Goal: Task Accomplishment & Management: Manage account settings

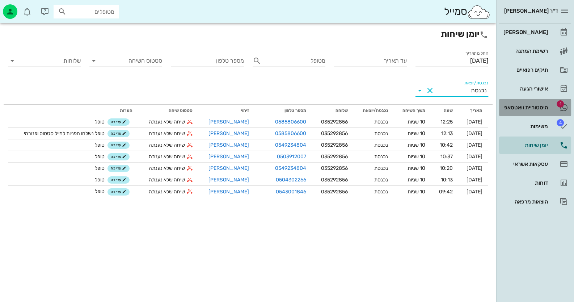
click at [532, 112] on div "היסטוריית וואטסאפ" at bounding box center [525, 108] width 46 height 12
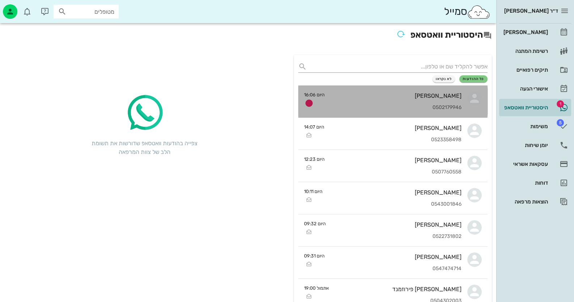
click at [430, 96] on div "[PERSON_NAME]" at bounding box center [395, 95] width 131 height 7
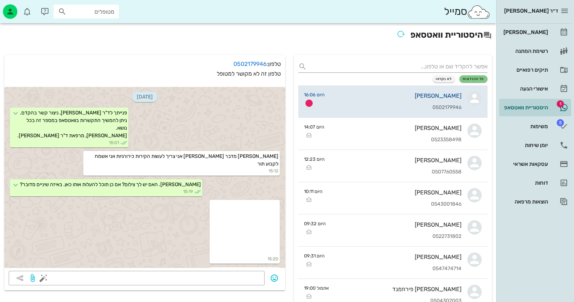
scroll to position [646, 0]
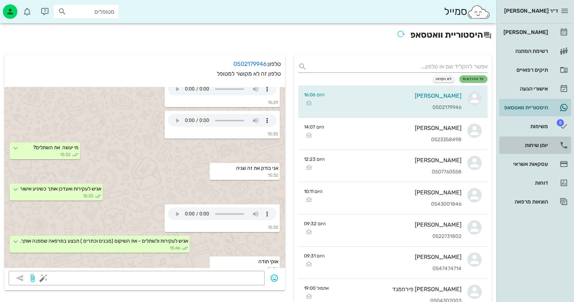
click at [543, 142] on div "יומן שיחות" at bounding box center [525, 145] width 46 height 6
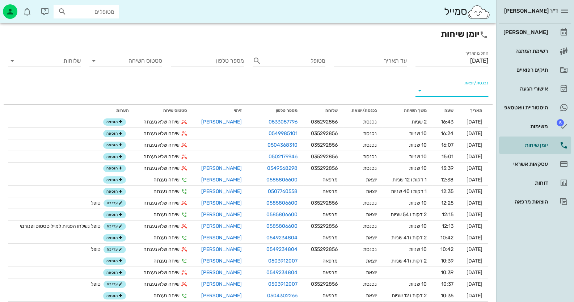
click at [461, 91] on input "נכנסת/יוצאת" at bounding box center [457, 91] width 61 height 12
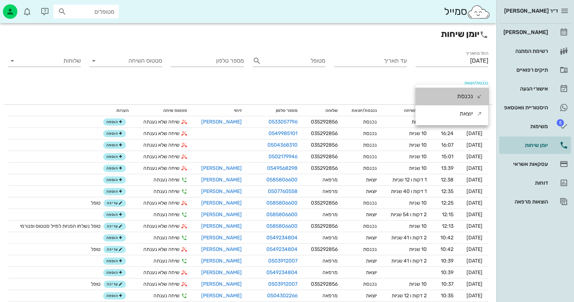
click at [461, 91] on div "נכנסת" at bounding box center [465, 96] width 16 height 17
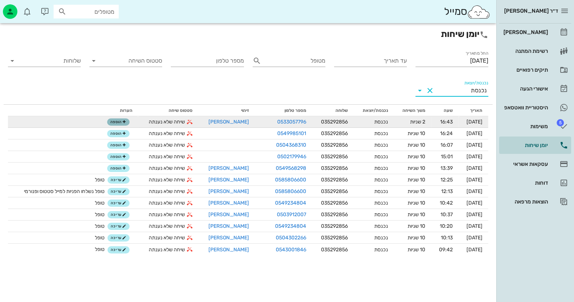
click at [116, 123] on span "הוספה" at bounding box center [118, 122] width 16 height 4
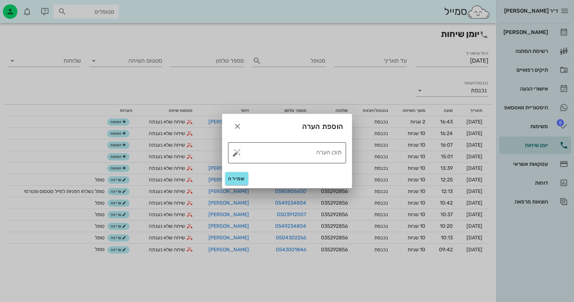
click at [235, 153] on button "button" at bounding box center [236, 152] width 9 height 9
click at [270, 148] on div "טופל" at bounding box center [268, 144] width 54 height 19
type textarea "טופל"
click at [240, 178] on span "שמירה" at bounding box center [236, 179] width 17 height 6
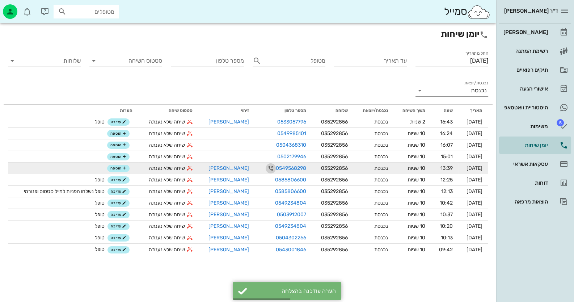
click at [266, 169] on icon "button" at bounding box center [270, 168] width 9 height 9
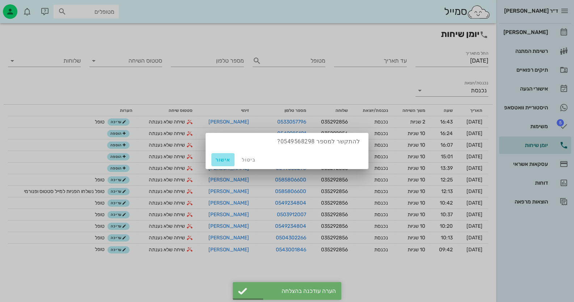
click at [222, 164] on button "אישור" at bounding box center [222, 159] width 23 height 13
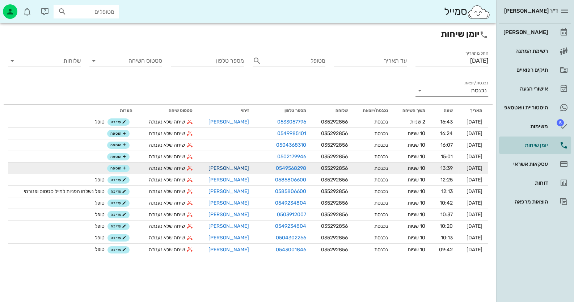
click at [215, 165] on link "[PERSON_NAME]" at bounding box center [228, 168] width 41 height 6
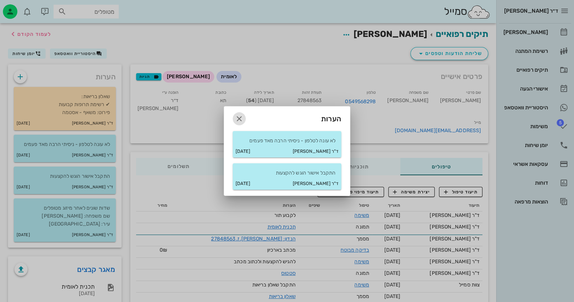
click at [237, 117] on icon "button" at bounding box center [239, 118] width 9 height 9
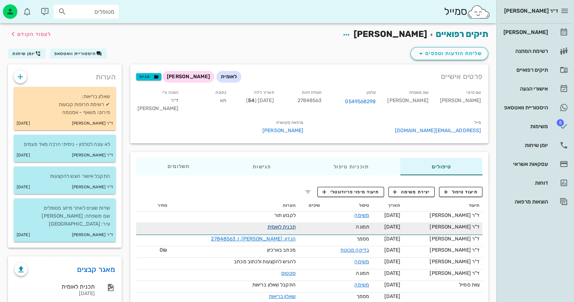
click at [287, 224] on link "תכנית לאומית" at bounding box center [281, 227] width 28 height 6
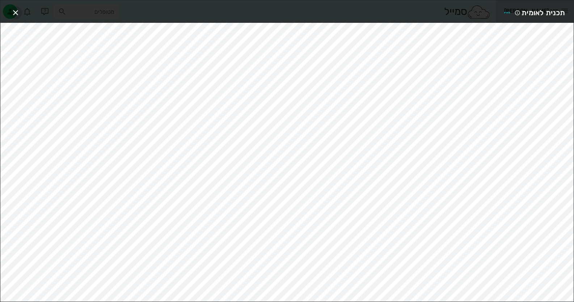
click at [16, 12] on icon "button" at bounding box center [15, 12] width 9 height 9
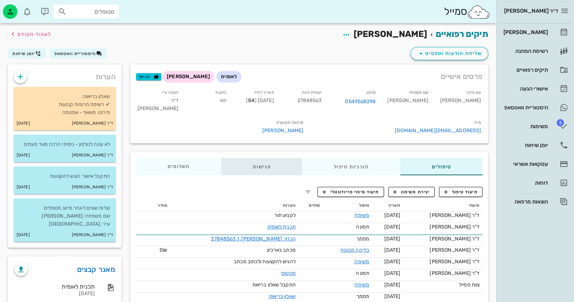
click at [266, 158] on div "פגישות" at bounding box center [261, 166] width 81 height 17
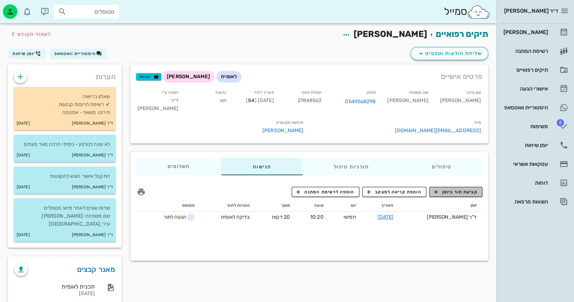
click at [470, 189] on span "קביעת תור ביומן" at bounding box center [455, 192] width 43 height 7
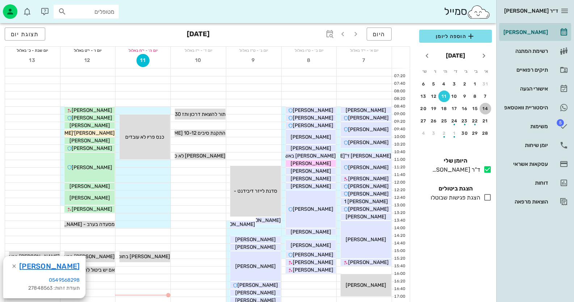
click at [486, 107] on div "14" at bounding box center [485, 108] width 12 height 5
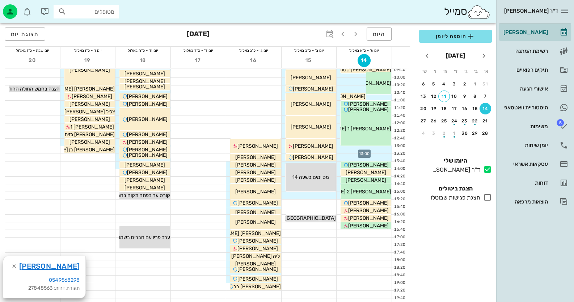
scroll to position [72, 0]
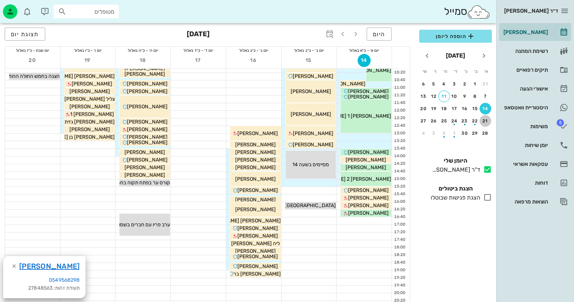
click at [487, 119] on div "21" at bounding box center [485, 120] width 12 height 5
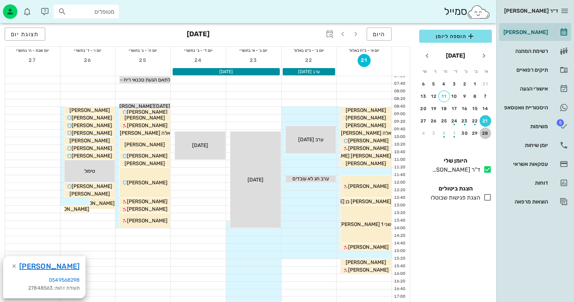
click at [484, 133] on div "28" at bounding box center [485, 133] width 12 height 5
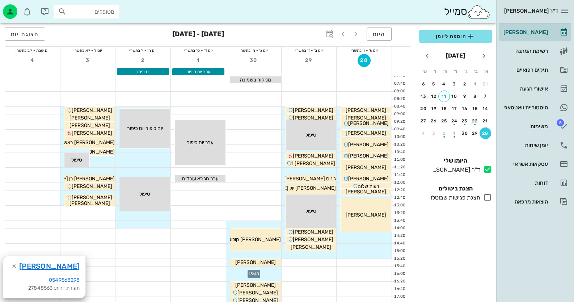
click at [270, 269] on div at bounding box center [253, 269] width 55 height 7
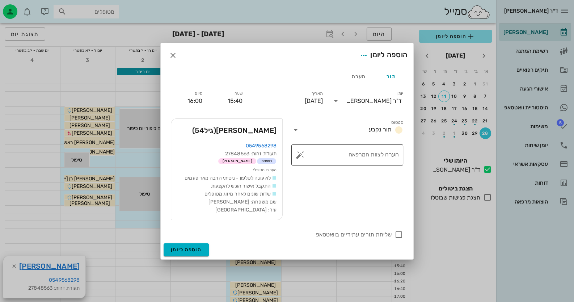
click at [299, 156] on button "button" at bounding box center [300, 155] width 9 height 9
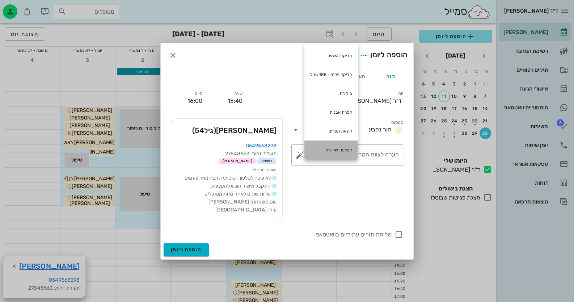
click at [340, 144] on div "הקצעת שרשים" at bounding box center [331, 149] width 54 height 19
type textarea "הקצעת שרשים"
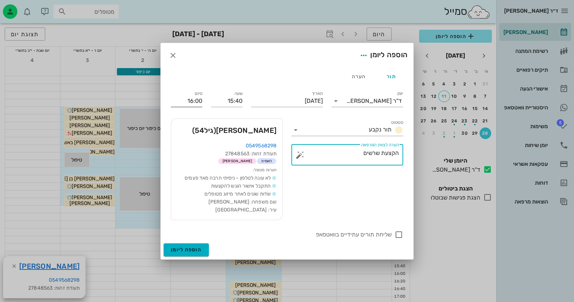
click at [198, 100] on input "16:00" at bounding box center [186, 101] width 31 height 12
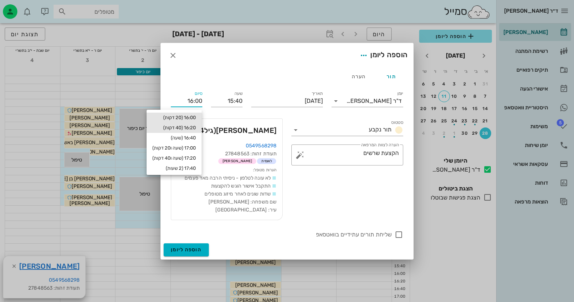
drag, startPoint x: 175, startPoint y: 124, endPoint x: 180, endPoint y: 125, distance: 5.4
click at [176, 125] on div "16:20 (40 דקות)" at bounding box center [173, 128] width 43 height 6
type input "16:20"
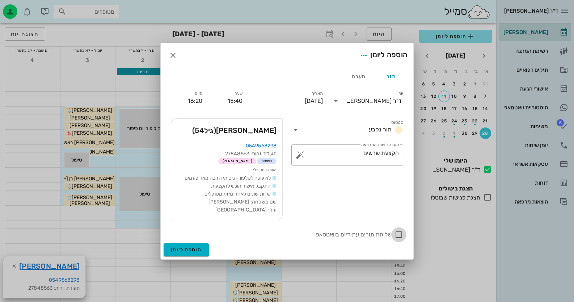
click at [401, 234] on div at bounding box center [399, 234] width 12 height 12
checkbox input "true"
click at [193, 249] on span "הוספה ליומן" at bounding box center [186, 249] width 31 height 6
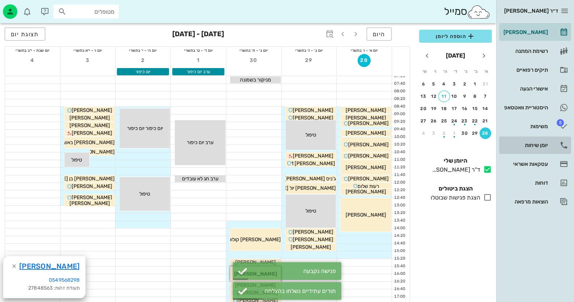
click at [547, 143] on div "יומן שיחות" at bounding box center [525, 145] width 46 height 6
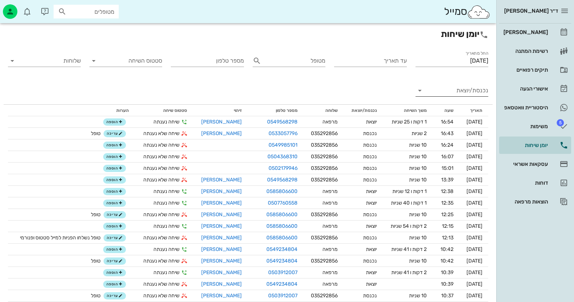
click at [475, 92] on input "נכנסת/יוצאת" at bounding box center [457, 91] width 61 height 12
click at [475, 92] on div "נכנסת" at bounding box center [469, 96] width 25 height 17
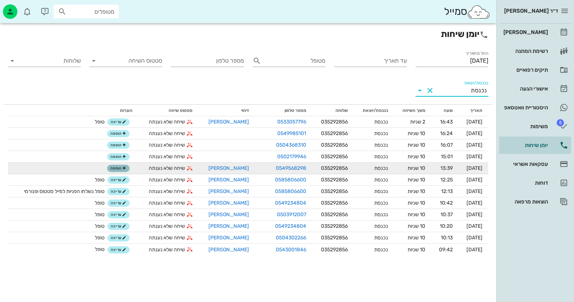
click at [115, 168] on span "הוספה" at bounding box center [118, 168] width 16 height 4
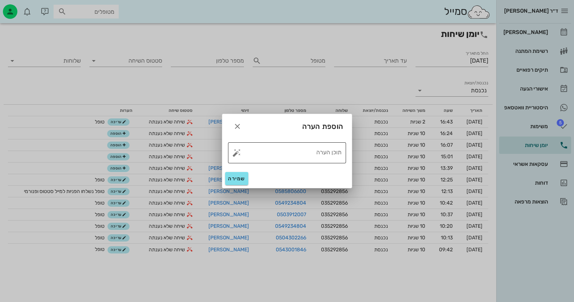
click at [235, 152] on button "button" at bounding box center [236, 152] width 9 height 9
click at [260, 150] on div "טופל" at bounding box center [268, 144] width 54 height 19
type textarea "טופל"
click at [240, 177] on span "שמירה" at bounding box center [236, 179] width 17 height 6
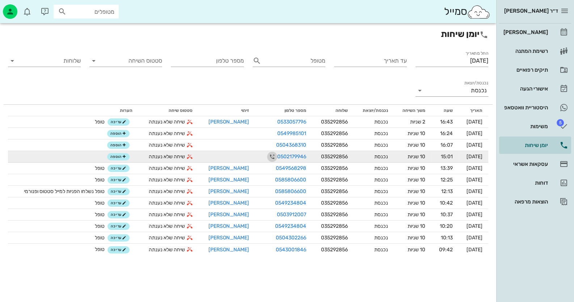
click at [268, 155] on icon "button" at bounding box center [272, 156] width 9 height 9
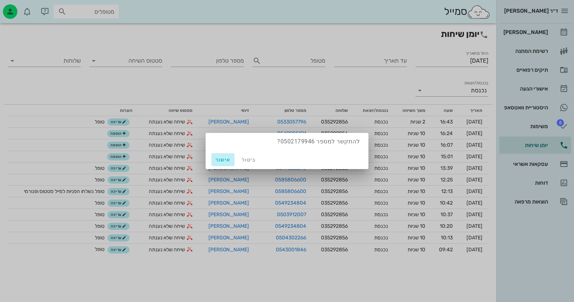
click at [214, 158] on button "אישור" at bounding box center [222, 159] width 23 height 13
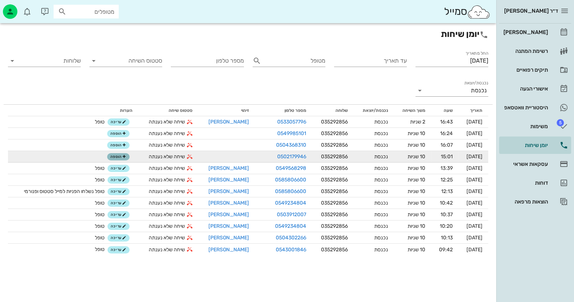
click at [116, 155] on span "הוספה" at bounding box center [118, 157] width 16 height 4
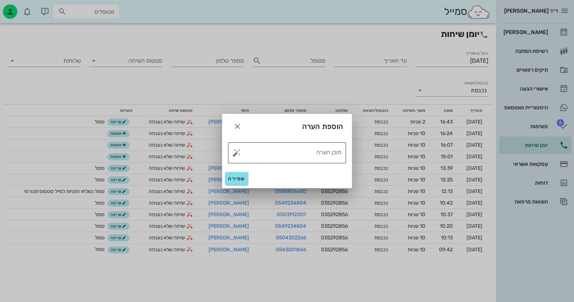
click at [236, 152] on button "button" at bounding box center [236, 152] width 9 height 9
click at [254, 152] on div "טופל" at bounding box center [268, 144] width 54 height 19
type textarea "טופל"
click at [237, 174] on button "שמירה" at bounding box center [236, 178] width 23 height 13
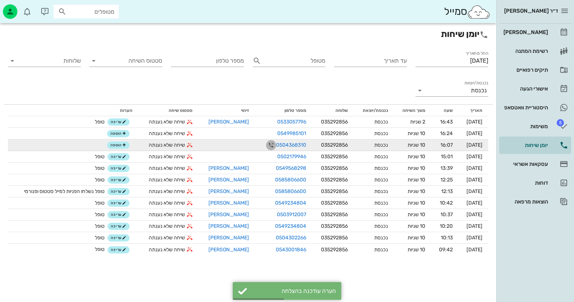
click at [267, 143] on icon "button" at bounding box center [271, 145] width 9 height 9
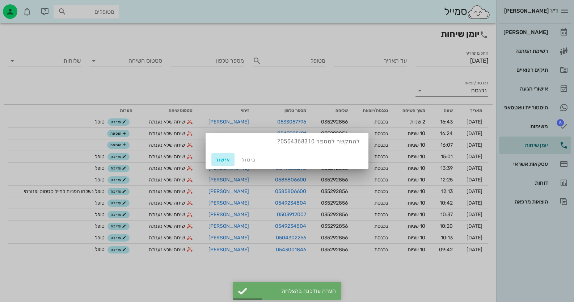
click at [227, 158] on span "אישור" at bounding box center [222, 160] width 17 height 6
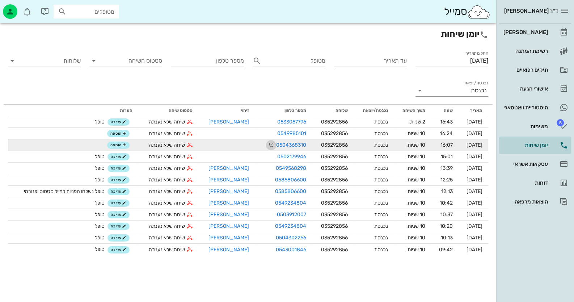
click at [267, 143] on icon "button" at bounding box center [271, 145] width 9 height 9
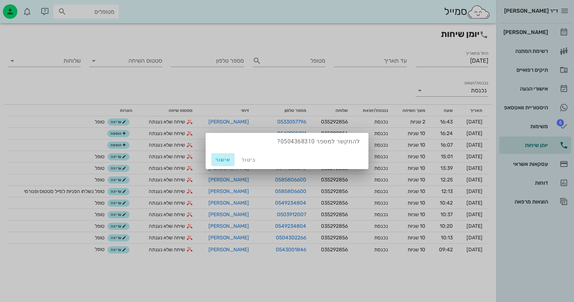
click at [211, 159] on button "אישור" at bounding box center [222, 159] width 23 height 13
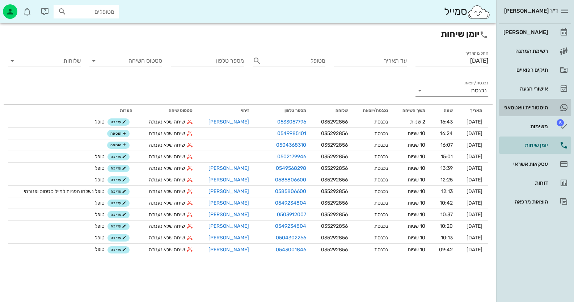
click at [510, 110] on div "היסטוריית וואטסאפ" at bounding box center [525, 108] width 46 height 6
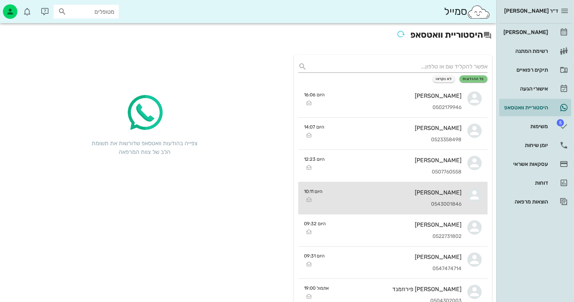
click at [473, 197] on icon at bounding box center [474, 195] width 14 height 14
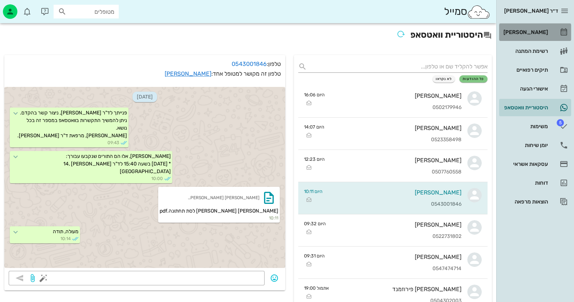
click at [541, 37] on div "[PERSON_NAME]" at bounding box center [525, 32] width 46 height 12
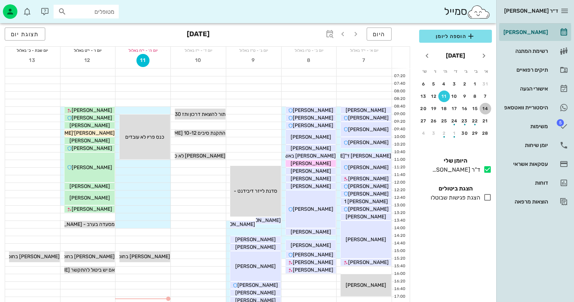
click at [489, 106] on div "14" at bounding box center [485, 108] width 12 height 5
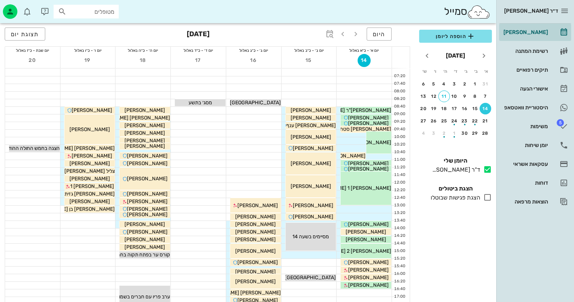
click at [90, 18] on div "מטופלים" at bounding box center [86, 12] width 65 height 14
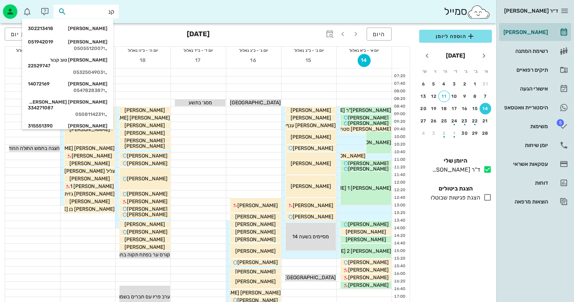
type input "[PERSON_NAME]"
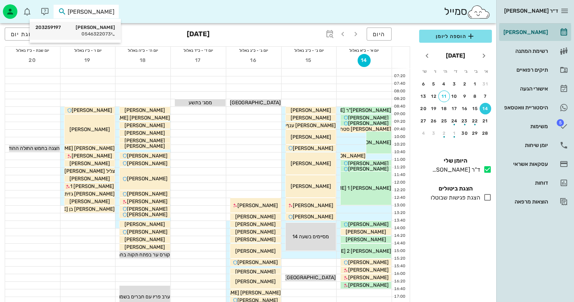
click at [97, 27] on div "[PERSON_NAME] 203259197" at bounding box center [75, 28] width 80 height 6
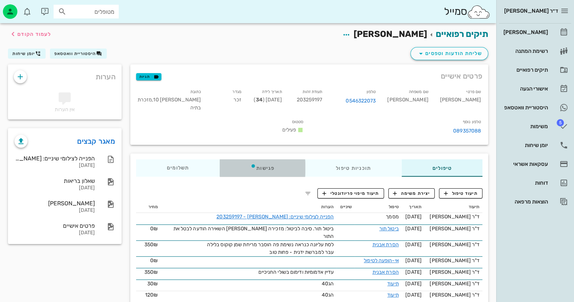
click at [259, 159] on div "פגישות" at bounding box center [262, 167] width 85 height 17
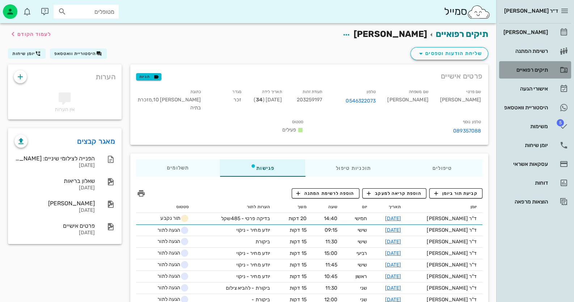
click at [537, 69] on div "תיקים רפואיים" at bounding box center [525, 70] width 46 height 6
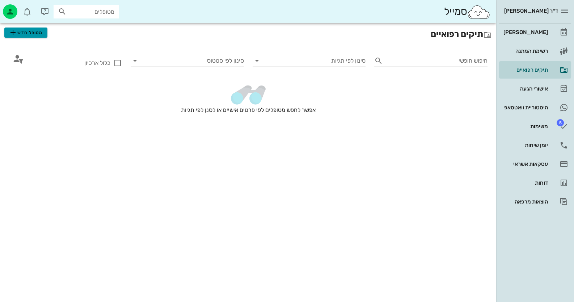
click at [11, 31] on icon "button" at bounding box center [13, 32] width 9 height 9
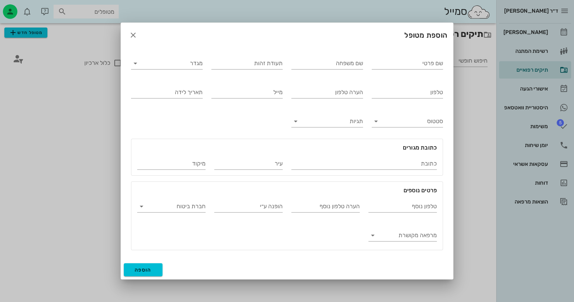
click at [420, 101] on div "טלפון" at bounding box center [407, 90] width 80 height 29
click at [424, 94] on input "טלפון" at bounding box center [408, 92] width 72 height 12
click at [524, 148] on div at bounding box center [287, 151] width 574 height 302
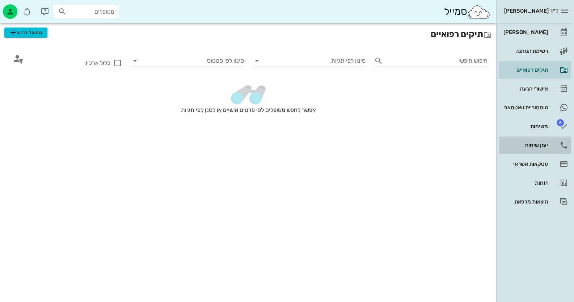
click at [525, 148] on div "יומן שיחות" at bounding box center [525, 145] width 46 height 6
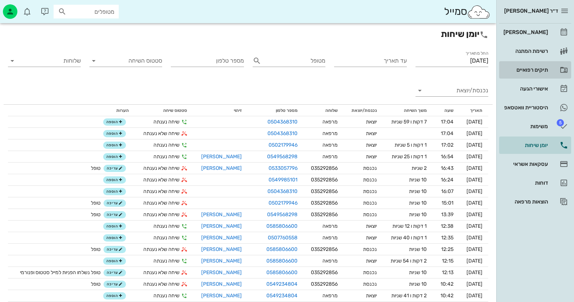
click at [537, 69] on div "תיקים רפואיים" at bounding box center [525, 70] width 46 height 6
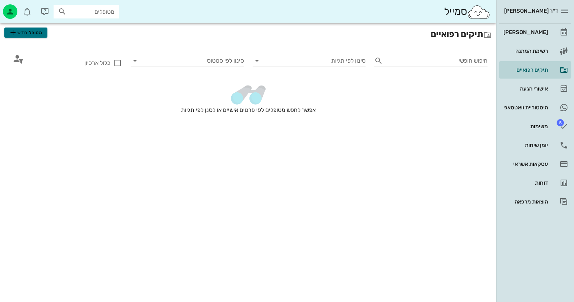
click at [37, 34] on span "מטופל חדש" at bounding box center [26, 32] width 34 height 9
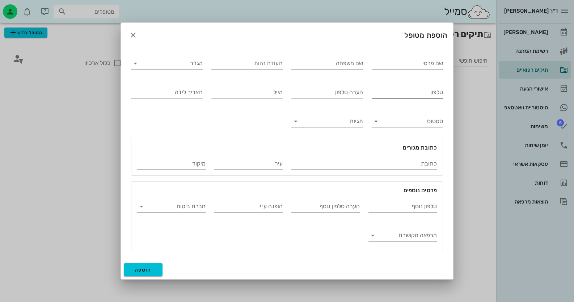
click at [417, 86] on input "טלפון" at bounding box center [408, 92] width 72 height 12
type input "0504368310"
click at [351, 67] on input "שם משפחה" at bounding box center [327, 64] width 72 height 12
type input "[PERSON_NAME]"
click at [389, 69] on div "שם פרטי" at bounding box center [408, 64] width 72 height 12
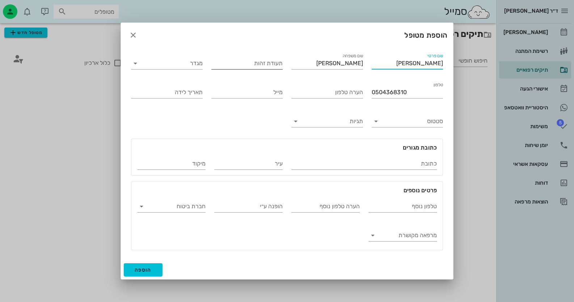
type input "[PERSON_NAME]"
click at [267, 61] on div "תעודת זהות" at bounding box center [247, 64] width 72 height 12
type input "048849749"
click at [148, 274] on button "הוספה" at bounding box center [143, 269] width 39 height 13
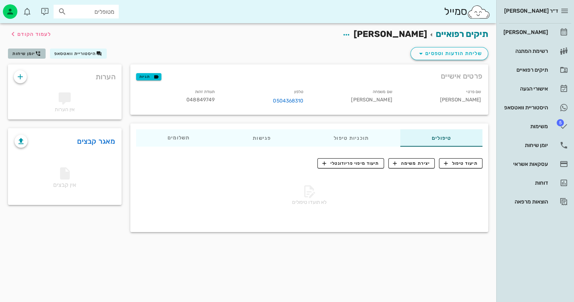
click at [20, 50] on button "יומן שיחות" at bounding box center [27, 53] width 38 height 10
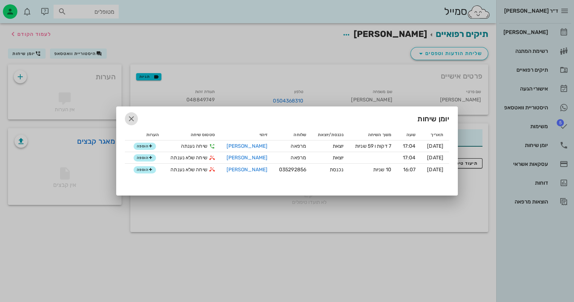
click at [138, 118] on span "button" at bounding box center [131, 118] width 13 height 9
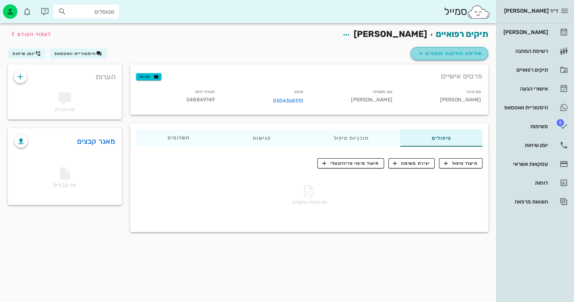
click at [443, 53] on span "שליחת הודעות וטפסים" at bounding box center [449, 53] width 65 height 9
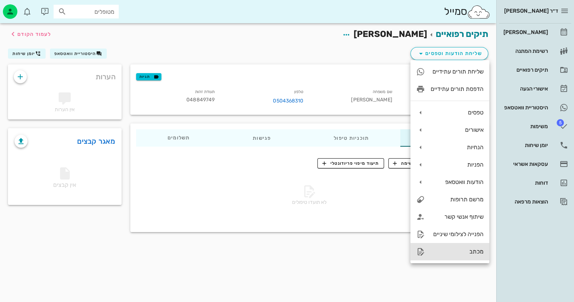
click at [466, 251] on div "מכתב" at bounding box center [457, 251] width 53 height 7
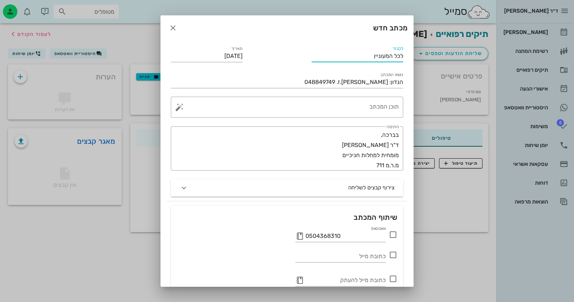
drag, startPoint x: 371, startPoint y: 58, endPoint x: 521, endPoint y: 62, distance: 150.2
click at [521, 62] on div "ד״ר [PERSON_NAME] רשימת המתנה תיקים רפואיים אישורי הגעה היסטוריית וואטסאפ 5 משי…" at bounding box center [287, 151] width 574 height 302
type input "מרפאת שיניים לחולים סיסטמים"
click at [388, 107] on textarea "תוכן המכתב" at bounding box center [290, 108] width 218 height 17
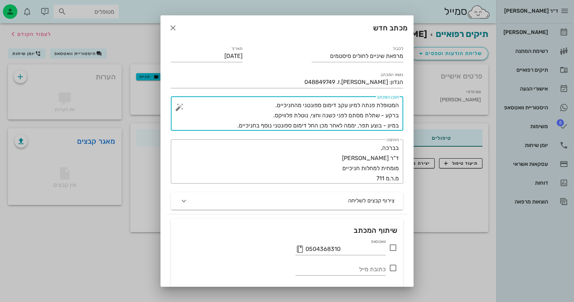
click at [379, 113] on textarea "המטופלת פנתה למיון עקב דימום ספונטני מהחניכיים. ברקע - שתלת מסתם לפני כשנה וחצי…" at bounding box center [290, 115] width 218 height 30
click at [275, 105] on textarea "המטופלת פנתה למיון עקב דימום ספונטני מהחניכיים. ברקע - השתלת מסתם לפני כשנה וחצ…" at bounding box center [290, 115] width 218 height 30
click at [234, 124] on textarea "המטופלת פנתה למיון עקב דימום ספונטני מהחניכיים שנמשך כשלוש שעות. ברקע - השתלת מ…" at bounding box center [290, 115] width 218 height 30
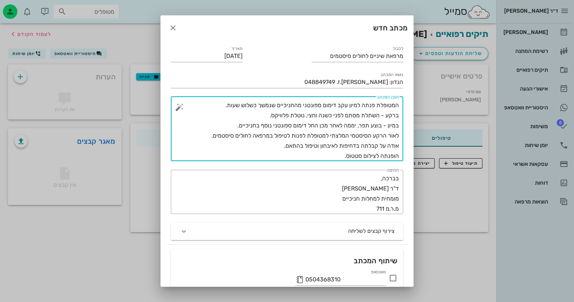
click at [357, 126] on textarea "המטופלת פנתה למיון עקב דימום ספונטני מהחניכיים שנמשך כשלוש שעות. ברקע - השתלת מ…" at bounding box center [290, 130] width 218 height 61
click at [230, 126] on textarea "המטופלת פנתה למיון עקב דימום ספונטני מהחניכיים שנמשך כשלוש שעות. ברקע - השתלת מ…" at bounding box center [290, 130] width 218 height 61
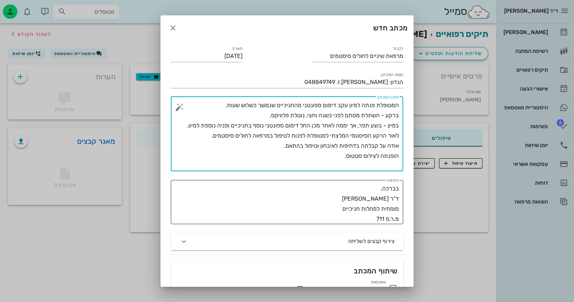
scroll to position [87, 0]
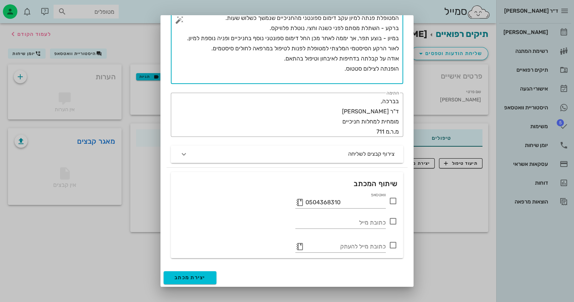
type textarea "המטופלת פנתה למיון עקב דימום ספונטני מהחניכיים שנמשך כשלוש שעות. ברקע - השתלת מ…"
click at [391, 201] on icon at bounding box center [393, 200] width 9 height 9
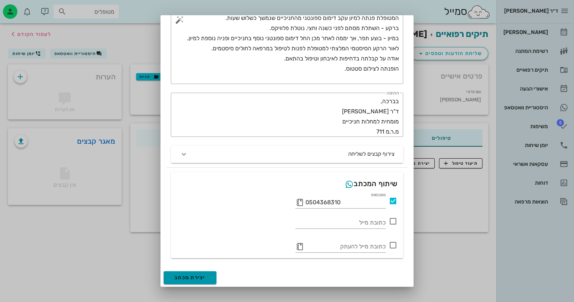
click at [184, 275] on span "יצירת מכתב" at bounding box center [189, 277] width 31 height 6
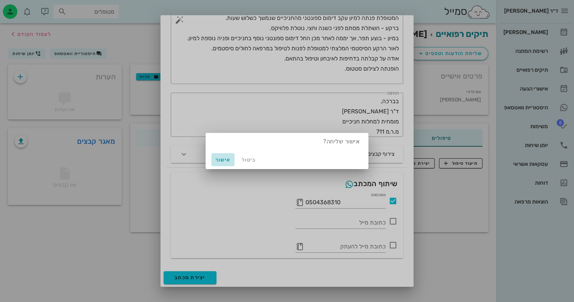
click at [226, 157] on span "אישור" at bounding box center [222, 160] width 17 height 6
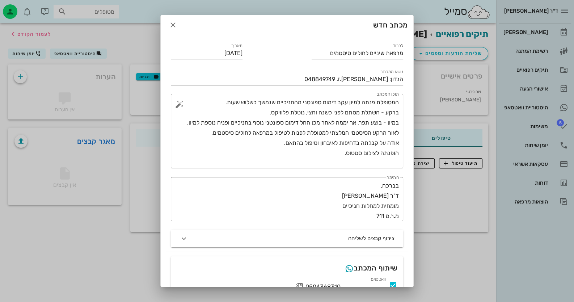
scroll to position [0, 0]
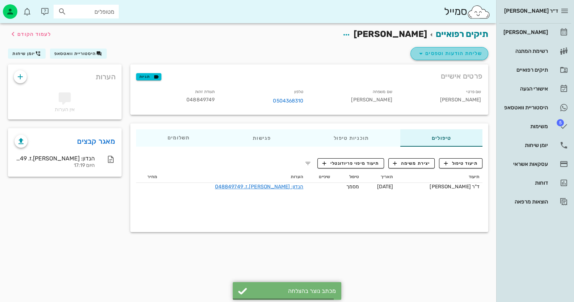
click at [452, 54] on span "שליחת הודעות וטפסים" at bounding box center [449, 53] width 65 height 9
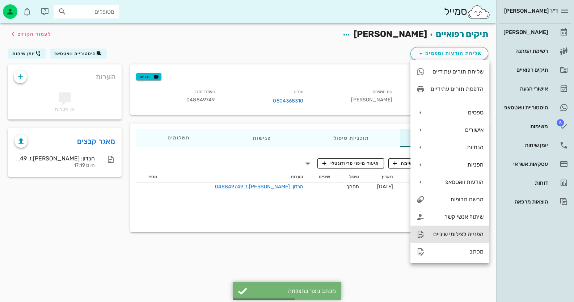
click at [447, 232] on div "הפנייה לצילומי שיניים" at bounding box center [457, 234] width 53 height 7
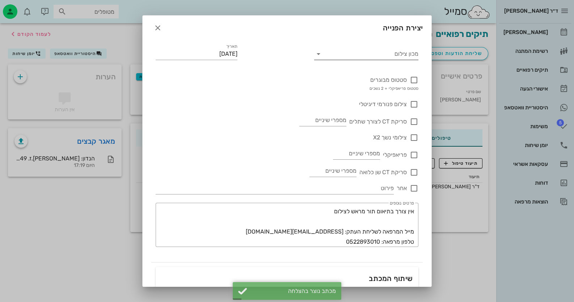
click at [410, 55] on input "מכון צילום" at bounding box center [372, 54] width 93 height 12
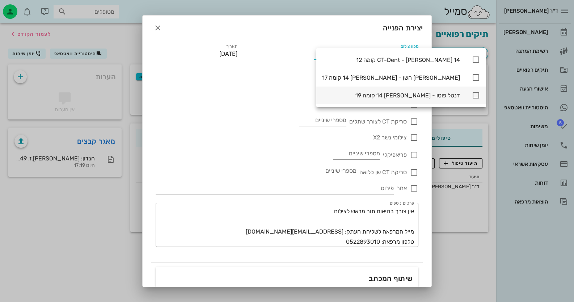
click at [472, 93] on icon at bounding box center [476, 95] width 9 height 9
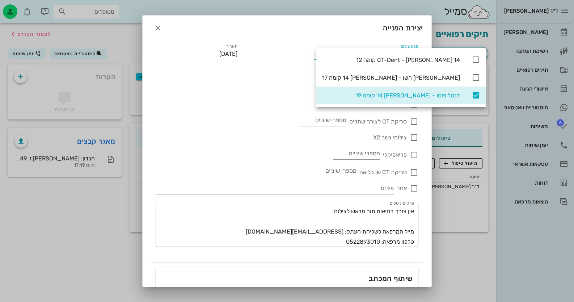
click at [229, 121] on div "סריקת CT לצורך שתלים מספרי שיניים" at bounding box center [287, 117] width 263 height 17
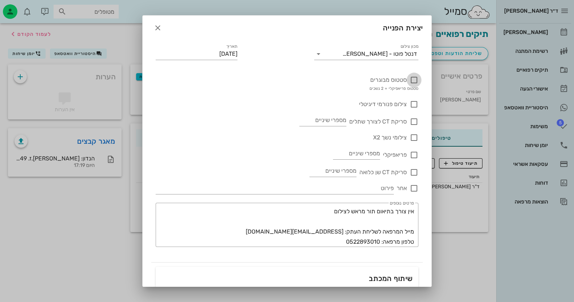
click at [416, 79] on div at bounding box center [414, 80] width 12 height 12
checkbox input "true"
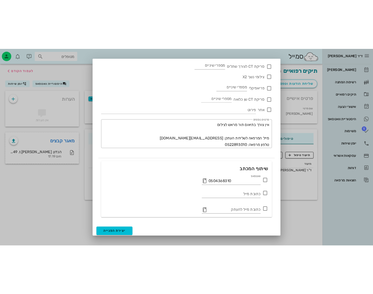
scroll to position [96, 0]
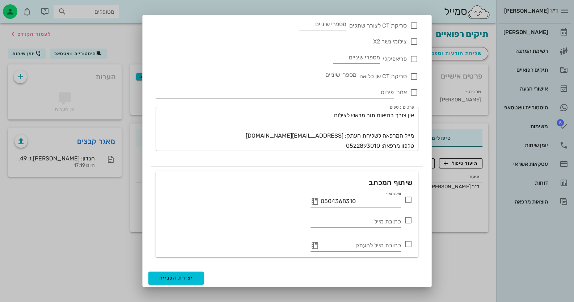
click at [409, 198] on icon at bounding box center [408, 199] width 9 height 9
click at [179, 281] on button "יצירת הפנייה" at bounding box center [175, 277] width 55 height 13
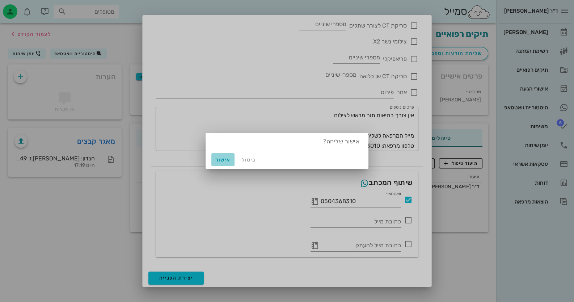
click at [223, 160] on span "אישור" at bounding box center [222, 160] width 17 height 6
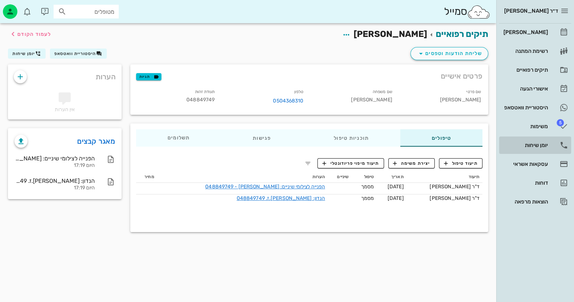
click at [566, 146] on icon at bounding box center [563, 145] width 9 height 9
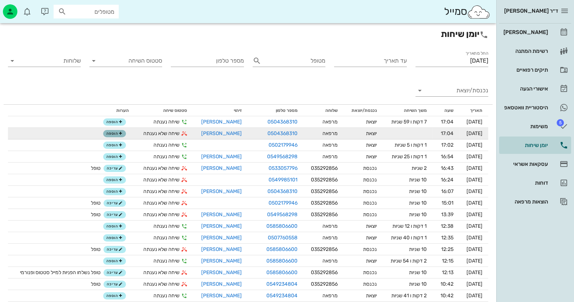
click at [110, 135] on span "הוספה" at bounding box center [114, 133] width 16 height 4
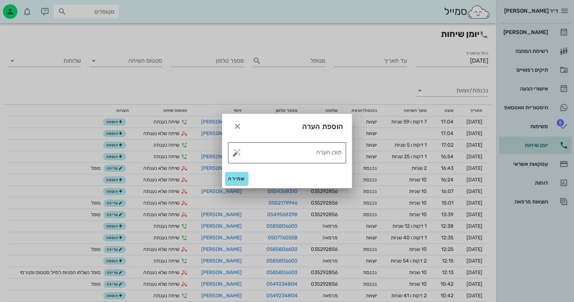
click at [238, 154] on button "button" at bounding box center [236, 152] width 9 height 9
click at [239, 154] on button "button" at bounding box center [236, 152] width 9 height 9
click at [238, 153] on button "button" at bounding box center [236, 152] width 9 height 9
click at [266, 148] on div "טופל" at bounding box center [268, 144] width 54 height 19
type textarea "טופל"
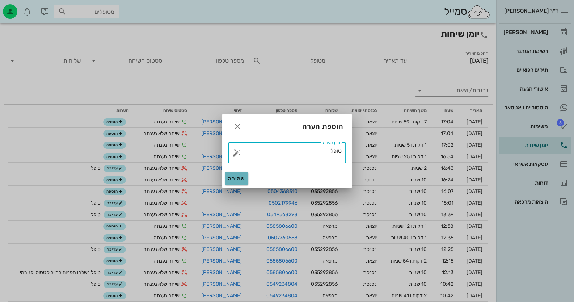
click at [241, 178] on span "שמירה" at bounding box center [236, 179] width 17 height 6
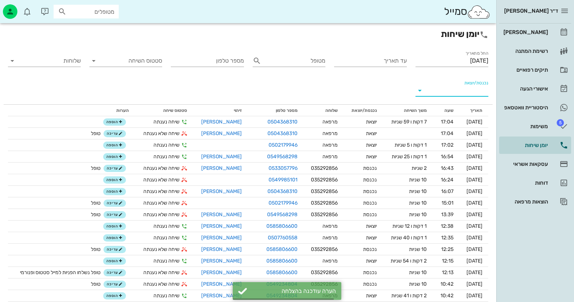
click at [486, 92] on input "נכנסת/יוצאת" at bounding box center [457, 91] width 61 height 12
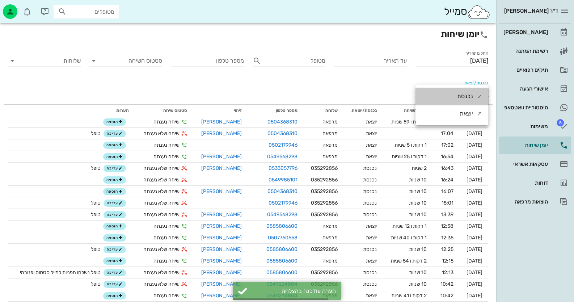
click at [486, 92] on div "נכנסת" at bounding box center [451, 96] width 73 height 17
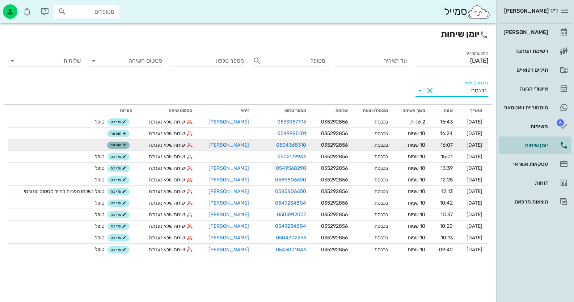
click at [124, 147] on icon "button" at bounding box center [124, 145] width 4 height 4
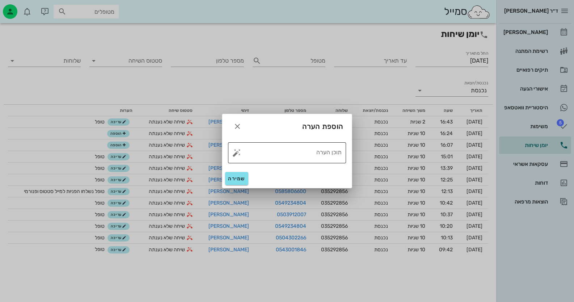
click at [232, 152] on button "button" at bounding box center [236, 152] width 9 height 9
click at [238, 153] on button "button" at bounding box center [236, 152] width 9 height 9
drag, startPoint x: 285, startPoint y: 148, endPoint x: 274, endPoint y: 159, distance: 16.4
click at [285, 148] on div "טופל" at bounding box center [268, 144] width 54 height 19
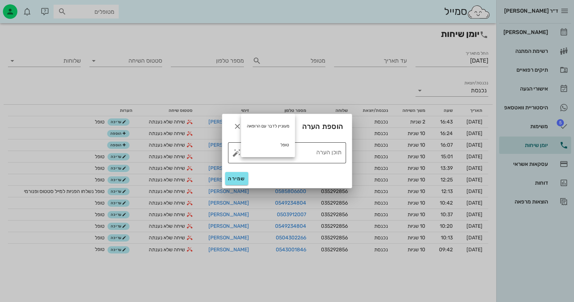
type textarea "טופל"
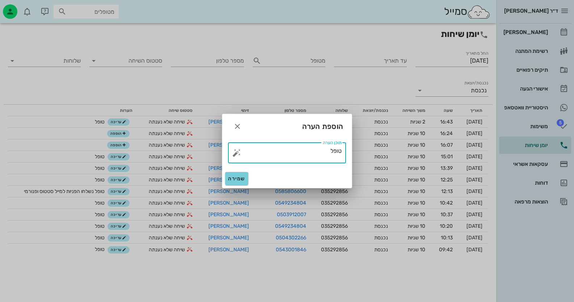
drag, startPoint x: 249, startPoint y: 176, endPoint x: 242, endPoint y: 178, distance: 7.2
click at [249, 176] on div "שמירה" at bounding box center [287, 178] width 130 height 19
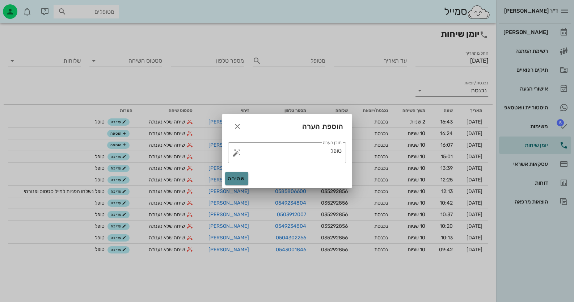
click at [242, 178] on span "שמירה" at bounding box center [236, 179] width 17 height 6
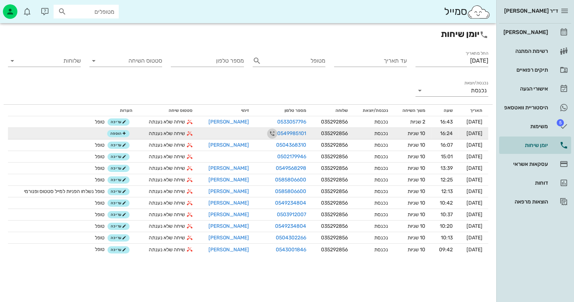
click at [267, 134] on span "button" at bounding box center [272, 133] width 10 height 9
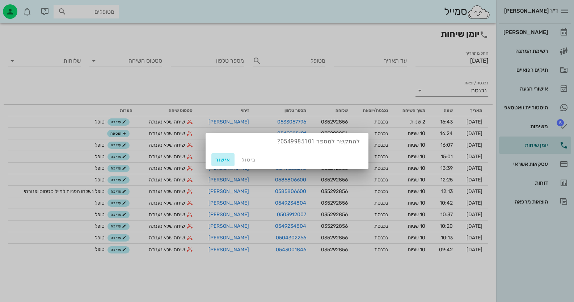
click at [231, 158] on span "אישור" at bounding box center [222, 160] width 17 height 6
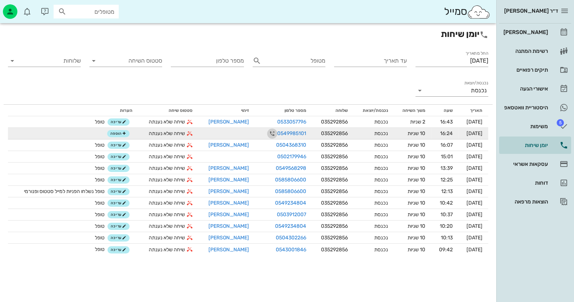
click at [268, 131] on icon "button" at bounding box center [272, 133] width 9 height 9
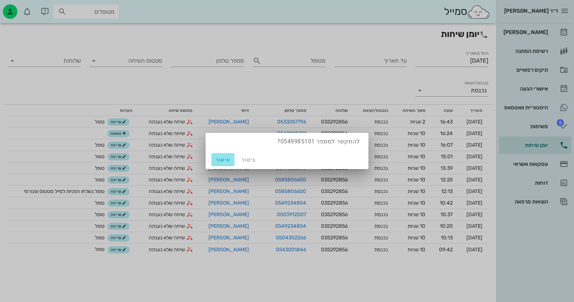
click at [215, 156] on button "אישור" at bounding box center [222, 159] width 23 height 13
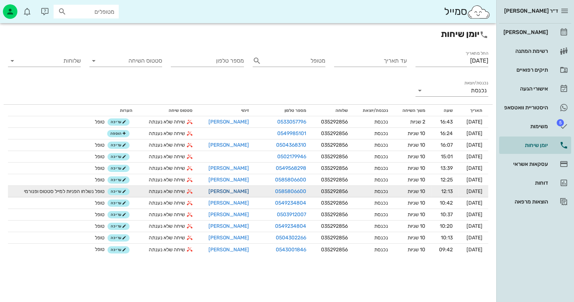
click at [228, 190] on link "[PERSON_NAME]" at bounding box center [228, 191] width 41 height 6
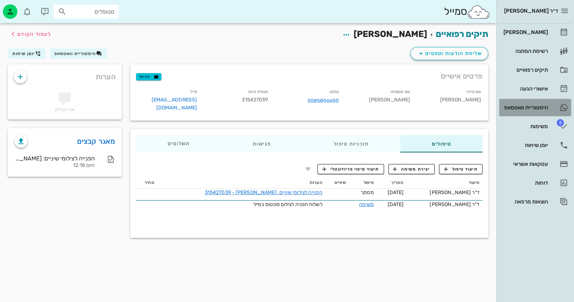
click at [545, 104] on div "היסטוריית וואטסאפ" at bounding box center [525, 108] width 46 height 12
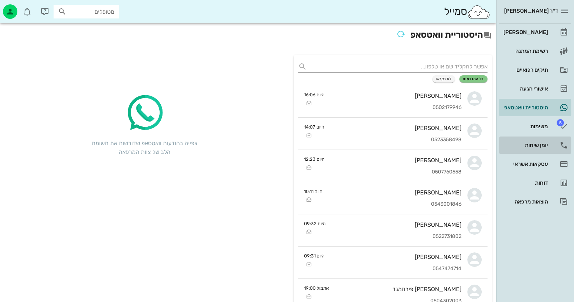
click at [545, 138] on link "יומן שיחות" at bounding box center [535, 144] width 72 height 17
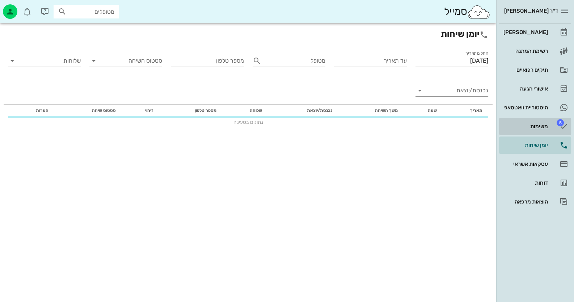
click at [546, 133] on link "5 משימות" at bounding box center [535, 126] width 72 height 17
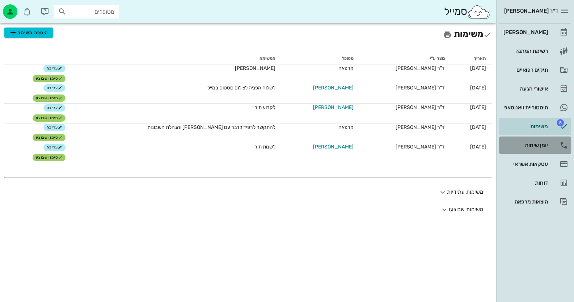
click at [544, 139] on div "יומן שיחות" at bounding box center [525, 145] width 46 height 12
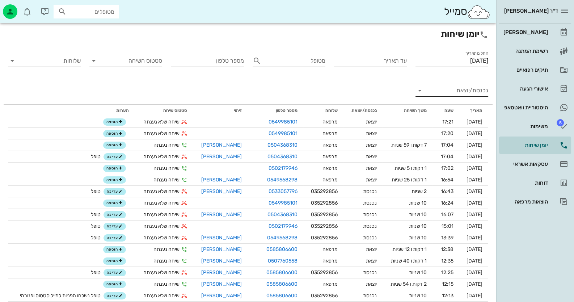
click at [479, 92] on input "נכנסת/יוצאת" at bounding box center [457, 91] width 61 height 12
click at [0, 0] on div "נכנסת" at bounding box center [0, 0] width 0 height 0
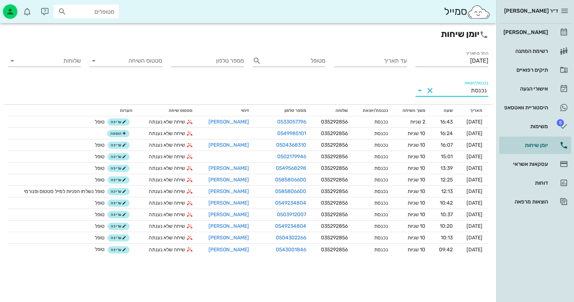
click at [109, 15] on input "מטופלים" at bounding box center [91, 11] width 46 height 9
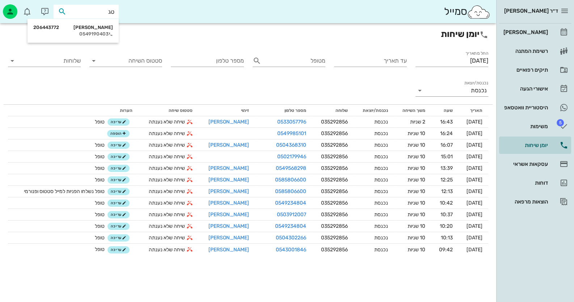
type input "טגי"
click at [88, 34] on div "0549190403" at bounding box center [73, 34] width 80 height 6
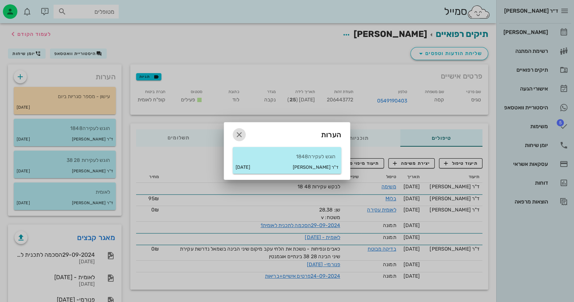
click at [239, 134] on icon "button" at bounding box center [239, 134] width 9 height 9
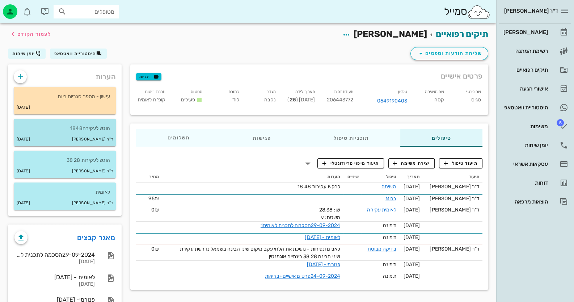
click at [106, 131] on p "הוגש לעקירה1848" at bounding box center [65, 128] width 90 height 8
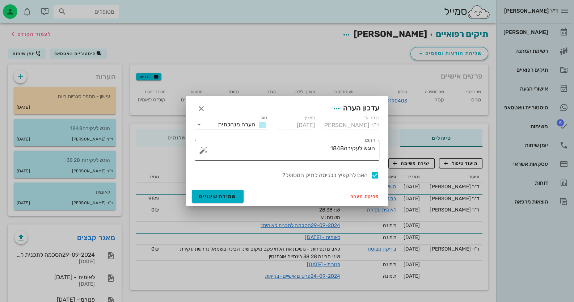
click at [205, 150] on button "button" at bounding box center [203, 150] width 9 height 9
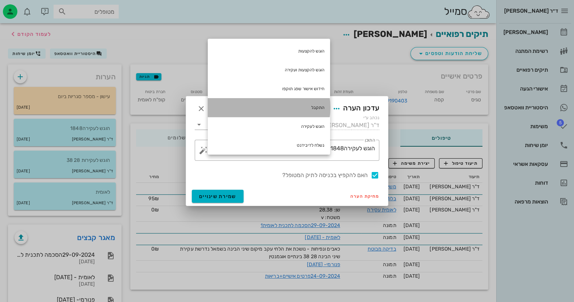
click at [292, 111] on div "התקבל" at bounding box center [269, 107] width 122 height 19
type textarea "הוגש לעקירה1848 התקבל"
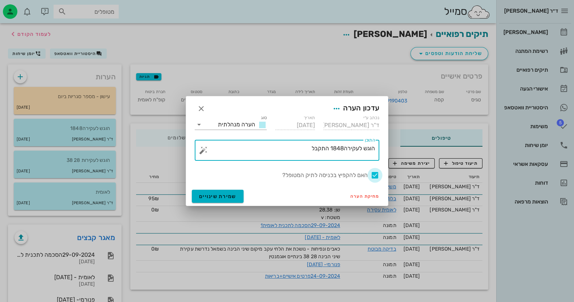
click at [377, 176] on div at bounding box center [375, 175] width 12 height 12
checkbox input "false"
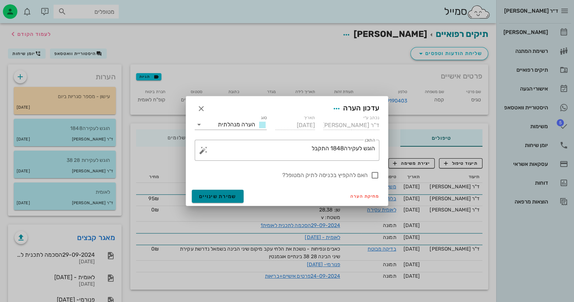
click at [200, 193] on span "שמירת שינויים" at bounding box center [217, 196] width 37 height 6
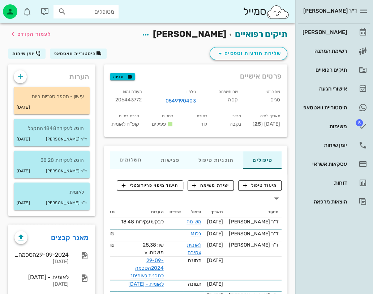
click at [220, 2] on div "סמייל מטופלים" at bounding box center [148, 11] width 296 height 23
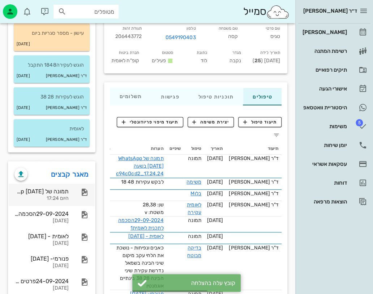
scroll to position [72, 0]
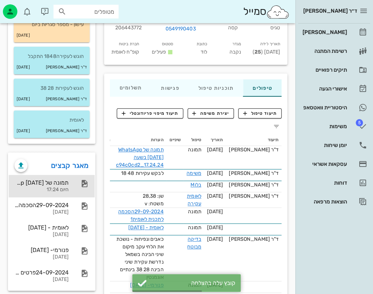
click at [71, 186] on div "תמונה של WhatsApp [DATE] בשעה 17.24.24_c94c0cd2 היום 17:24" at bounding box center [52, 186] width 86 height 22
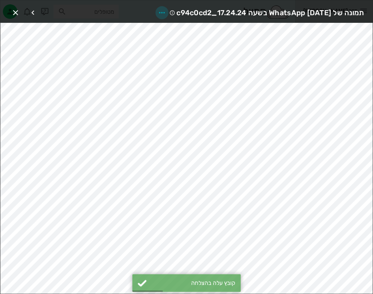
click at [158, 8] on icon "button" at bounding box center [162, 12] width 9 height 9
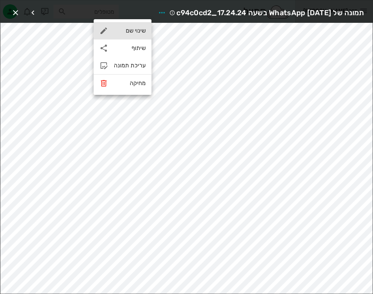
click at [136, 33] on div "שינוי שם" at bounding box center [130, 30] width 32 height 7
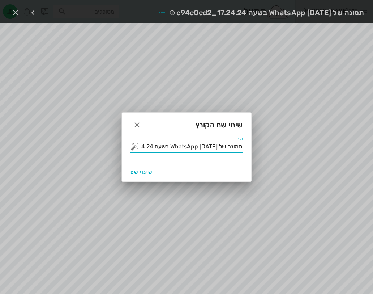
click at [181, 149] on input "תמונה של WhatsApp [DATE] בשעה 17.24.24_c94c0cd2" at bounding box center [192, 147] width 102 height 12
click at [136, 149] on button "button" at bounding box center [135, 146] width 9 height 9
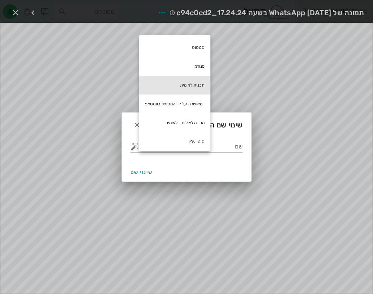
click at [199, 79] on div "תכנית לאומית" at bounding box center [174, 85] width 71 height 19
type input "תכנית לאומית"
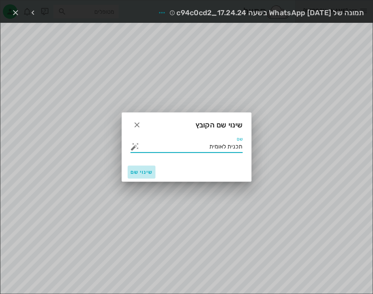
click at [152, 168] on button "שינוי שם" at bounding box center [142, 171] width 28 height 13
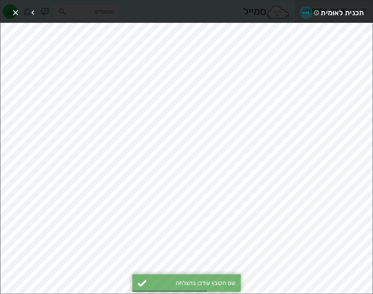
click at [308, 10] on icon "button" at bounding box center [306, 12] width 9 height 9
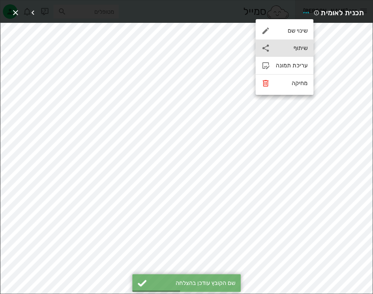
click at [300, 48] on div "שיתוף" at bounding box center [292, 48] width 32 height 7
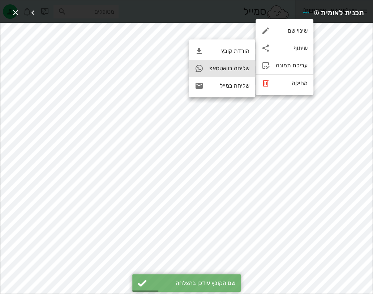
click at [246, 69] on div "שליחה בוואטסאפ" at bounding box center [230, 68] width 40 height 7
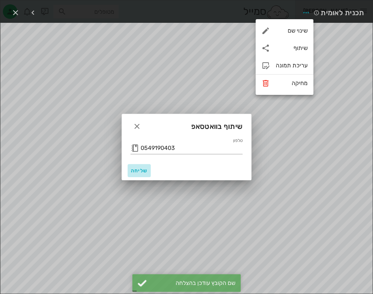
click at [145, 168] on span "שליחה" at bounding box center [139, 171] width 17 height 6
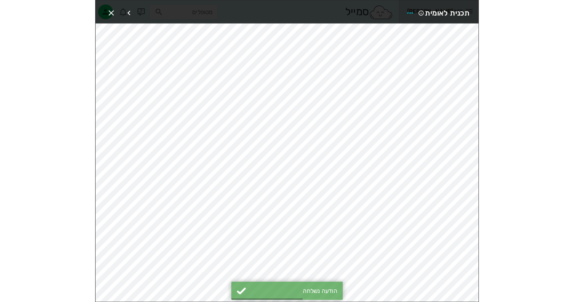
scroll to position [72, 0]
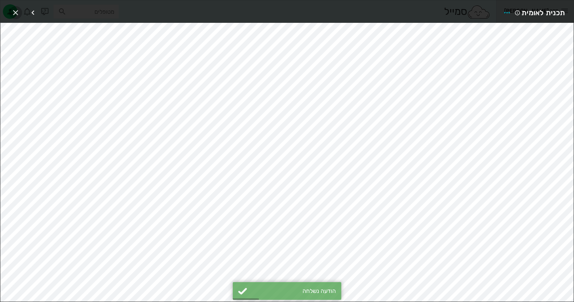
click at [14, 9] on icon "button" at bounding box center [15, 12] width 9 height 9
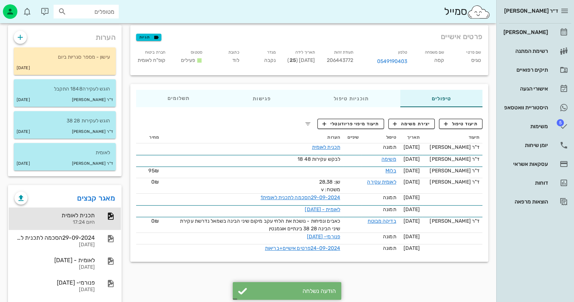
scroll to position [0, 0]
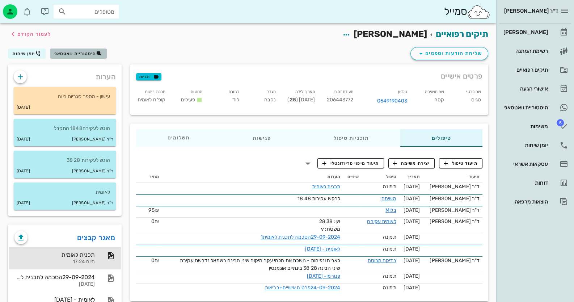
click at [76, 54] on span "היסטוריית וואטסאפ" at bounding box center [75, 53] width 42 height 5
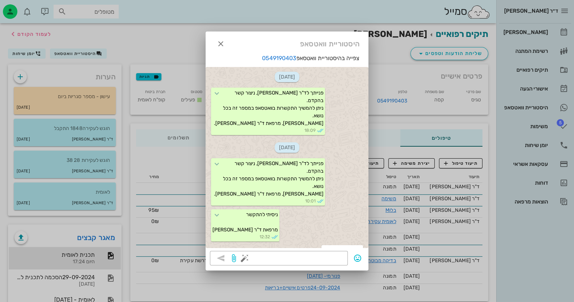
scroll to position [127, 0]
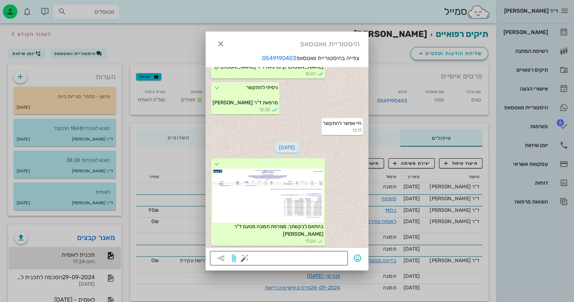
click at [246, 258] on button "button" at bounding box center [244, 258] width 9 height 9
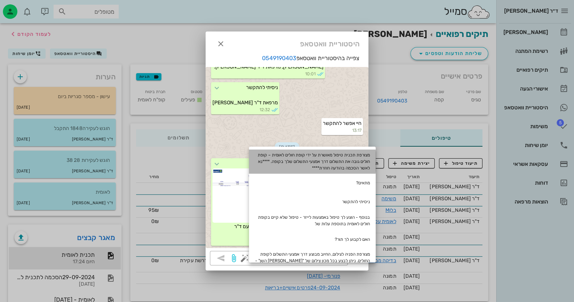
click at [347, 164] on div "מצורפת תכנית טיפול מאושרת על ידי קופת חולים לאומית – קופת חולים גובה את התשלום …" at bounding box center [312, 161] width 127 height 24
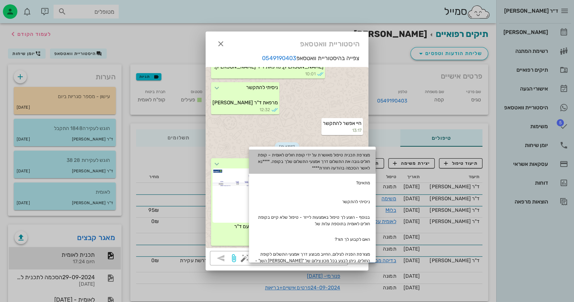
type textarea "מצורפת תכנית טיפול מאושרת על ידי קופת חולים לאומית – קופת חולים גובה את התשלום …"
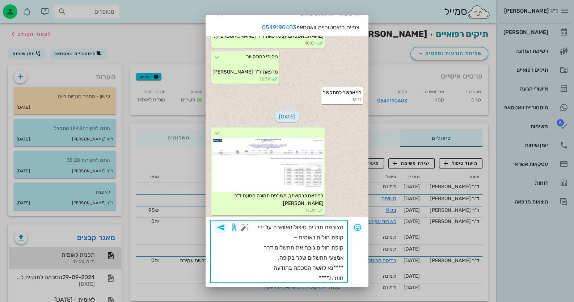
click at [225, 224] on icon "button" at bounding box center [220, 227] width 9 height 9
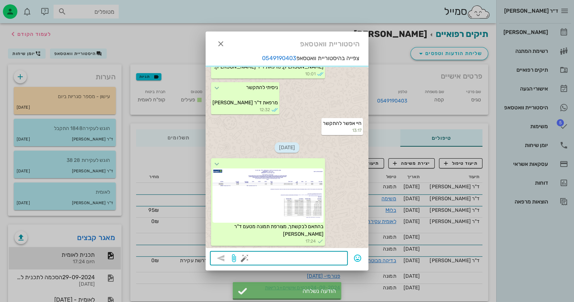
scroll to position [186, 0]
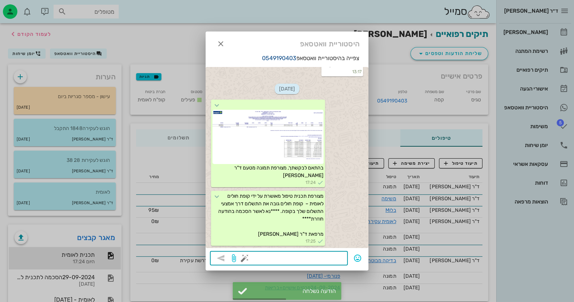
click at [271, 55] on link "0549190403" at bounding box center [279, 58] width 34 height 7
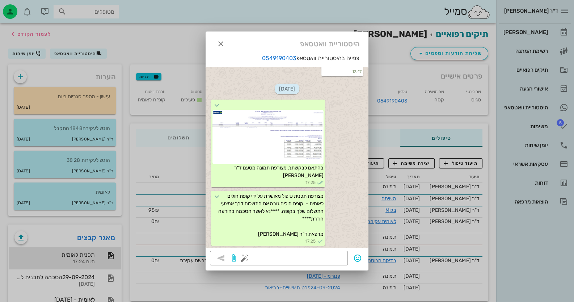
click at [421, 120] on div at bounding box center [287, 151] width 574 height 302
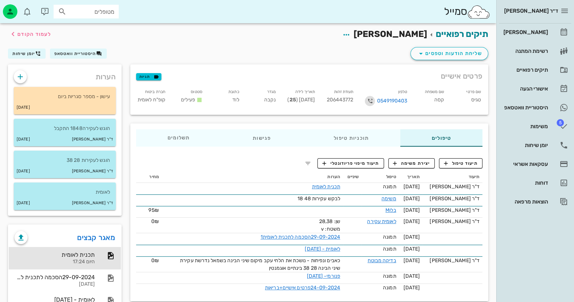
click at [375, 101] on span "button" at bounding box center [370, 101] width 10 height 9
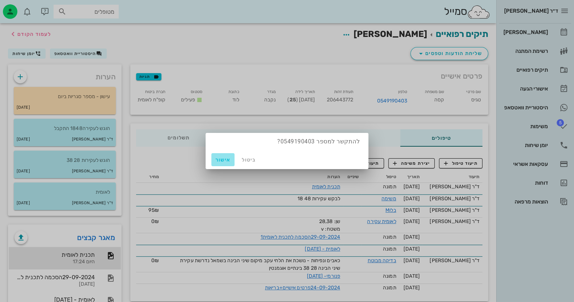
click at [224, 161] on span "אישור" at bounding box center [222, 160] width 17 height 6
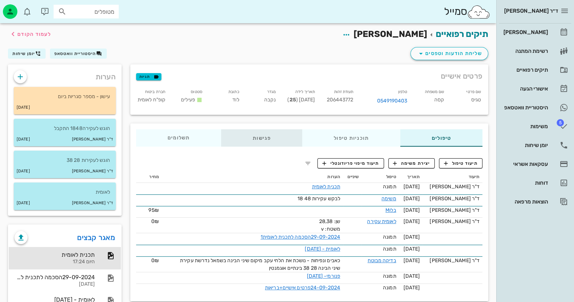
click at [258, 142] on div "פגישות" at bounding box center [261, 137] width 81 height 17
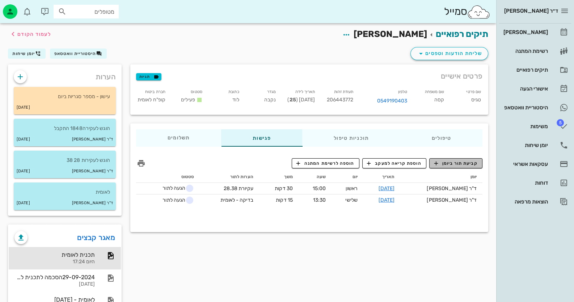
click at [458, 161] on span "קביעת תור ביומן" at bounding box center [455, 163] width 43 height 7
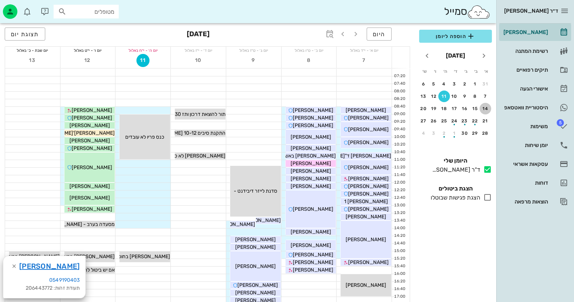
click at [484, 106] on div "14" at bounding box center [485, 108] width 12 height 5
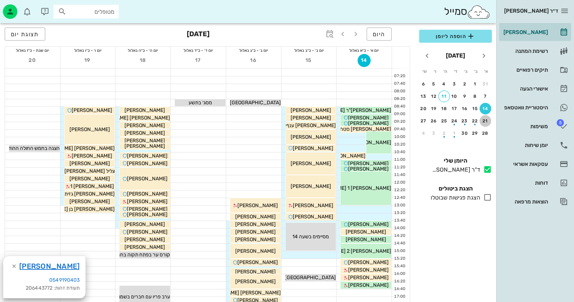
click at [485, 118] on div "21" at bounding box center [485, 120] width 12 height 5
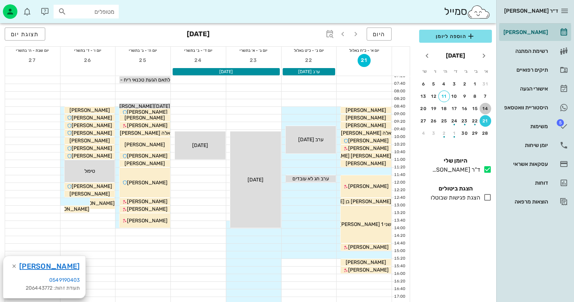
click at [486, 106] on div "14" at bounding box center [485, 108] width 12 height 5
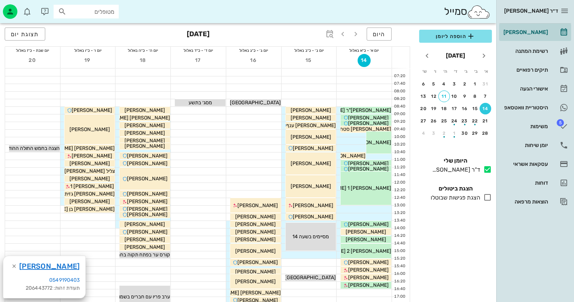
click at [372, 208] on div at bounding box center [364, 209] width 55 height 7
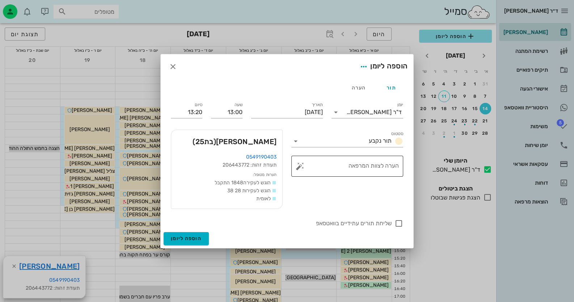
click at [298, 163] on button "button" at bounding box center [300, 166] width 9 height 9
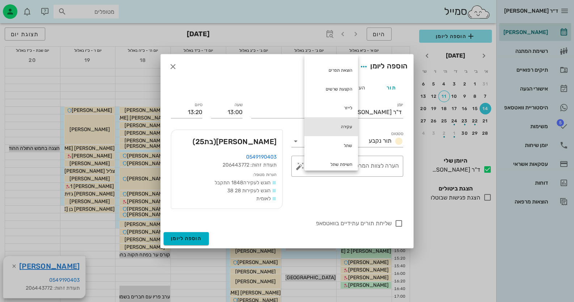
click at [335, 124] on div "עקירה" at bounding box center [331, 126] width 54 height 19
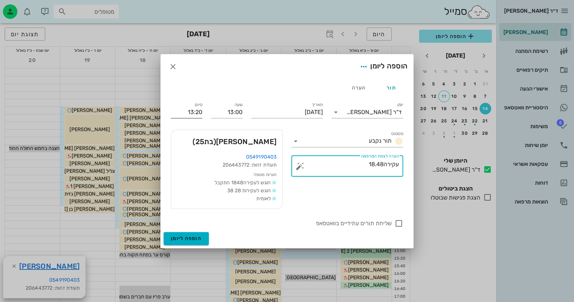
type textarea "עקירה18.48"
click at [191, 111] on input "13:20" at bounding box center [186, 112] width 31 height 12
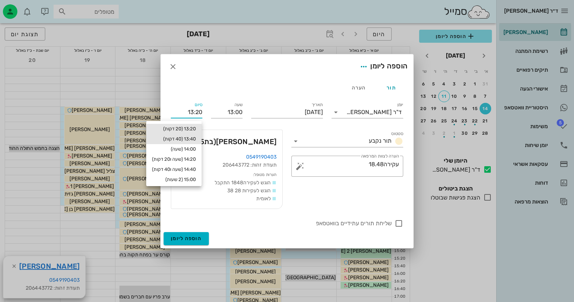
click at [186, 138] on div "13:40 (40 דקות)" at bounding box center [174, 139] width 44 height 6
type input "13:40"
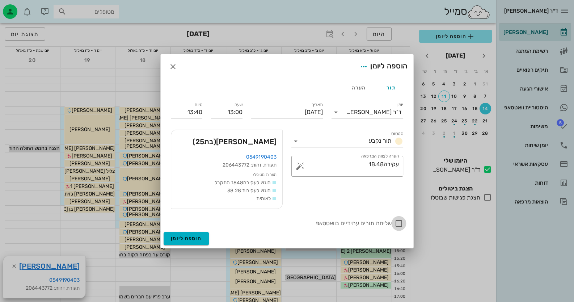
click at [393, 221] on div at bounding box center [399, 223] width 12 height 12
checkbox input "true"
click at [192, 238] on span "הוספה ליומן" at bounding box center [186, 238] width 31 height 6
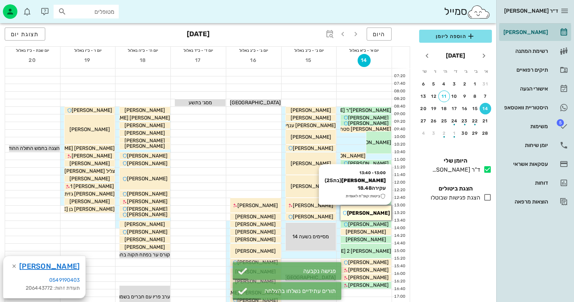
click at [365, 212] on span "[PERSON_NAME]" at bounding box center [368, 213] width 43 height 6
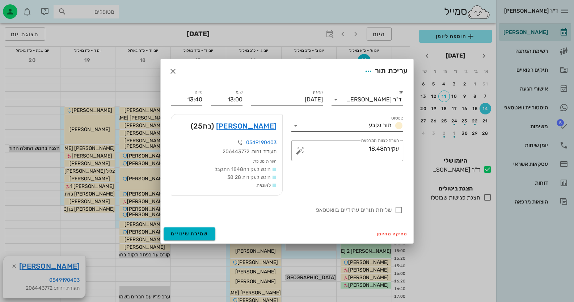
click at [298, 124] on icon at bounding box center [295, 125] width 9 height 9
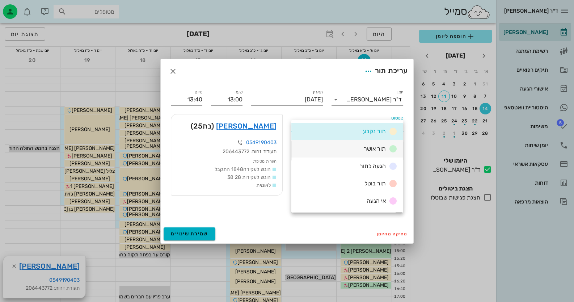
click at [329, 142] on div "תור אושר" at bounding box center [347, 148] width 112 height 17
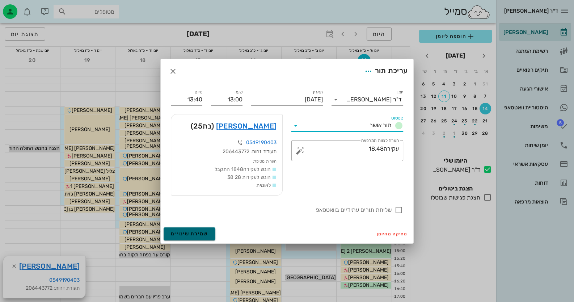
click at [202, 229] on button "שמירת שינויים" at bounding box center [190, 233] width 52 height 13
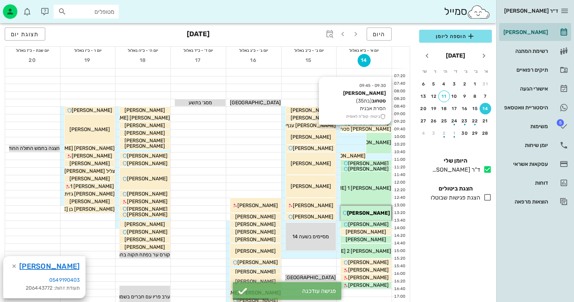
click at [382, 126] on div "[PERSON_NAME] סטחוב" at bounding box center [366, 129] width 51 height 8
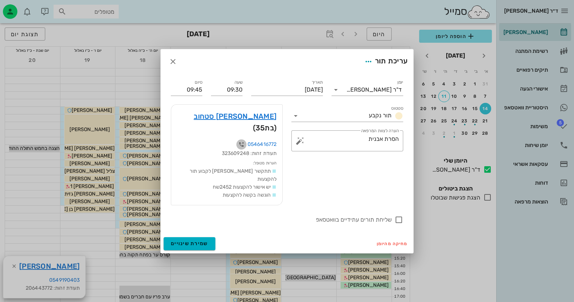
click at [243, 143] on icon "button" at bounding box center [241, 144] width 9 height 9
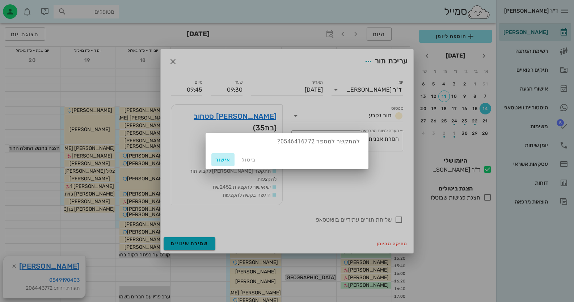
click at [219, 157] on span "אישור" at bounding box center [222, 160] width 17 height 6
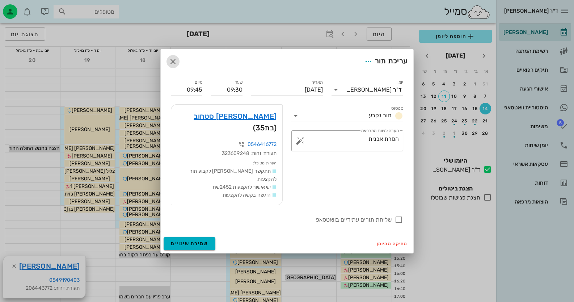
click at [174, 66] on icon "button" at bounding box center [173, 61] width 9 height 9
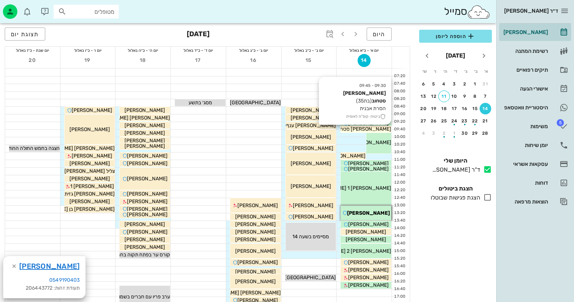
click at [369, 126] on span "[PERSON_NAME] סטחוב" at bounding box center [363, 129] width 55 height 6
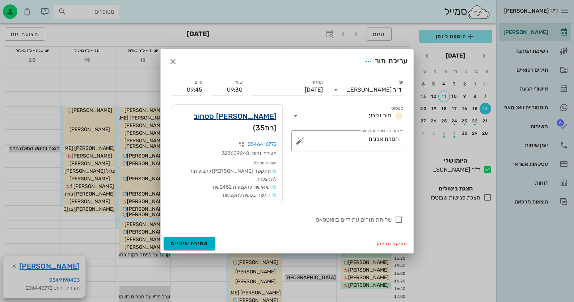
click at [250, 122] on link "[PERSON_NAME] סטחוב" at bounding box center [235, 116] width 83 height 12
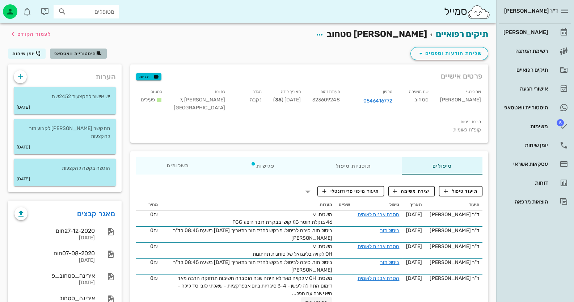
click at [85, 54] on span "היסטוריית וואטסאפ" at bounding box center [75, 53] width 42 height 5
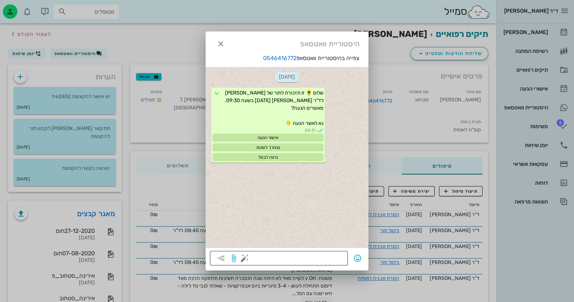
click at [242, 260] on button "button" at bounding box center [244, 258] width 9 height 9
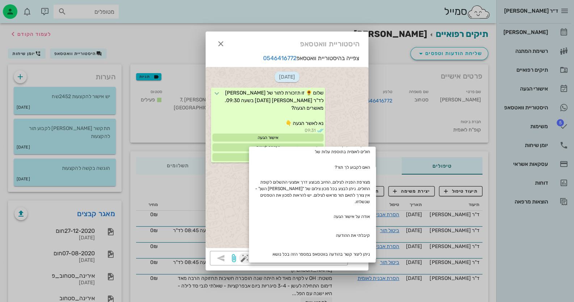
scroll to position [72, 0]
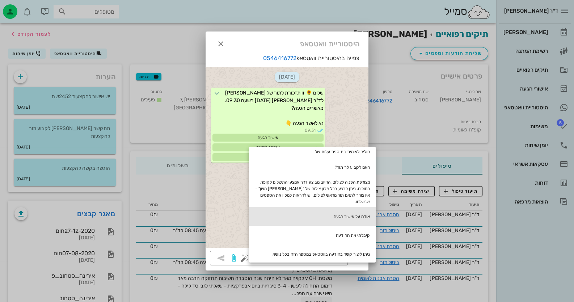
click at [361, 207] on div "אודה על אישור הגעה" at bounding box center [312, 216] width 127 height 19
type textarea "אודה על אישור הגעה"
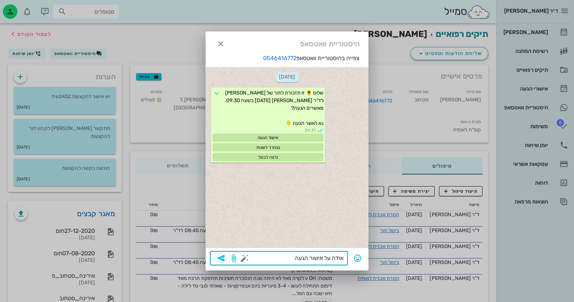
click at [224, 258] on icon "button" at bounding box center [220, 258] width 9 height 9
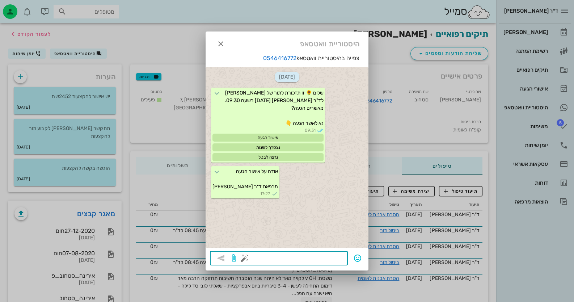
click at [394, 269] on div at bounding box center [287, 151] width 574 height 302
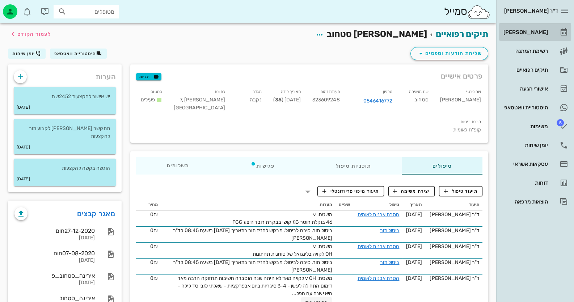
click at [545, 33] on div "[PERSON_NAME]" at bounding box center [525, 32] width 46 height 6
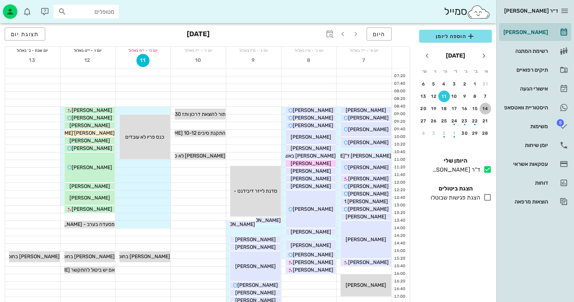
click at [485, 107] on div "14" at bounding box center [485, 108] width 12 height 5
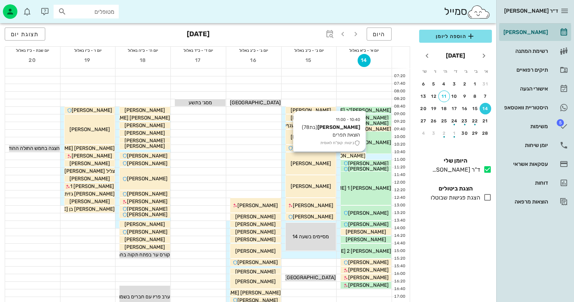
click at [358, 155] on span "[PERSON_NAME]" at bounding box center [345, 156] width 41 height 6
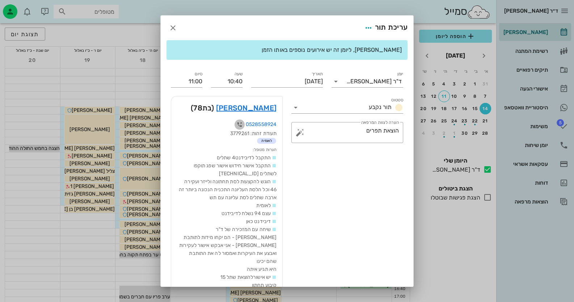
click at [239, 124] on icon "button" at bounding box center [239, 124] width 9 height 9
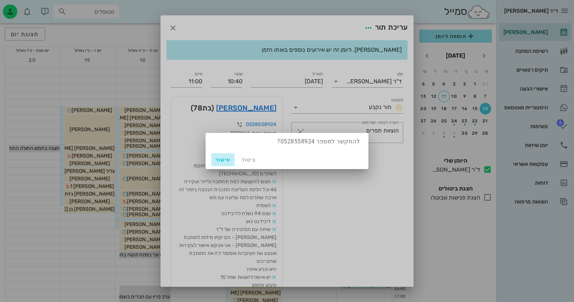
click at [225, 158] on span "אישור" at bounding box center [222, 160] width 17 height 6
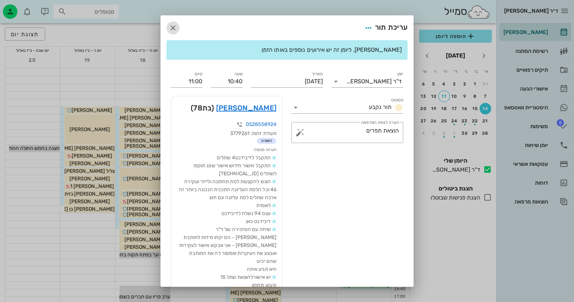
click at [177, 27] on icon "button" at bounding box center [173, 28] width 9 height 9
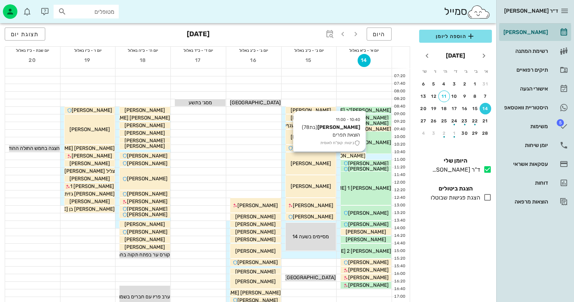
click at [358, 153] on span "[PERSON_NAME]" at bounding box center [345, 156] width 41 height 6
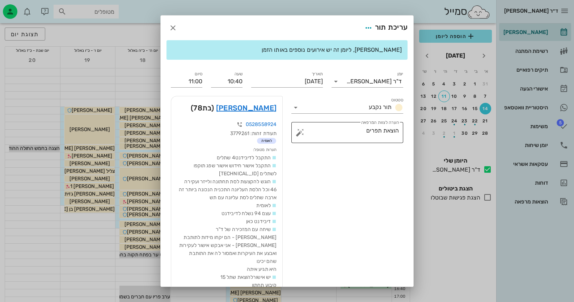
click at [300, 133] on button "button" at bounding box center [300, 132] width 9 height 9
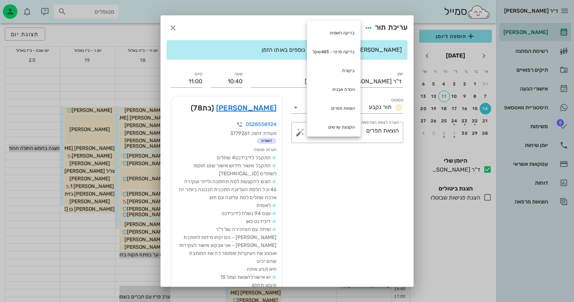
click at [303, 153] on div "סטטוס תור נקבע ​ הערה לצוות המרפאה הוצאת תפרים" at bounding box center [347, 216] width 121 height 248
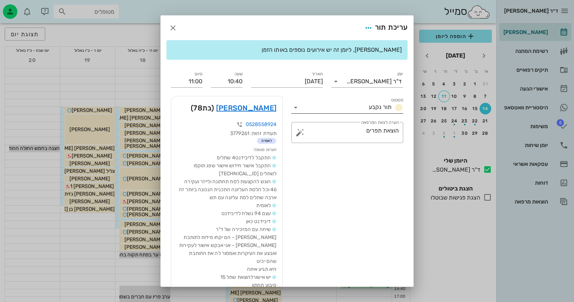
click at [299, 106] on icon at bounding box center [295, 107] width 9 height 9
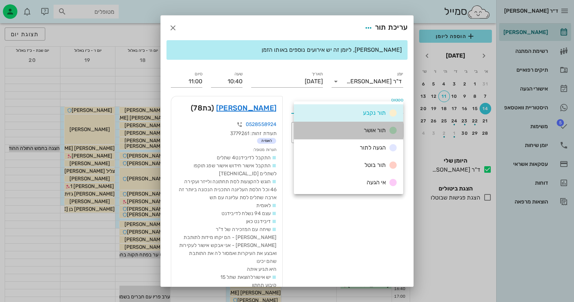
click at [338, 126] on div "תור אושר" at bounding box center [348, 130] width 109 height 17
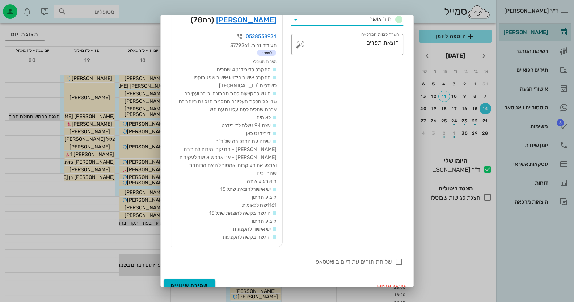
scroll to position [72, 0]
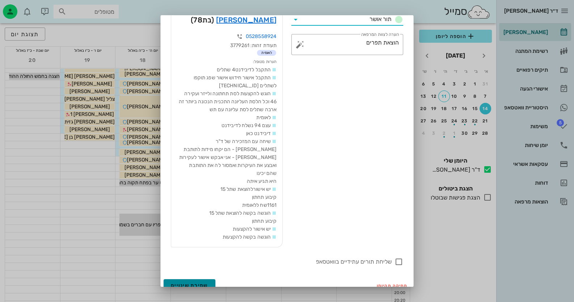
click at [204, 282] on span "שמירת שינויים" at bounding box center [189, 285] width 37 height 6
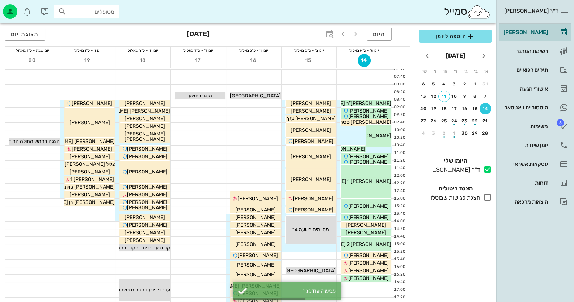
scroll to position [0, 0]
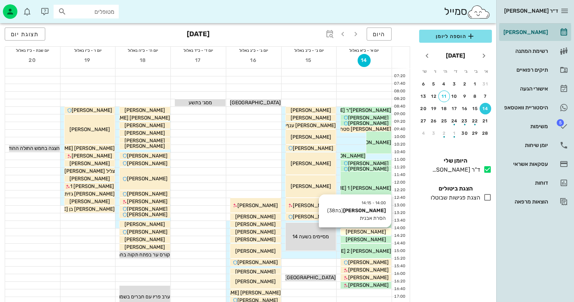
click at [377, 233] on div "[PERSON_NAME]" at bounding box center [366, 232] width 51 height 8
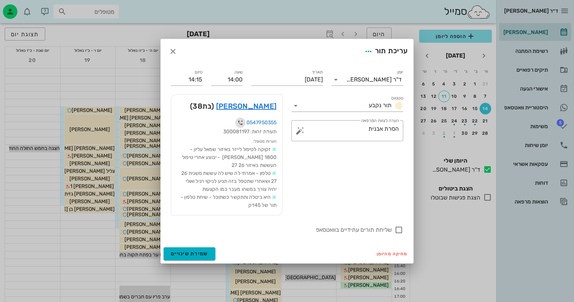
click at [243, 123] on icon "button" at bounding box center [240, 122] width 9 height 9
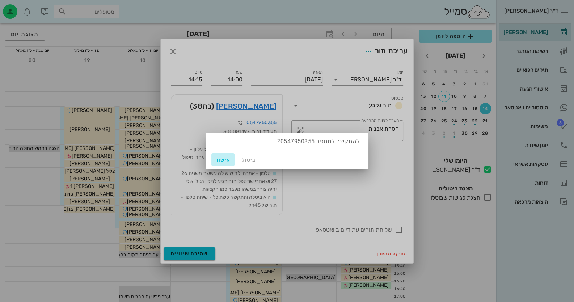
click at [224, 157] on span "אישור" at bounding box center [222, 160] width 17 height 6
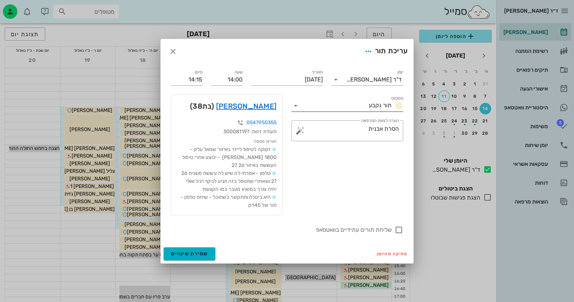
click at [297, 104] on icon at bounding box center [295, 105] width 9 height 9
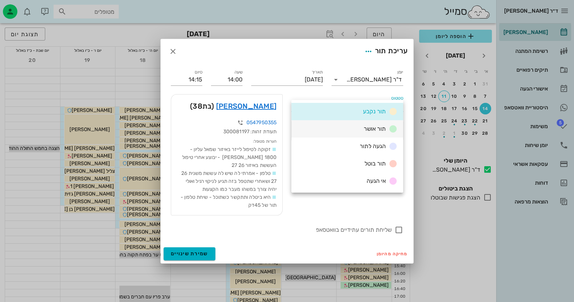
click at [367, 128] on span "תור אושר" at bounding box center [375, 128] width 22 height 7
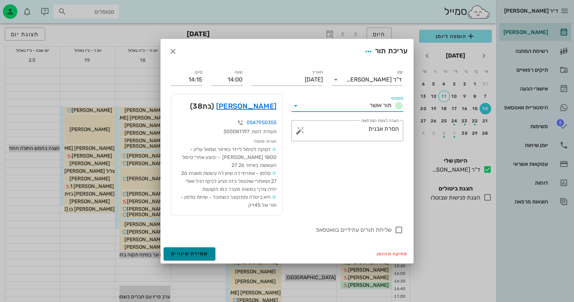
click at [202, 254] on span "שמירת שינויים" at bounding box center [189, 253] width 37 height 6
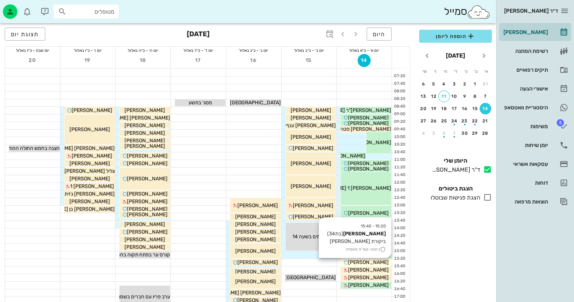
click at [373, 261] on span "[PERSON_NAME]" at bounding box center [368, 262] width 41 height 6
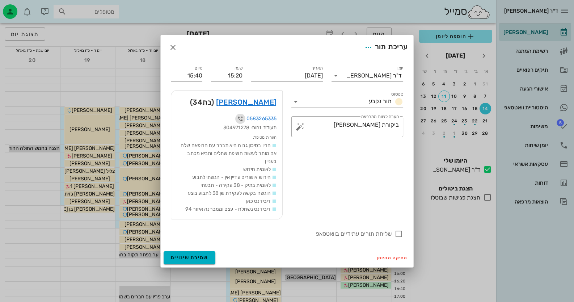
click at [242, 118] on icon "button" at bounding box center [240, 118] width 9 height 9
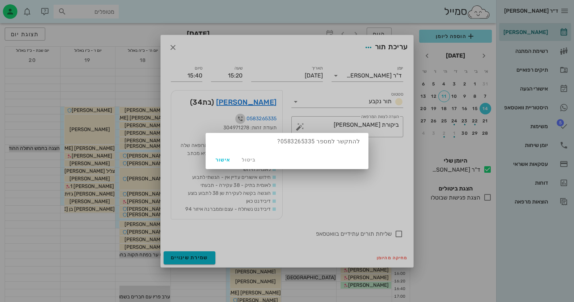
click at [242, 118] on div at bounding box center [287, 151] width 574 height 302
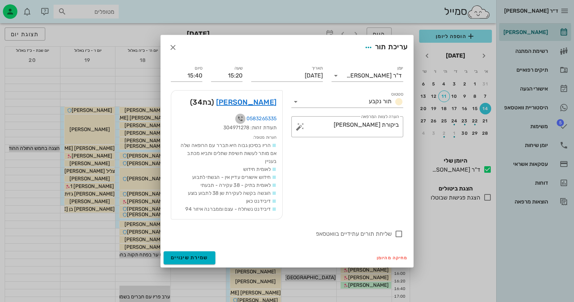
click at [242, 119] on icon "button" at bounding box center [240, 118] width 9 height 9
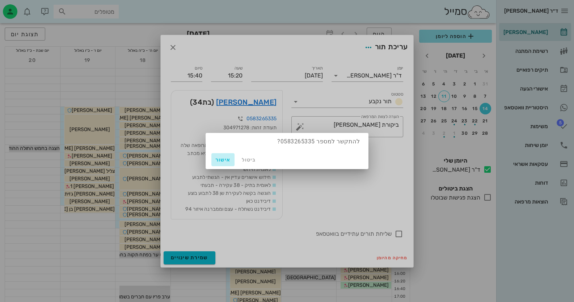
click at [217, 164] on button "אישור" at bounding box center [222, 159] width 23 height 13
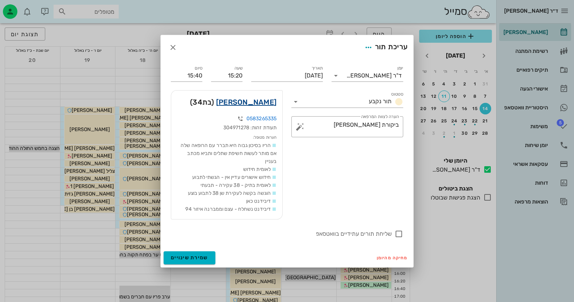
click at [265, 102] on link "[PERSON_NAME]" at bounding box center [246, 102] width 60 height 12
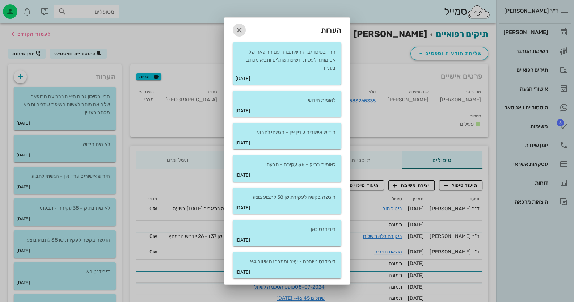
click at [236, 26] on icon "button" at bounding box center [239, 30] width 9 height 9
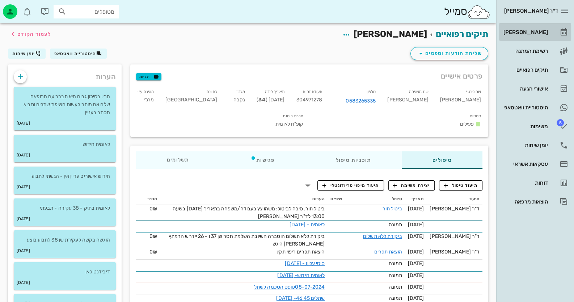
click at [563, 33] on icon at bounding box center [563, 32] width 9 height 9
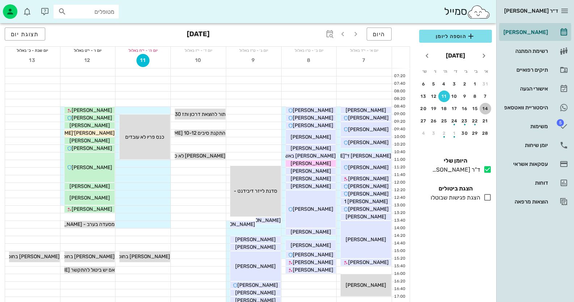
click at [486, 108] on div "14" at bounding box center [485, 108] width 12 height 5
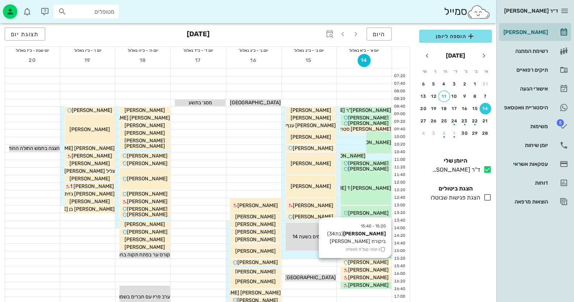
click at [350, 259] on div "[PERSON_NAME]" at bounding box center [366, 262] width 51 height 8
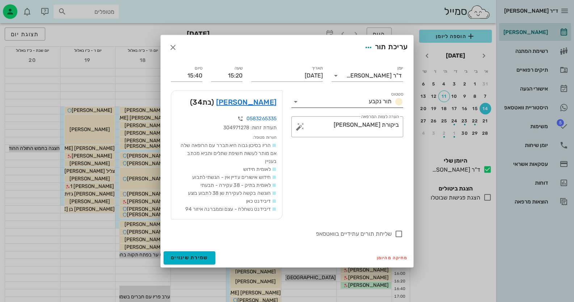
click at [296, 101] on icon at bounding box center [295, 101] width 9 height 9
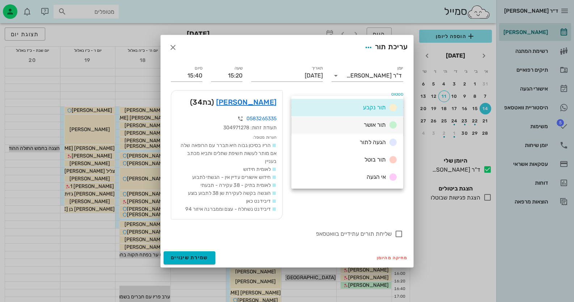
click at [337, 122] on div "תור אושר" at bounding box center [347, 124] width 112 height 17
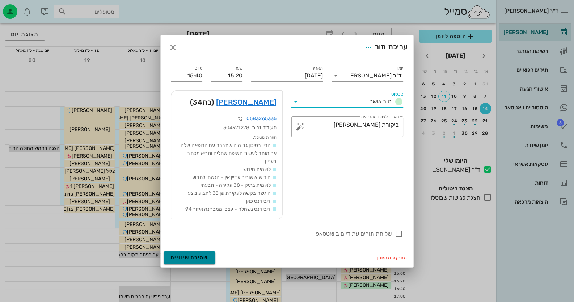
click at [195, 258] on span "שמירת שינויים" at bounding box center [189, 257] width 37 height 6
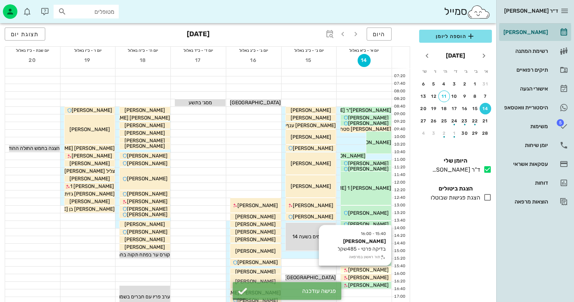
click at [387, 272] on div "[PERSON_NAME]" at bounding box center [366, 270] width 51 height 8
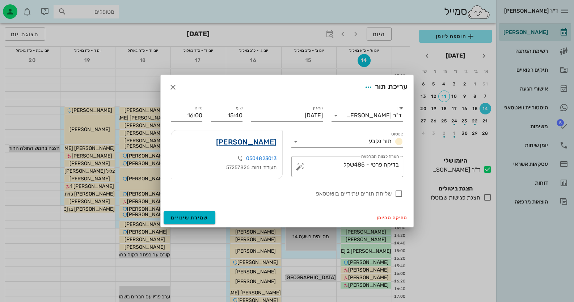
click at [259, 142] on link "[PERSON_NAME]" at bounding box center [246, 142] width 60 height 12
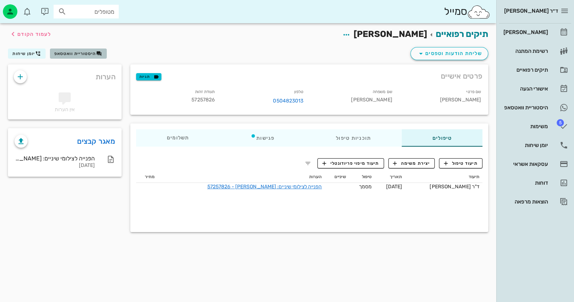
click at [81, 54] on span "היסטוריית וואטסאפ" at bounding box center [75, 53] width 42 height 5
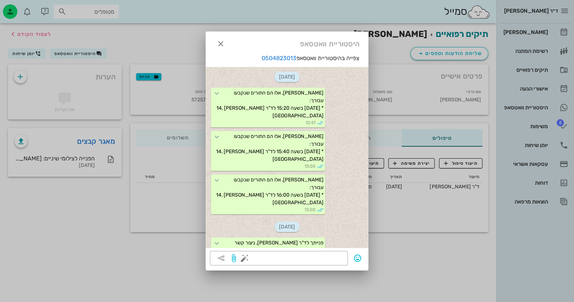
scroll to position [666, 0]
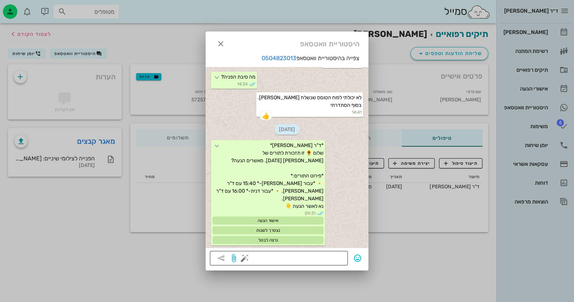
click at [310, 253] on textarea at bounding box center [294, 259] width 97 height 12
type textarea "מגיעים ביום ראשון?"
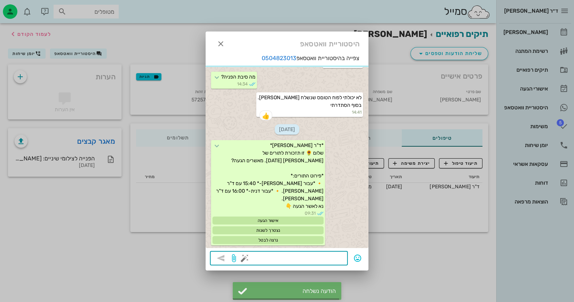
scroll to position [702, 0]
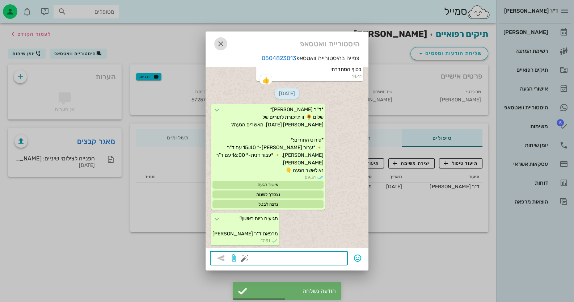
click at [217, 45] on icon "button" at bounding box center [220, 43] width 9 height 9
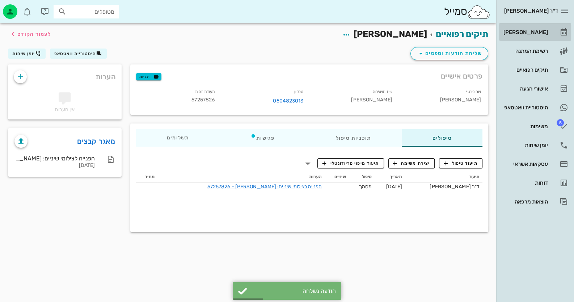
click at [532, 30] on div "[PERSON_NAME]" at bounding box center [525, 32] width 46 height 6
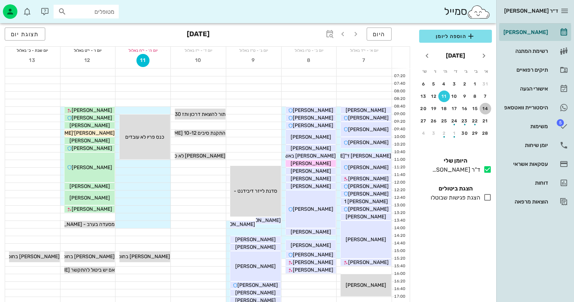
click at [488, 107] on div "14" at bounding box center [485, 108] width 12 height 5
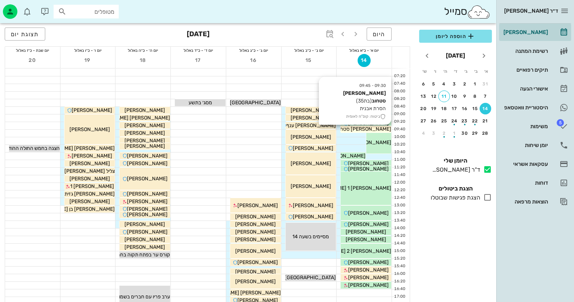
click at [350, 126] on div "[PERSON_NAME] סטחוב" at bounding box center [366, 129] width 51 height 8
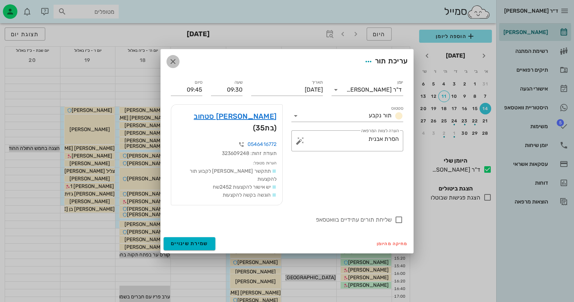
click at [174, 66] on icon "button" at bounding box center [173, 61] width 9 height 9
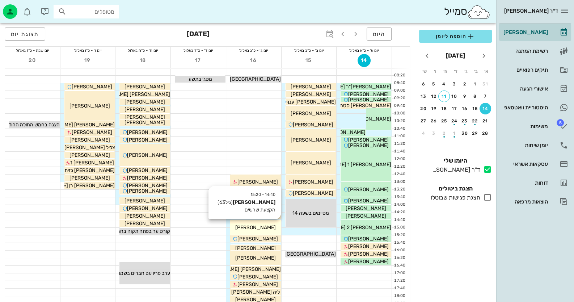
scroll to position [36, 0]
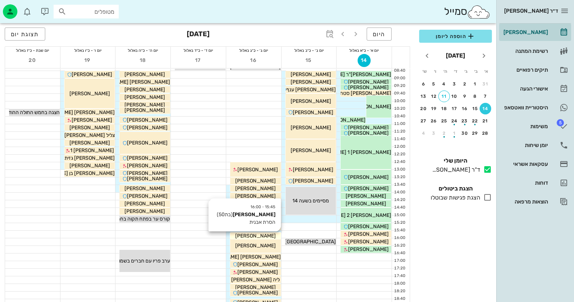
click at [267, 234] on span "[PERSON_NAME]" at bounding box center [255, 236] width 41 height 6
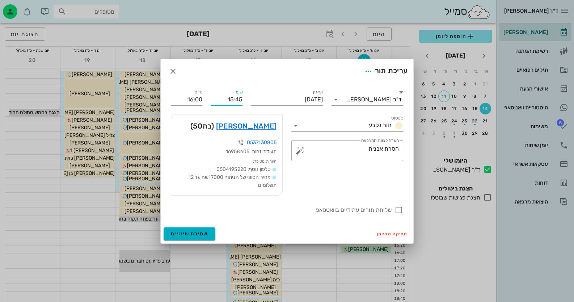
click at [242, 99] on div "שעה 15:45" at bounding box center [227, 97] width 40 height 26
type input "15:40"
type input "15:55"
click at [207, 236] on button "שמירת שינויים" at bounding box center [190, 233] width 52 height 13
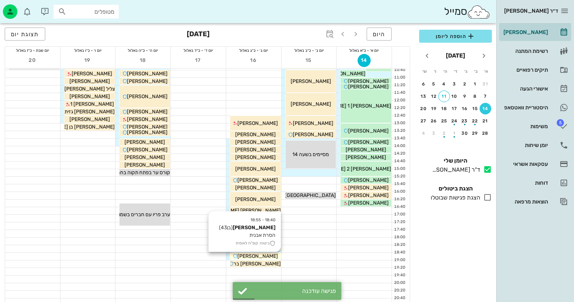
scroll to position [85, 0]
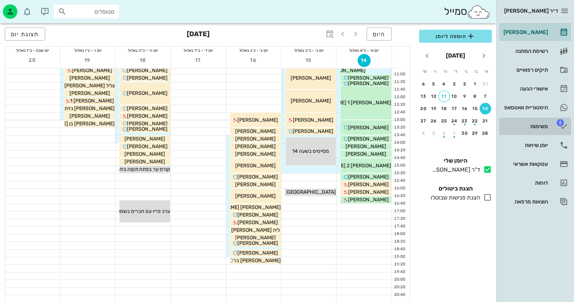
click at [550, 125] on link "5 משימות" at bounding box center [535, 126] width 72 height 17
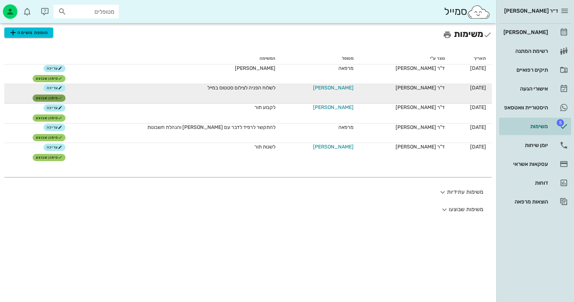
click at [59, 99] on span "סימון שבוצע" at bounding box center [49, 98] width 27 height 4
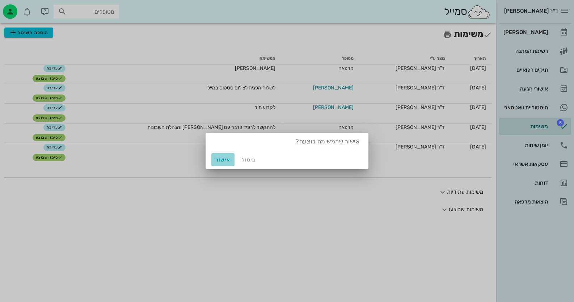
click at [223, 160] on span "אישור" at bounding box center [222, 160] width 17 height 6
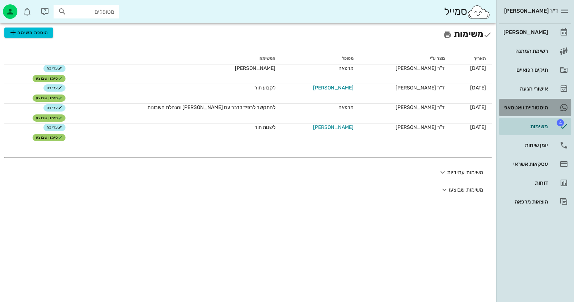
click at [554, 103] on link "היסטוריית וואטסאפ" at bounding box center [535, 107] width 72 height 17
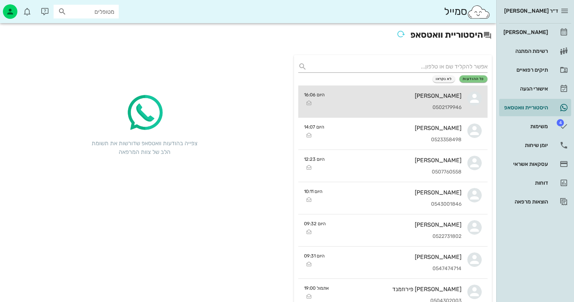
click at [460, 99] on div "[PERSON_NAME] 0502179946" at bounding box center [395, 101] width 131 height 32
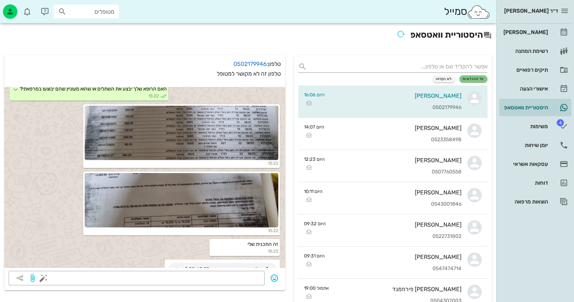
scroll to position [320, 0]
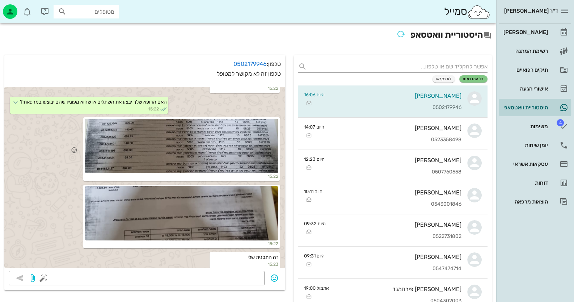
click at [253, 140] on div at bounding box center [182, 146] width 194 height 54
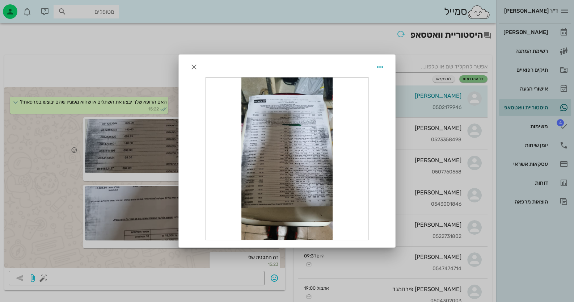
click at [253, 140] on div at bounding box center [287, 158] width 162 height 162
click at [137, 183] on div at bounding box center [287, 151] width 574 height 302
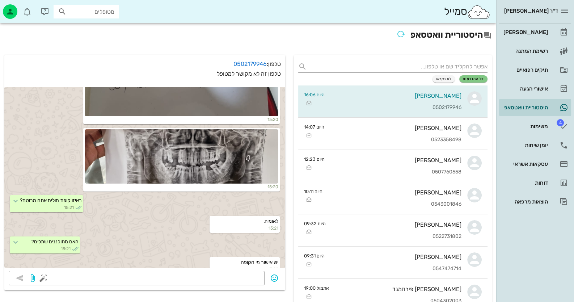
scroll to position [67, 0]
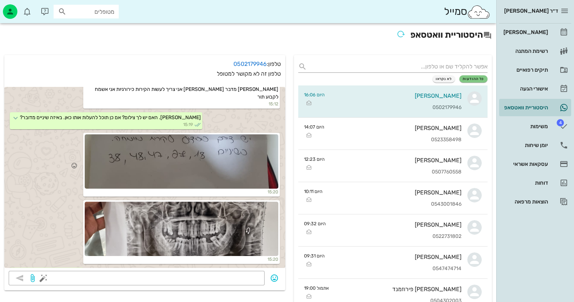
click at [208, 162] on div at bounding box center [182, 161] width 194 height 54
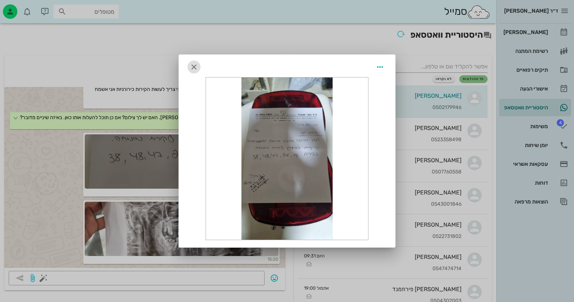
click at [190, 64] on icon "button" at bounding box center [194, 67] width 9 height 9
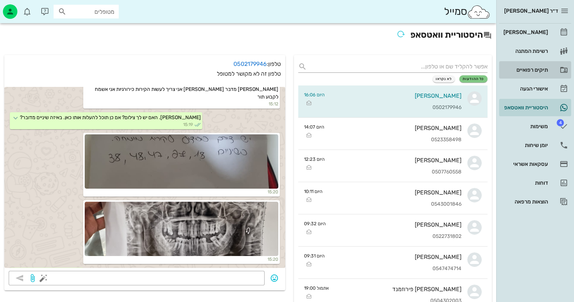
click at [528, 67] on div "תיקים רפואיים" at bounding box center [525, 70] width 46 height 6
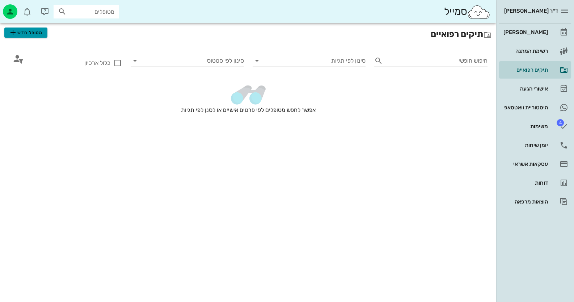
click at [24, 31] on span "מטופל חדש" at bounding box center [26, 32] width 34 height 9
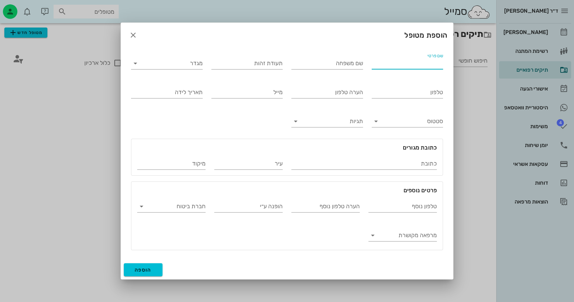
click at [380, 62] on input "שם פרטי" at bounding box center [408, 64] width 72 height 12
type input "[PERSON_NAME]"
click at [262, 68] on input "תעודת זהות" at bounding box center [247, 64] width 72 height 12
type input "302576711"
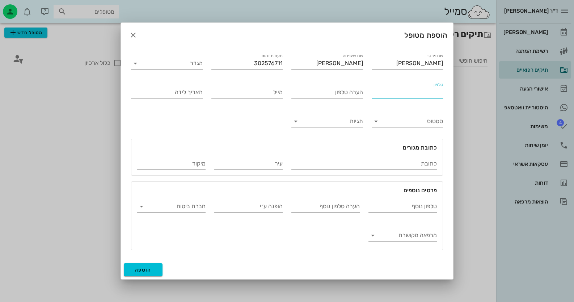
click at [413, 97] on input "טלפון" at bounding box center [408, 92] width 72 height 12
type input "0502179946"
click at [331, 124] on input "תגיות" at bounding box center [333, 121] width 60 height 12
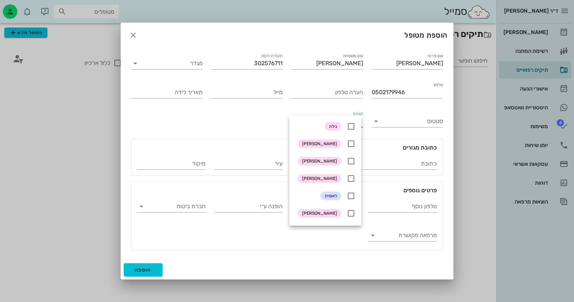
scroll to position [72, 0]
click at [351, 194] on icon at bounding box center [351, 194] width 9 height 9
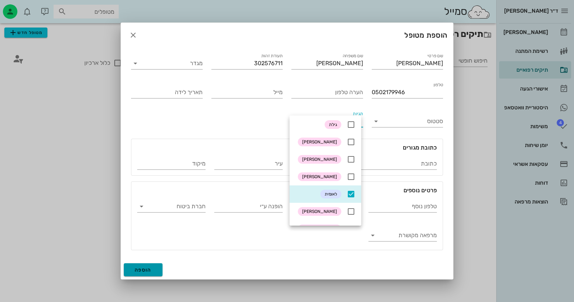
click at [152, 273] on button "הוספה" at bounding box center [143, 269] width 39 height 13
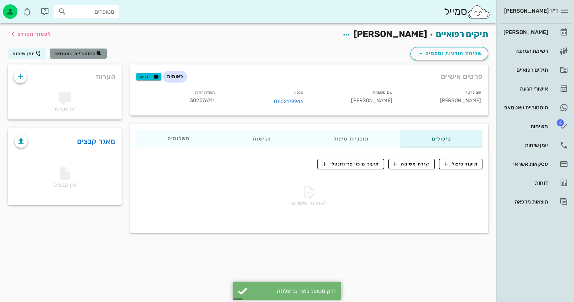
click at [64, 51] on span "היסטוריית וואטסאפ" at bounding box center [75, 53] width 42 height 5
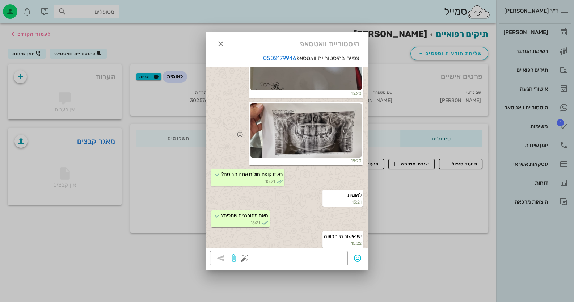
scroll to position [149, 0]
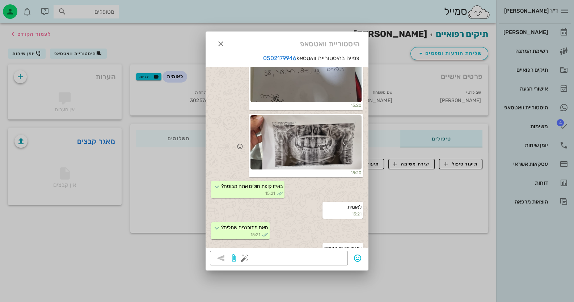
click at [355, 124] on div at bounding box center [305, 142] width 111 height 54
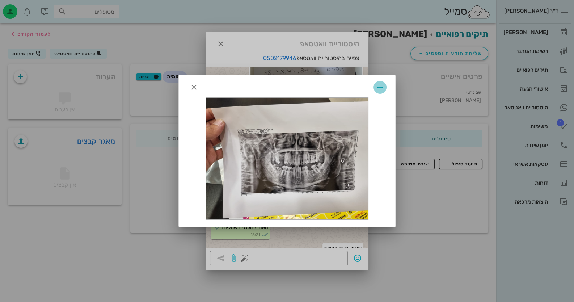
click at [380, 86] on icon "button" at bounding box center [380, 87] width 9 height 9
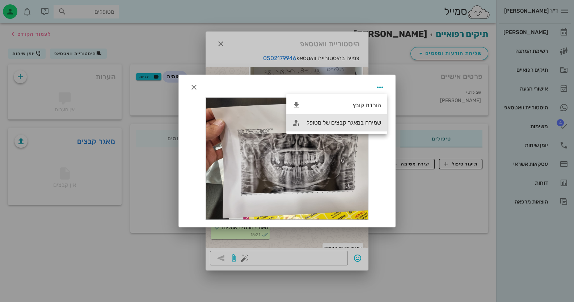
click at [378, 119] on div "שמירה במאגר קבצים של מטופל" at bounding box center [336, 122] width 101 height 17
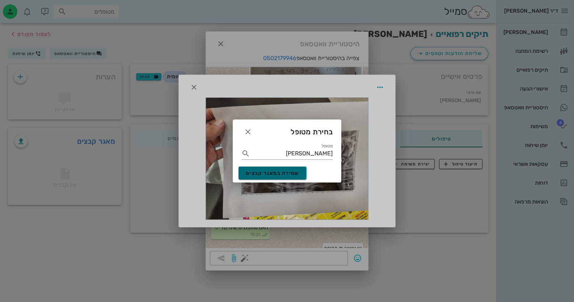
click at [264, 172] on span "שמירה במאגר קבצים" at bounding box center [273, 173] width 54 height 6
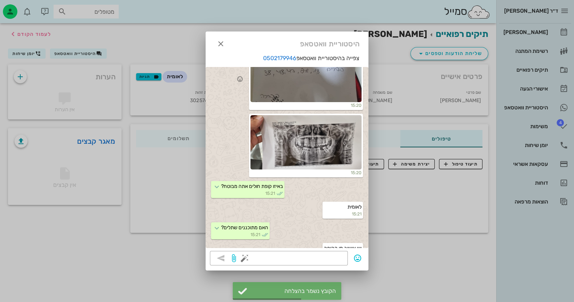
click at [310, 86] on div at bounding box center [305, 75] width 111 height 54
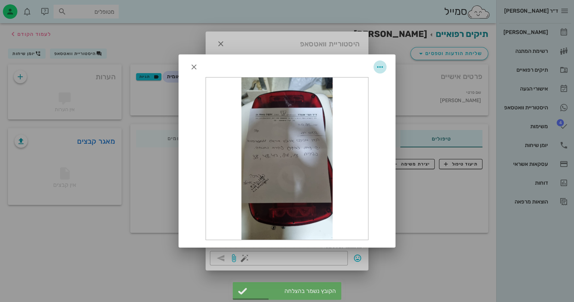
click at [378, 63] on icon "button" at bounding box center [380, 67] width 9 height 9
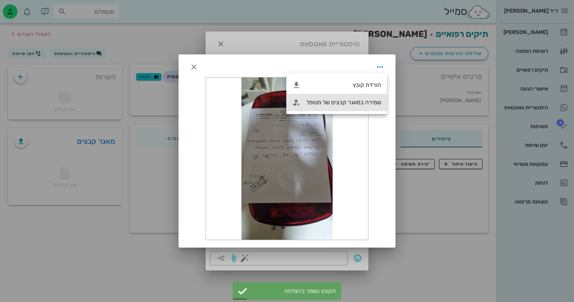
click at [364, 101] on div "שמירה במאגר קבצים של מטופל" at bounding box center [344, 102] width 75 height 7
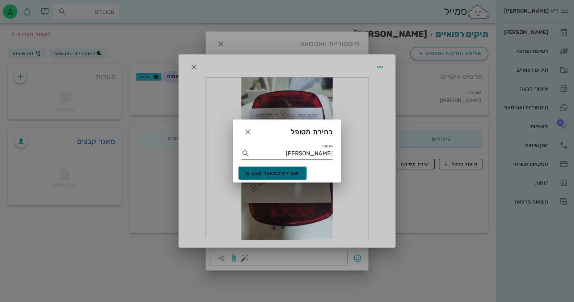
click at [277, 171] on span "שמירה במאגר קבצים" at bounding box center [273, 173] width 54 height 6
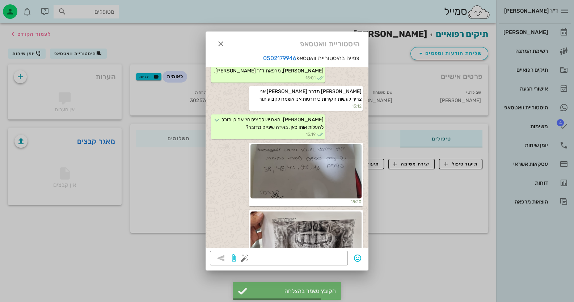
scroll to position [0, 0]
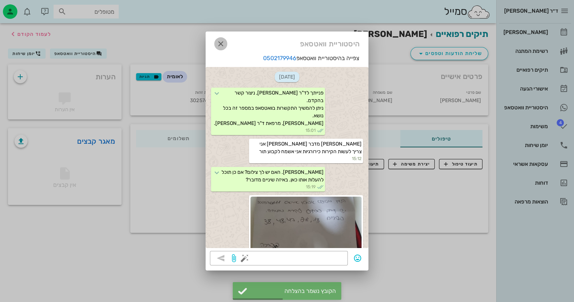
click at [224, 41] on icon "button" at bounding box center [220, 43] width 9 height 9
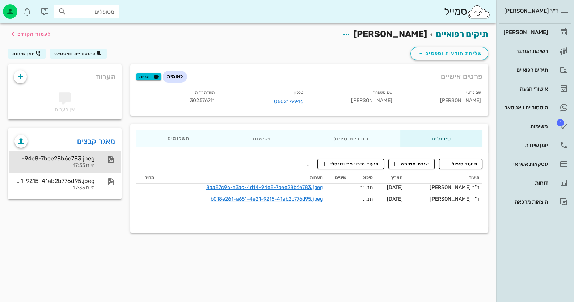
click at [88, 164] on div "היום 17:35" at bounding box center [54, 165] width 80 height 6
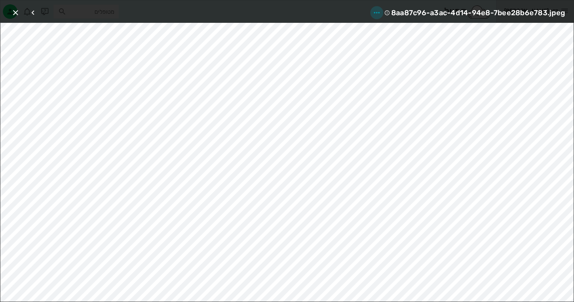
click at [380, 9] on icon "button" at bounding box center [376, 12] width 9 height 9
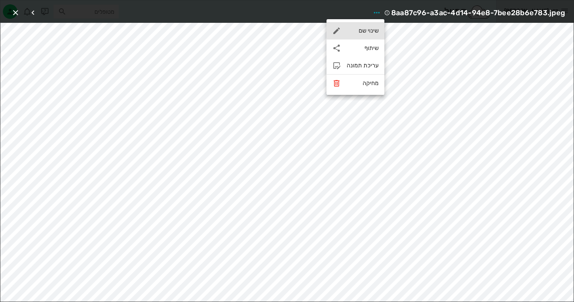
click at [373, 30] on div "שינוי שם" at bounding box center [363, 30] width 32 height 7
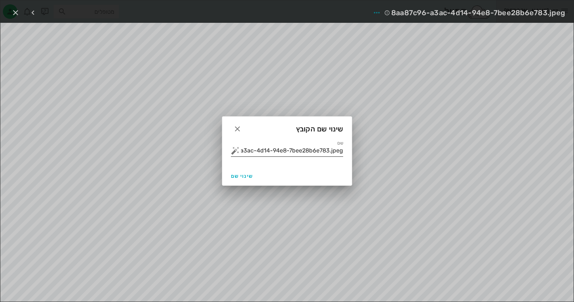
click at [338, 154] on input "8aa87c96-a3ac-4d14-94e8-7bee28b6e783.jpeg" at bounding box center [292, 151] width 102 height 12
click at [232, 150] on button "button" at bounding box center [235, 150] width 9 height 9
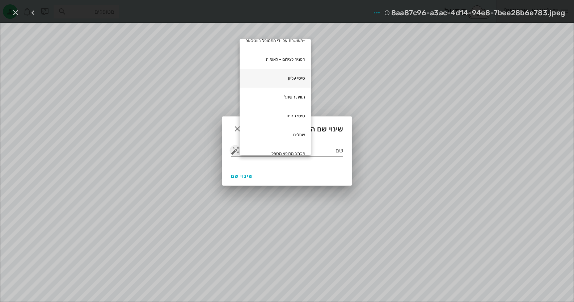
scroll to position [72, 0]
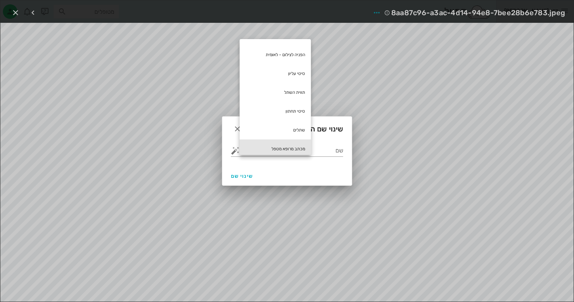
click at [268, 148] on div "מכתב מרופא מטפל" at bounding box center [275, 148] width 71 height 19
type input "מכתב מרופא מטפל"
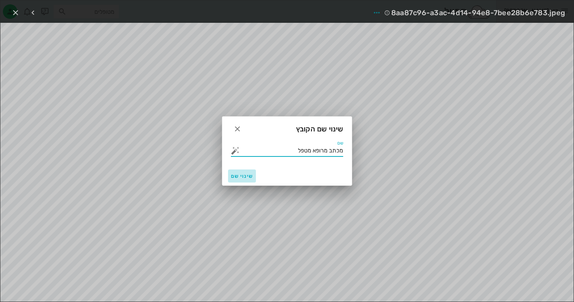
click at [241, 173] on span "שינוי שם" at bounding box center [242, 176] width 22 height 6
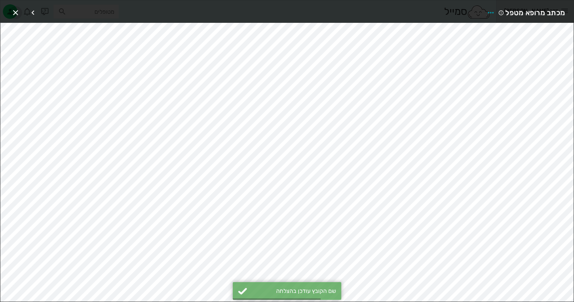
click at [14, 11] on icon "button" at bounding box center [15, 12] width 9 height 9
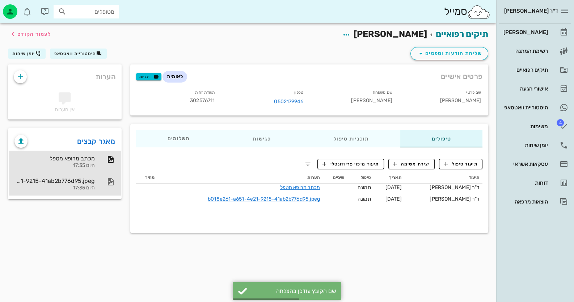
click at [64, 180] on div "b018e261-a651-4e21-9215-41ab2b776d95.jpeg" at bounding box center [54, 180] width 80 height 7
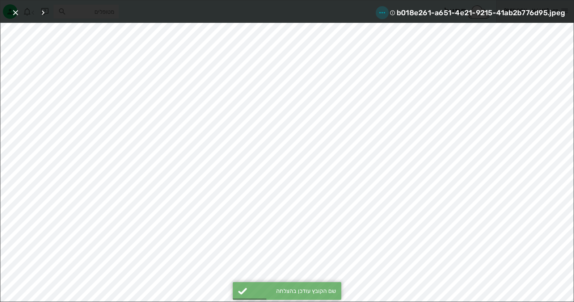
click at [383, 12] on icon "button" at bounding box center [382, 12] width 9 height 9
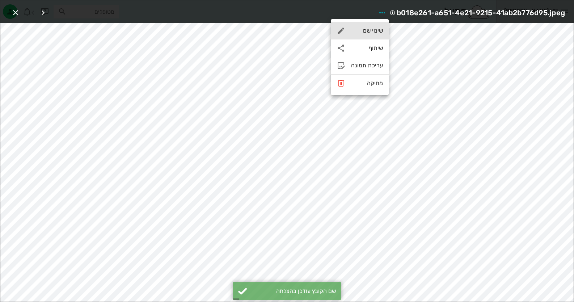
click at [385, 34] on div "שינוי שם" at bounding box center [360, 30] width 58 height 17
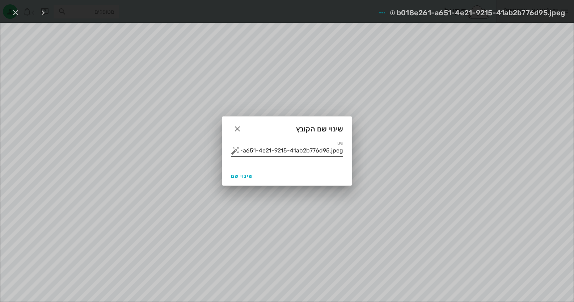
click at [319, 155] on input "b018e261-a651-4e21-9215-41ab2b776d95.jpeg" at bounding box center [292, 151] width 102 height 12
click at [237, 146] on button "button" at bounding box center [235, 150] width 9 height 9
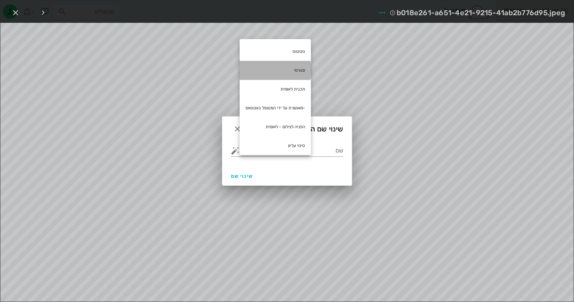
click at [281, 69] on div "פנורמי" at bounding box center [275, 70] width 71 height 19
type input "פנורמי"
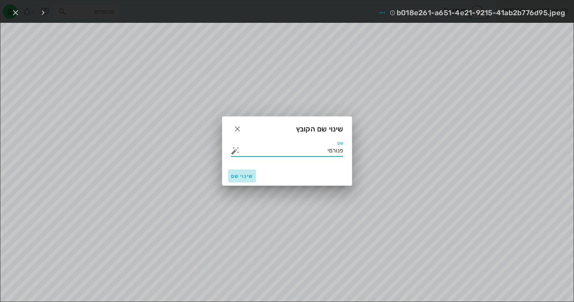
click at [241, 178] on span "שינוי שם" at bounding box center [242, 176] width 22 height 6
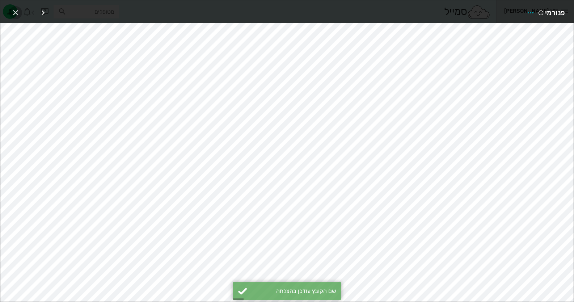
click at [16, 8] on icon "button" at bounding box center [15, 12] width 9 height 9
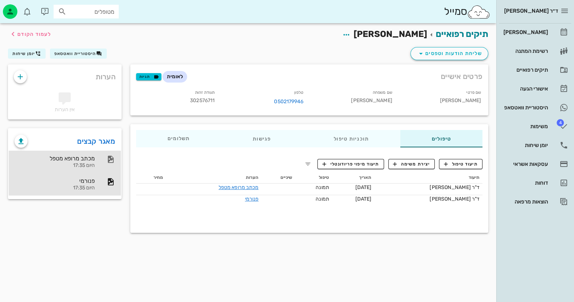
click at [104, 156] on div at bounding box center [107, 159] width 16 height 9
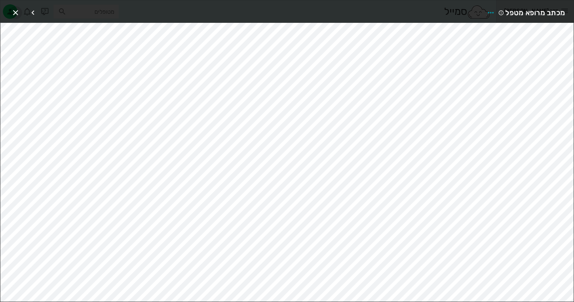
click at [14, 10] on icon "button" at bounding box center [15, 12] width 9 height 9
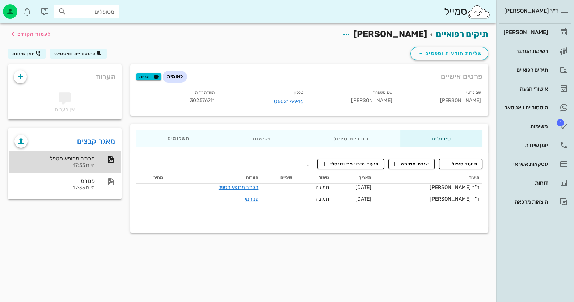
click at [58, 153] on div "מכתב מרופא מטפל היום 17:35" at bounding box center [54, 162] width 80 height 22
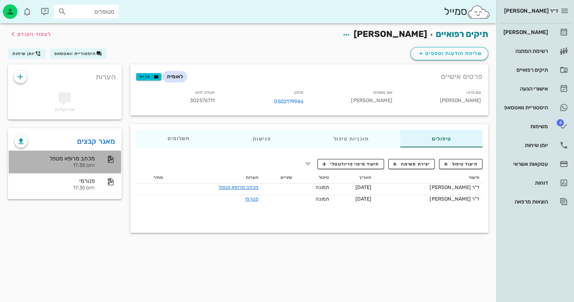
click at [69, 168] on div "היום 17:35" at bounding box center [54, 165] width 80 height 6
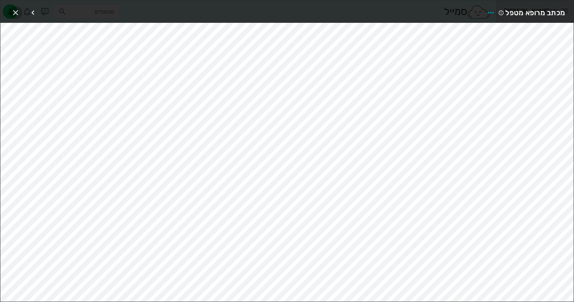
click at [11, 10] on icon "button" at bounding box center [15, 12] width 9 height 9
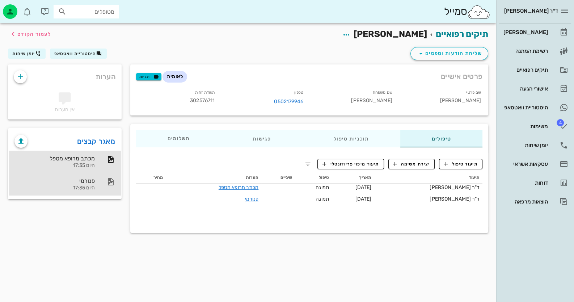
click at [96, 191] on div "פנורמי היום 17:35" at bounding box center [65, 184] width 112 height 22
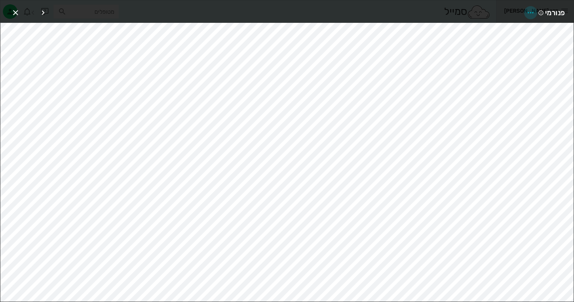
click at [533, 9] on icon "button" at bounding box center [530, 12] width 9 height 9
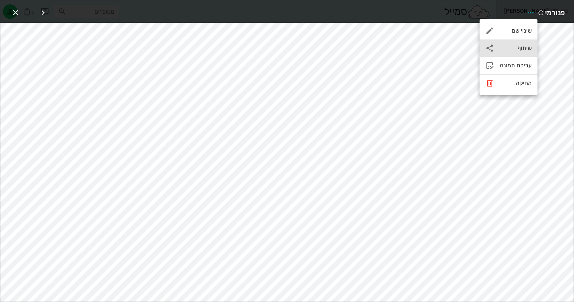
click at [519, 52] on div "שיתוף" at bounding box center [508, 47] width 58 height 17
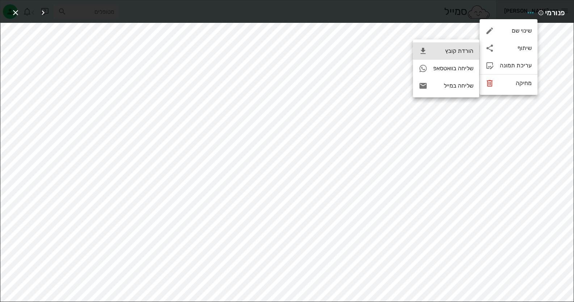
click at [470, 50] on div "הורדת קובץ" at bounding box center [453, 50] width 40 height 7
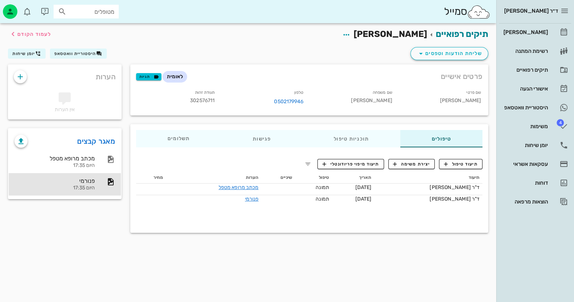
click at [212, 103] on span "302576711" at bounding box center [202, 100] width 25 height 6
copy span "302576711"
click at [115, 179] on div "פנורמי היום 17:35" at bounding box center [65, 184] width 112 height 22
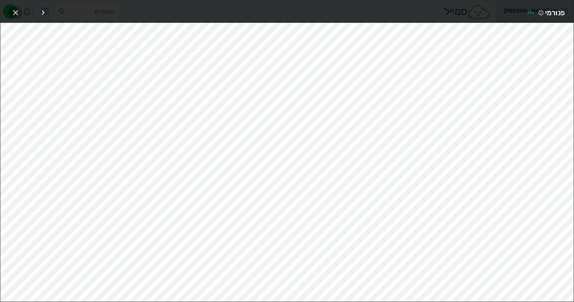
click at [17, 6] on button "button" at bounding box center [15, 12] width 13 height 13
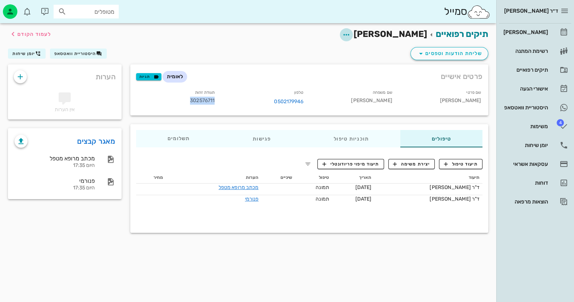
click at [351, 34] on icon "button" at bounding box center [346, 34] width 9 height 9
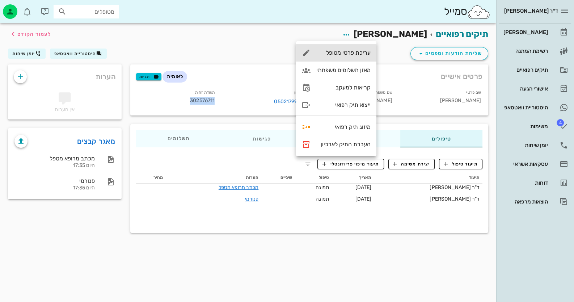
click at [362, 51] on div "עריכת פרטי מטופל" at bounding box center [343, 52] width 54 height 7
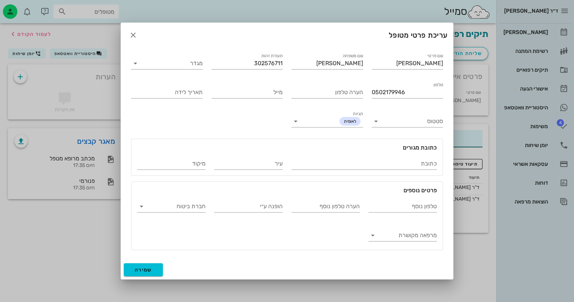
click at [284, 63] on div "תעודת זהות 302576711" at bounding box center [247, 61] width 80 height 29
click at [282, 63] on input "302576711" at bounding box center [247, 64] width 72 height 12
click at [281, 63] on input "302576711" at bounding box center [247, 64] width 72 height 12
drag, startPoint x: 249, startPoint y: 62, endPoint x: 254, endPoint y: 62, distance: 5.1
click at [254, 62] on input "1302576711" at bounding box center [247, 64] width 72 height 12
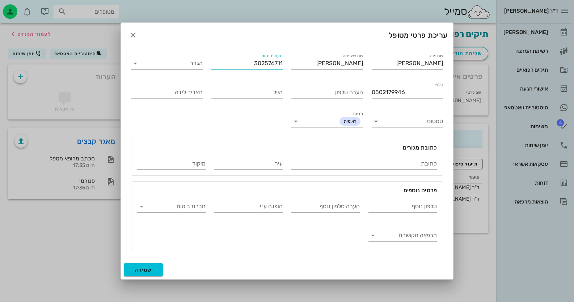
click at [255, 62] on input "302576711" at bounding box center [247, 64] width 72 height 12
click at [282, 63] on input "302576711" at bounding box center [247, 64] width 72 height 12
drag, startPoint x: 250, startPoint y: 61, endPoint x: 309, endPoint y: 61, distance: 59.0
click at [309, 61] on div "שם פרטי אוריאל שם משפחה אביטן תעודת זהות 1302576711 מגדר טלפון 0502179946 הערה …" at bounding box center [287, 150] width 321 height 207
drag, startPoint x: 258, startPoint y: 64, endPoint x: 309, endPoint y: 65, distance: 51.4
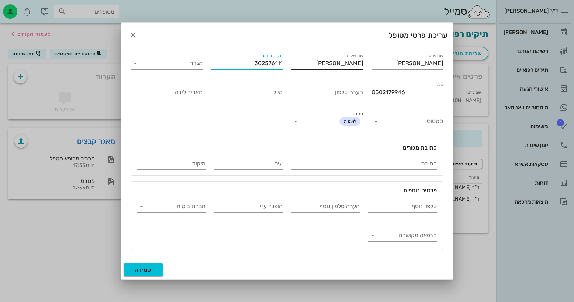
click at [309, 65] on div "שם פרטי אוריאל שם משפחה אביטן תעודת זהות 302576111 מגדר טלפון 0502179946 הערה ט…" at bounding box center [287, 150] width 321 height 207
type input "302576111"
click at [143, 274] on button "שמירה" at bounding box center [143, 269] width 39 height 13
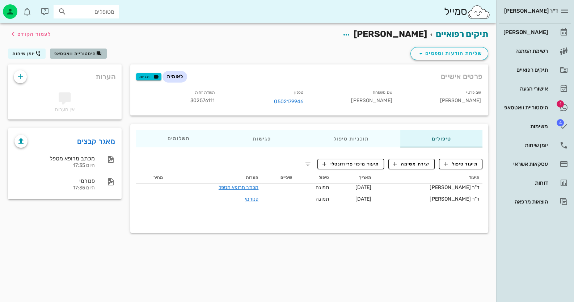
click at [94, 55] on span "היסטוריית וואטסאפ" at bounding box center [75, 53] width 42 height 5
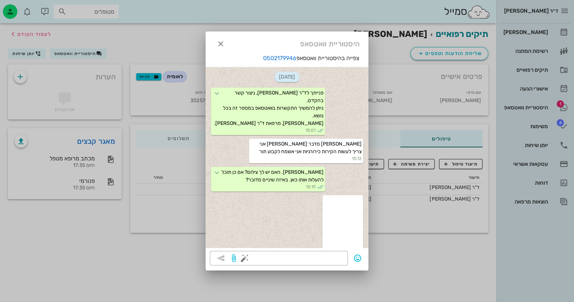
scroll to position [692, 0]
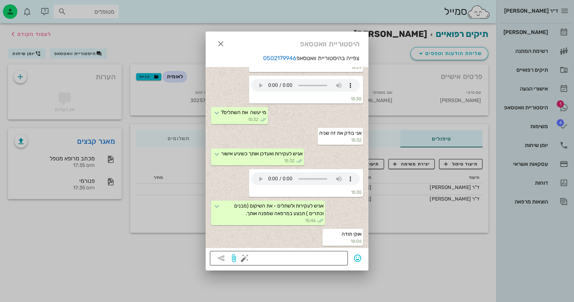
click at [339, 258] on textarea at bounding box center [294, 259] width 97 height 12
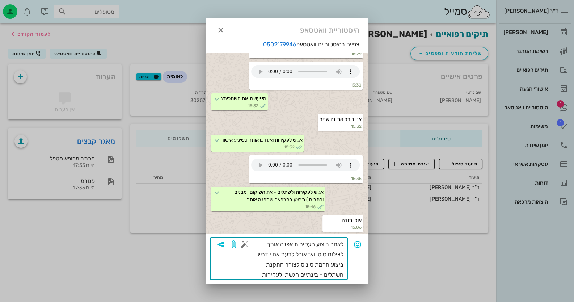
type textarea "לאחר ביצוע העקירות אפנה אותך לצילום סיטי ואז אוכל לדעת אם יידרש ביצוע הרמת סינו…"
click at [343, 242] on div "​ לאחר ביצוע העקירות אפנה אותך לצילום סיטי ואז אוכל לדעת אם יידרש ביצוע הרמת סי…" at bounding box center [279, 258] width 138 height 43
click at [342, 242] on textarea "לאחר ביצוע העקירות אפנה אותך לצילום סיטי ואז אוכל לדעת אם יידרש ביצוע הרמת סינו…" at bounding box center [294, 259] width 97 height 41
click at [344, 242] on div "​ לאחר ביצוע העקירות אפנה אותך לצילום סיטי ואז אוכל לדעת אם יידרש ביצוע הרמת סי…" at bounding box center [279, 258] width 138 height 43
click at [344, 243] on div "​ לאחר ביצוע העקירות אפנה אותך לצילום סיטי ואז אוכל לדעת אם יידרש ביצוע הרמת סי…" at bounding box center [279, 258] width 138 height 43
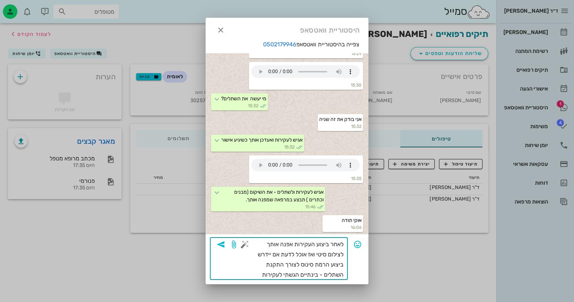
click at [344, 244] on div "​ לאחר ביצוע העקירות אפנה אותך לצילום סיטי ואז אוכל לדעת אם יידרש ביצוע הרמת סי…" at bounding box center [279, 258] width 138 height 43
click at [346, 243] on div "​ לאחר ביצוע העקירות אפנה אותך לצילום סיטי ואז אוכל לדעת אם יידרש ביצוע הרמת סי…" at bounding box center [279, 258] width 138 height 43
click at [343, 244] on textarea "לאחר ביצוע העקירות אפנה אותך לצילום סיטי ואז אוכל לדעת אם יידרש ביצוע הרמת סינו…" at bounding box center [294, 259] width 97 height 41
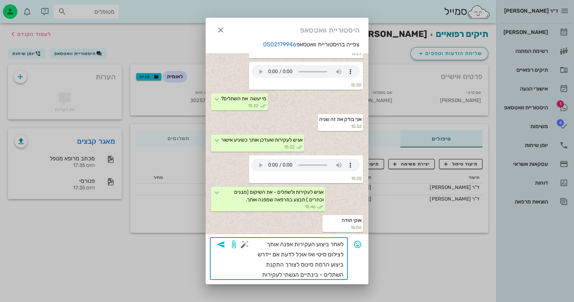
click at [343, 244] on textarea "לאחר ביצוע העקירות אפנה אותך לצילום סיטי ואז אוכל לדעת אם יידרש ביצוע הרמת סינו…" at bounding box center [294, 259] width 97 height 41
click at [344, 244] on div "​ לאחר ביצוע העקירות אפנה אותך לצילום סיטי ואז אוכל לדעת אם יידרש ביצוע הרמת סי…" at bounding box center [279, 258] width 138 height 43
click at [232, 260] on div "​ לאחר ביצוע העקירות אפנה אותך לצילום סיטי ואז אוכל לדעת אם יידרש ביצוע הרמת סי…" at bounding box center [279, 258] width 138 height 43
click at [223, 248] on icon "button" at bounding box center [220, 244] width 9 height 9
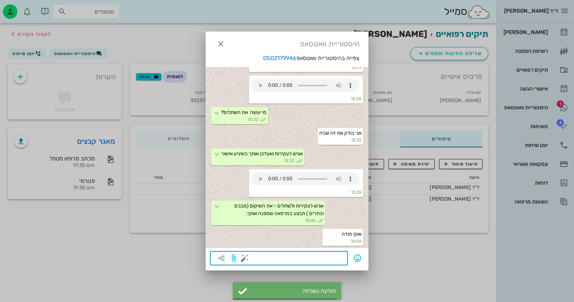
scroll to position [735, 0]
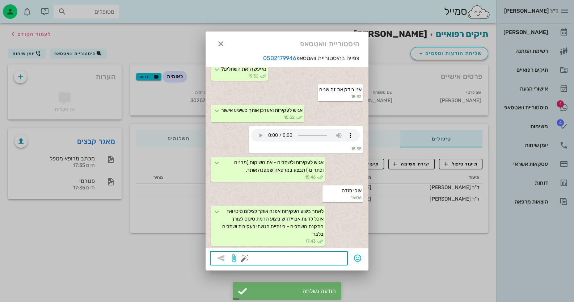
click at [26, 77] on div at bounding box center [287, 151] width 574 height 302
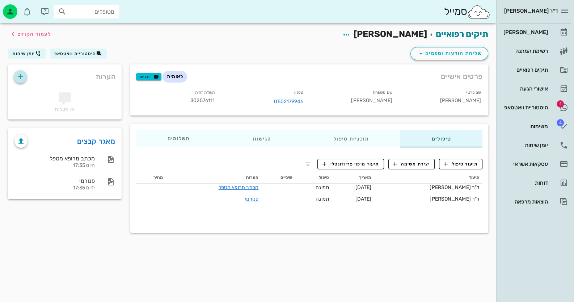
click at [18, 77] on icon "button" at bounding box center [20, 76] width 9 height 9
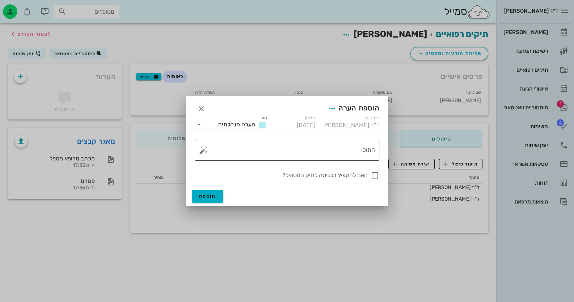
click at [204, 151] on button "button" at bounding box center [203, 150] width 9 height 9
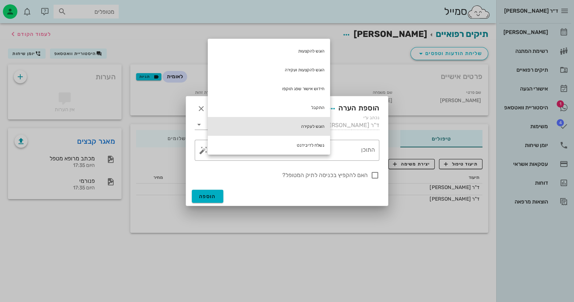
click at [310, 125] on div "הוגש לעקירה" at bounding box center [269, 126] width 122 height 19
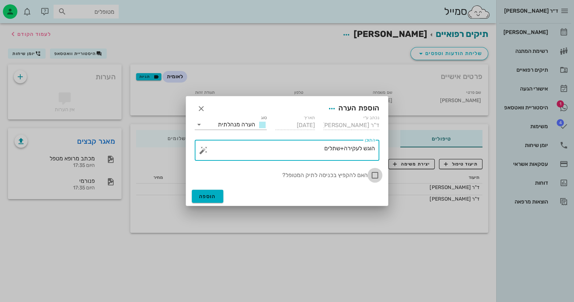
type textarea "הוגש לעקירה+שתלים"
click at [373, 173] on div at bounding box center [375, 175] width 12 height 12
checkbox input "true"
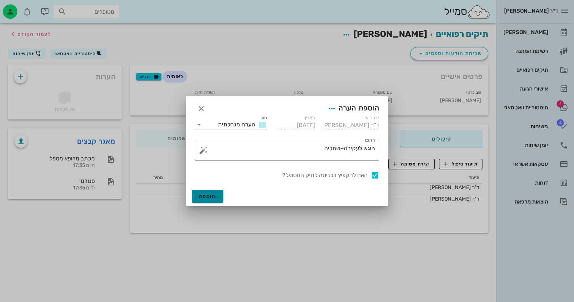
click at [211, 197] on span "הוספה" at bounding box center [207, 196] width 17 height 6
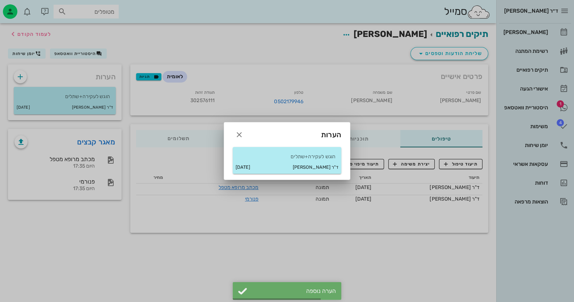
click at [544, 114] on div at bounding box center [287, 151] width 574 height 302
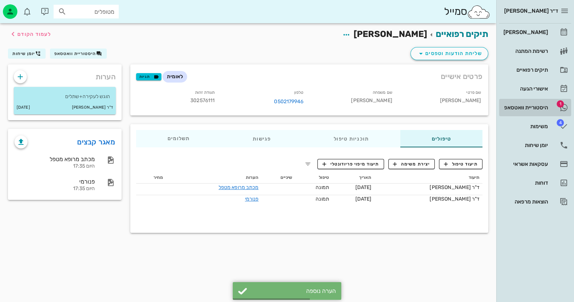
click at [546, 105] on div "היסטוריית וואטסאפ" at bounding box center [525, 108] width 46 height 6
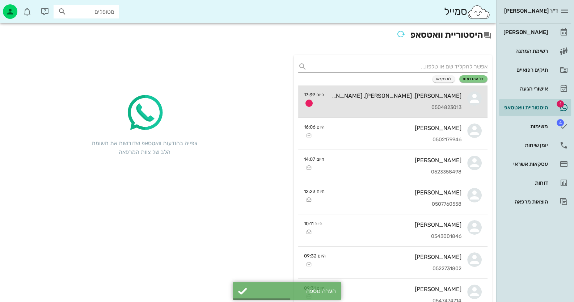
click at [388, 89] on div "כהן שמחה, כהן יוסי, דנית גיר 0504823013" at bounding box center [395, 101] width 131 height 32
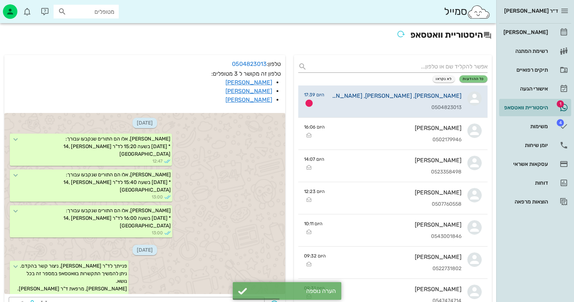
scroll to position [749, 0]
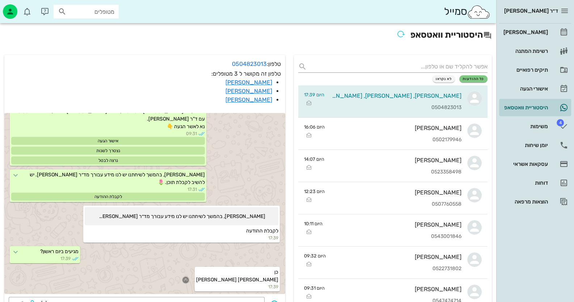
click at [189, 278] on icon "button" at bounding box center [185, 279] width 7 height 7
click at [201, 269] on div "👍" at bounding box center [194, 269] width 13 height 14
click at [554, 34] on link "[PERSON_NAME]" at bounding box center [535, 32] width 72 height 17
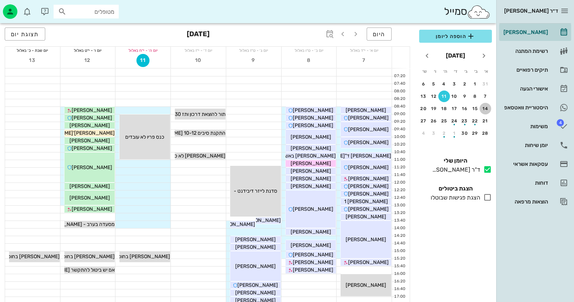
click at [486, 106] on div "14" at bounding box center [485, 108] width 12 height 5
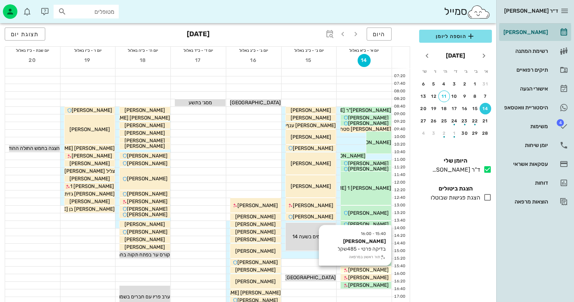
click at [346, 268] on div "[PERSON_NAME]" at bounding box center [366, 270] width 51 height 8
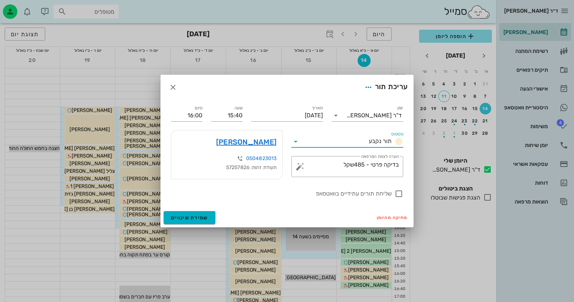
click at [302, 141] on input "סטטוס" at bounding box center [333, 142] width 64 height 12
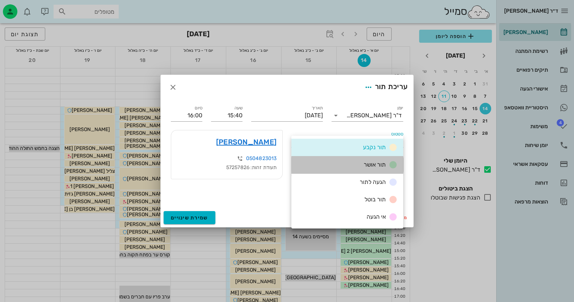
click at [329, 161] on div "תור אושר" at bounding box center [347, 164] width 112 height 17
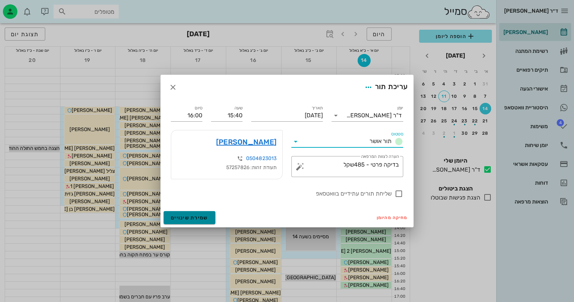
click at [192, 218] on span "שמירת שינויים" at bounding box center [189, 218] width 37 height 6
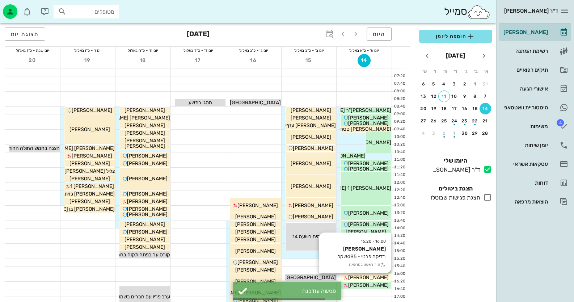
click at [377, 274] on div "16:00 - 16:20 דנית גיר בדיקה פרטי - 485שקל תור ראשון במרפאה דנית גיר" at bounding box center [365, 278] width 51 height 8
click at [378, 276] on div "[PERSON_NAME]" at bounding box center [366, 278] width 51 height 8
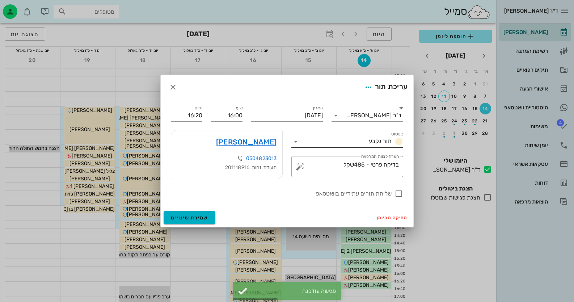
click at [296, 141] on icon at bounding box center [295, 141] width 9 height 9
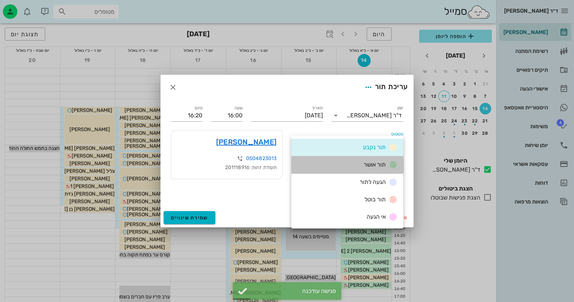
click at [324, 164] on div "תור אושר" at bounding box center [347, 164] width 112 height 17
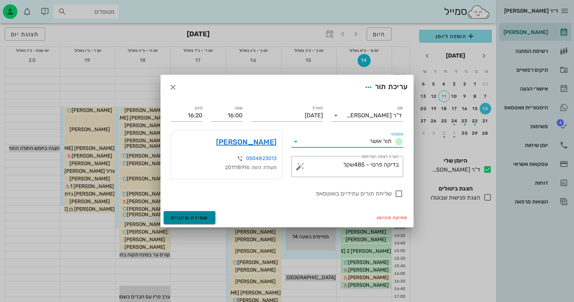
click at [199, 216] on span "שמירת שינויים" at bounding box center [189, 218] width 37 height 6
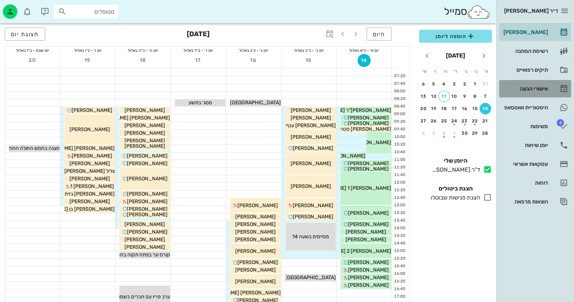
click at [537, 90] on div "אישורי הגעה" at bounding box center [525, 89] width 46 height 6
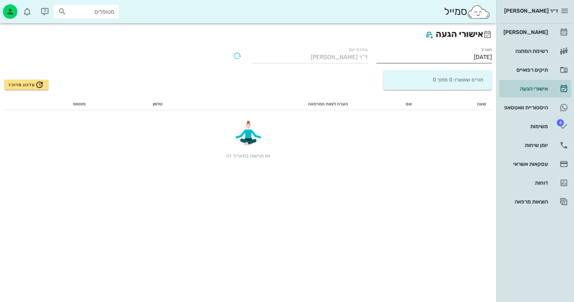
click at [462, 58] on input "[DATE]" at bounding box center [433, 57] width 115 height 12
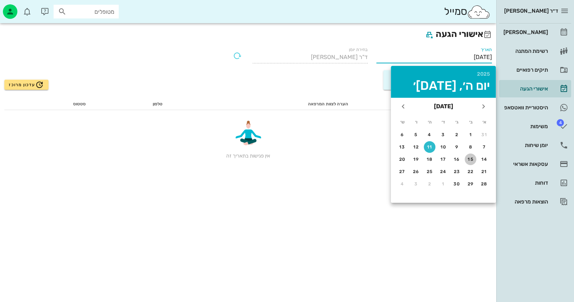
click at [470, 158] on div "15" at bounding box center [471, 159] width 12 height 5
type input "15/09/2025"
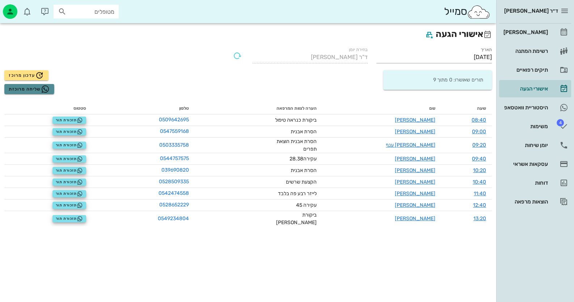
click at [21, 86] on span "שליחה מרוכזת" at bounding box center [29, 89] width 41 height 9
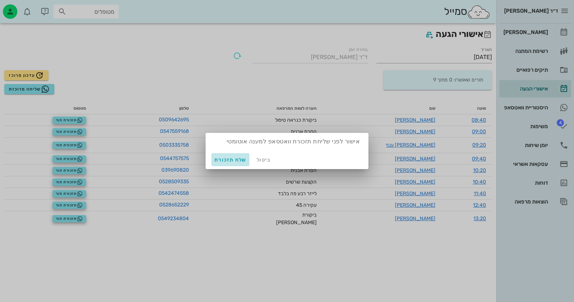
click at [238, 157] on span "שלח תזכורת" at bounding box center [230, 160] width 32 height 6
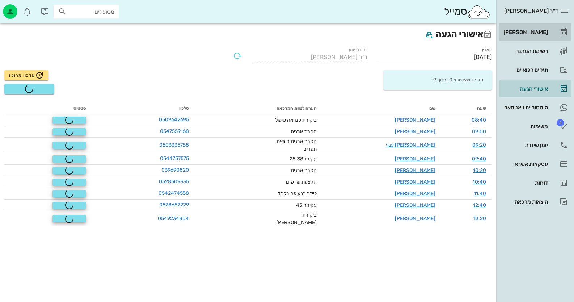
click at [553, 32] on link "[PERSON_NAME]" at bounding box center [535, 32] width 72 height 17
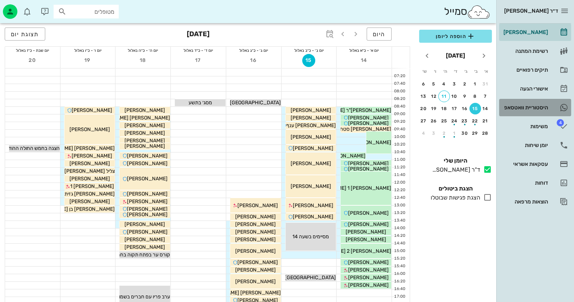
click at [539, 102] on div "היסטוריית וואטסאפ" at bounding box center [525, 108] width 46 height 12
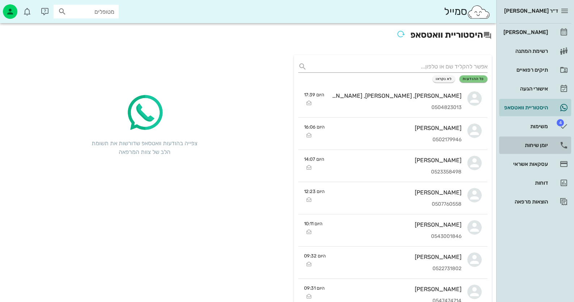
click at [538, 141] on div "יומן שיחות" at bounding box center [525, 145] width 46 height 12
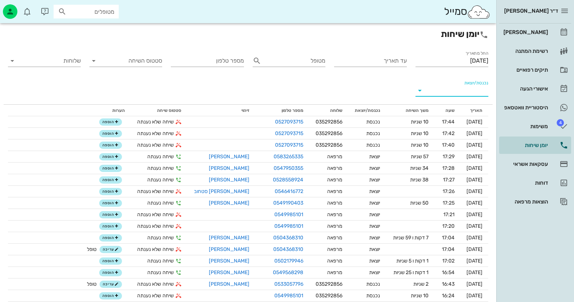
click at [466, 88] on input "נכנסת/יוצאת" at bounding box center [457, 91] width 61 height 12
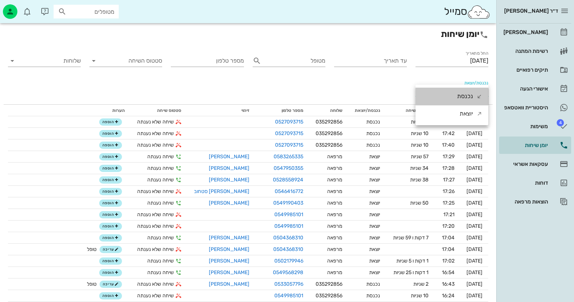
click at [466, 88] on div "נכנסת" at bounding box center [465, 96] width 16 height 17
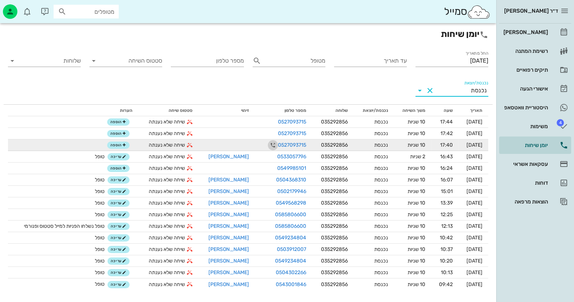
click at [269, 143] on icon "button" at bounding box center [273, 145] width 9 height 9
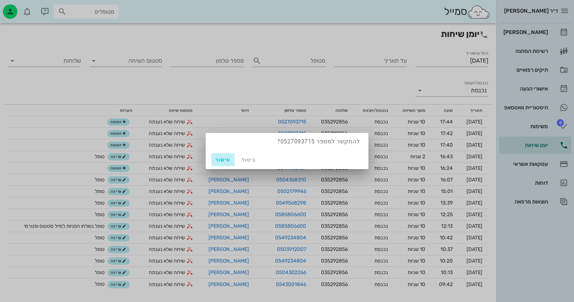
click at [216, 164] on button "אישור" at bounding box center [222, 159] width 23 height 13
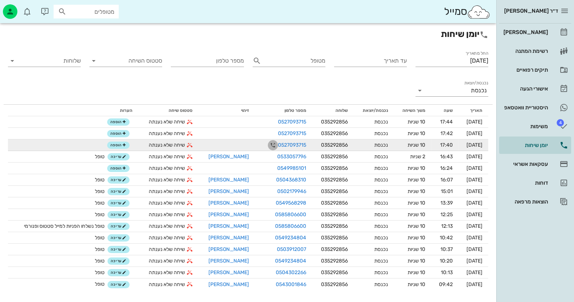
click at [269, 146] on icon "button" at bounding box center [273, 145] width 9 height 9
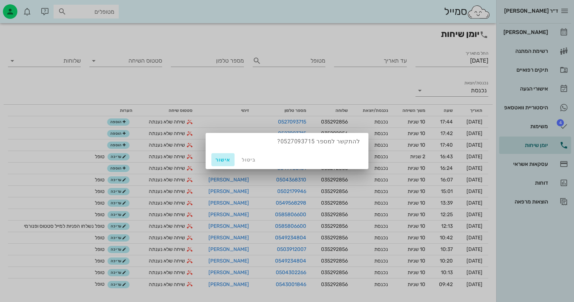
click at [219, 157] on span "אישור" at bounding box center [222, 160] width 17 height 6
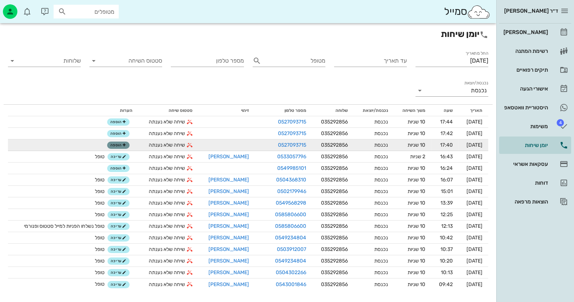
click at [116, 142] on button "הוספה" at bounding box center [118, 144] width 22 height 7
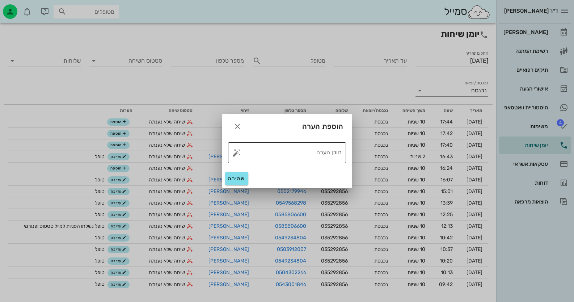
click at [237, 152] on button "button" at bounding box center [236, 152] width 9 height 9
click at [265, 146] on div "טופל" at bounding box center [268, 144] width 54 height 19
type textarea "טופל"
click at [232, 177] on span "שמירה" at bounding box center [236, 179] width 17 height 6
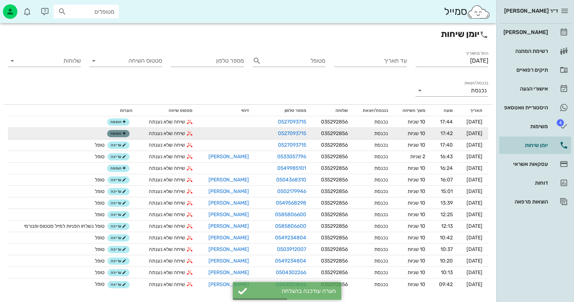
click at [123, 134] on icon "button" at bounding box center [124, 133] width 4 height 4
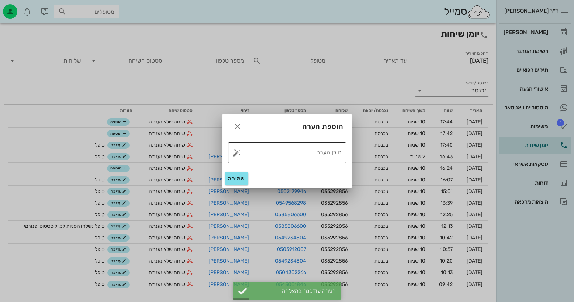
click at [238, 152] on button "button" at bounding box center [236, 152] width 9 height 9
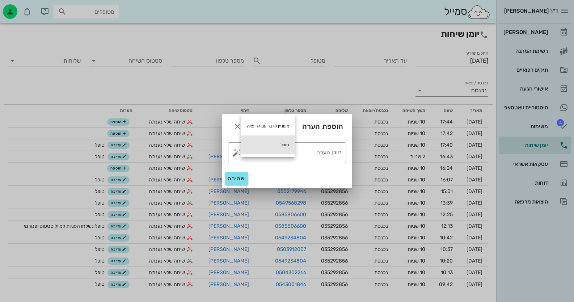
click at [245, 148] on div "טופל" at bounding box center [268, 144] width 54 height 19
type textarea "טופל"
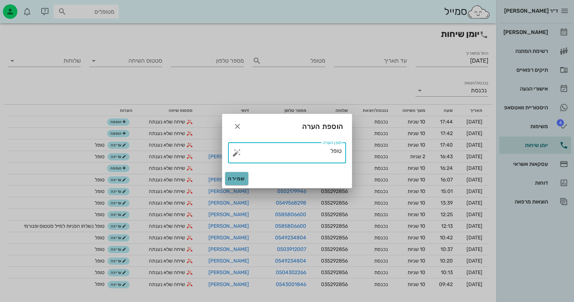
click at [232, 174] on button "שמירה" at bounding box center [236, 178] width 23 height 13
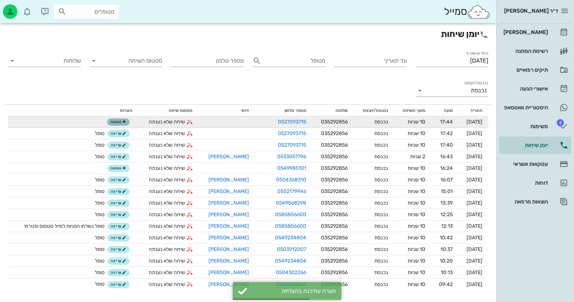
click at [109, 123] on button "הוספה" at bounding box center [118, 121] width 22 height 7
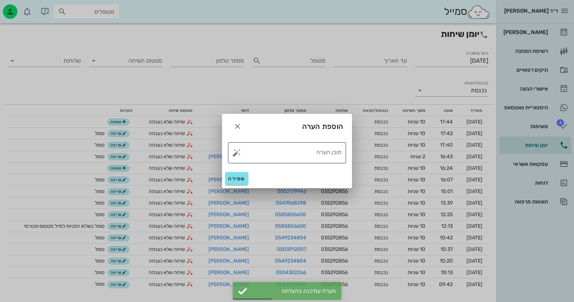
click at [239, 154] on button "button" at bounding box center [236, 152] width 9 height 9
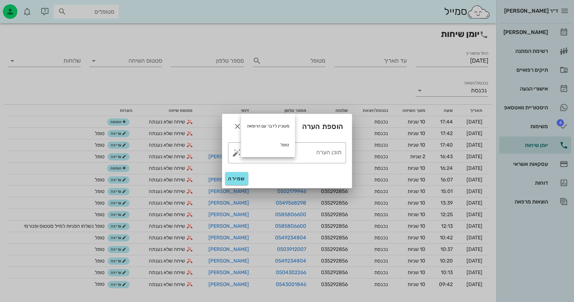
click at [256, 154] on div "מעוניין לדבר עם הרופאה טופל" at bounding box center [268, 135] width 54 height 43
click at [241, 151] on button "button" at bounding box center [236, 152] width 9 height 9
click at [261, 148] on div "טופל" at bounding box center [268, 144] width 54 height 19
type textarea "טופל"
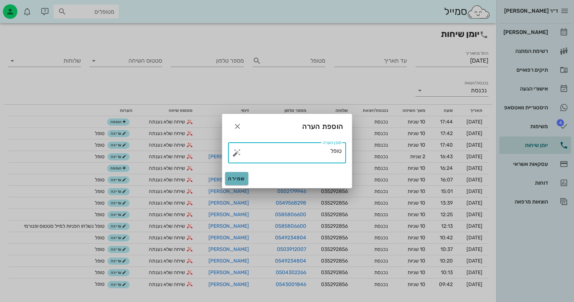
click at [245, 177] on span "שמירה" at bounding box center [236, 179] width 17 height 6
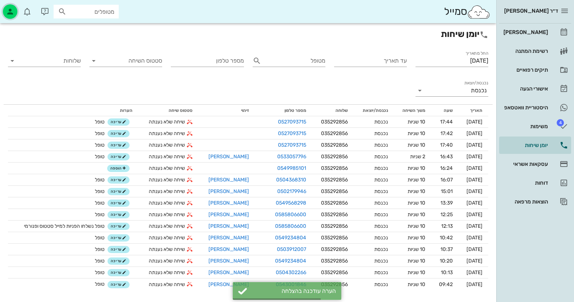
click at [4, 4] on span "button" at bounding box center [9, 11] width 17 height 14
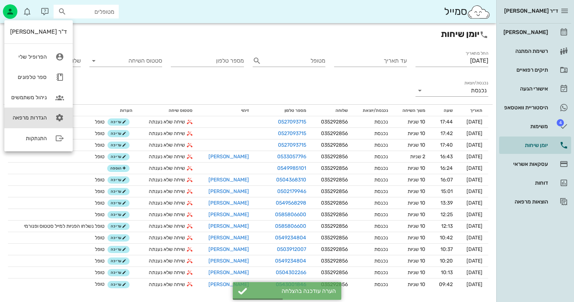
click at [45, 118] on div "הגדרות מרפאה" at bounding box center [28, 117] width 37 height 7
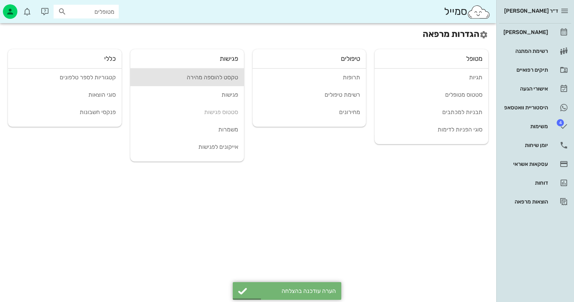
click at [217, 77] on div "טקסט להוספה מהירה" at bounding box center [187, 77] width 102 height 7
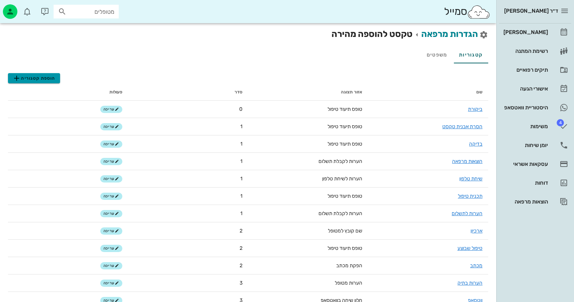
click at [51, 80] on span "הוספת קטגוריה" at bounding box center [33, 78] width 43 height 9
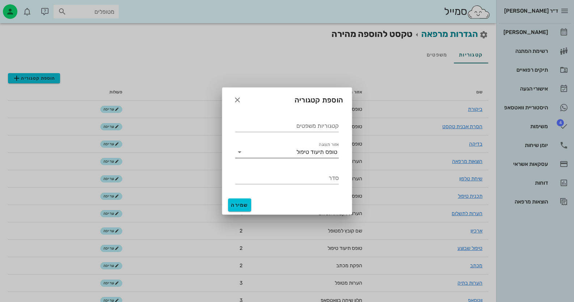
click at [309, 155] on div "טופס תיעוד טיפול" at bounding box center [316, 152] width 41 height 7
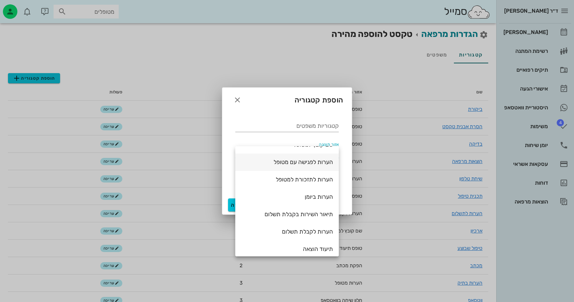
scroll to position [72, 0]
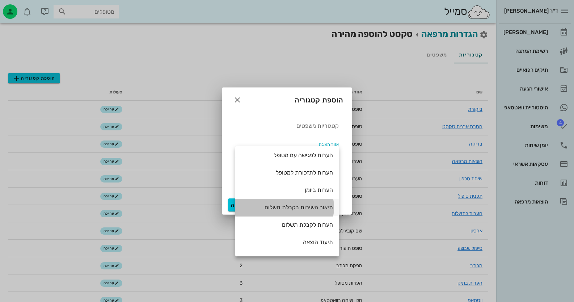
click at [313, 206] on div "תיאור השירות בקבלת תשלום" at bounding box center [287, 207] width 92 height 7
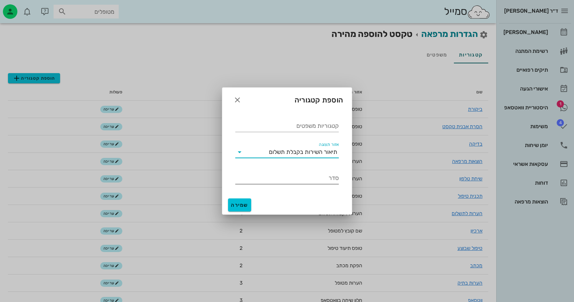
click at [312, 181] on input "סדר" at bounding box center [286, 178] width 103 height 12
type input "1"
click at [245, 202] on span "שמירה" at bounding box center [239, 205] width 17 height 6
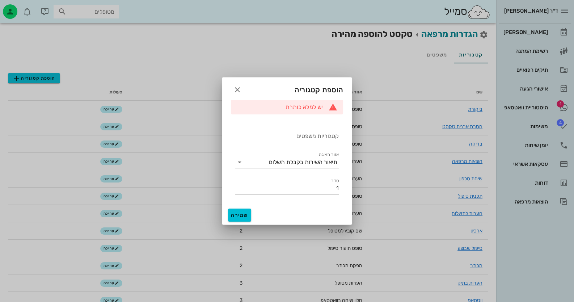
click at [317, 134] on input "קטגוריות משפטים" at bounding box center [286, 136] width 103 height 12
type input "שירות בקבלת תשלום"
click at [238, 215] on span "שמירה" at bounding box center [239, 215] width 17 height 6
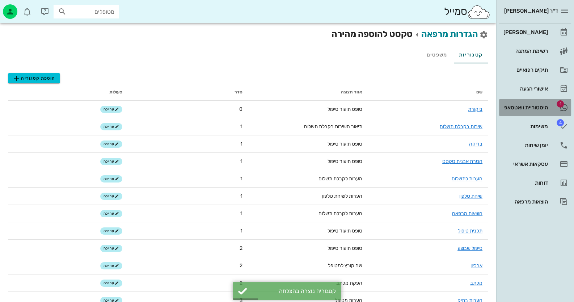
click at [537, 102] on div "היסטוריית וואטסאפ" at bounding box center [525, 108] width 46 height 12
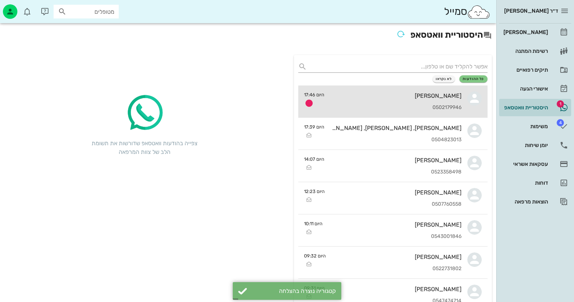
click at [398, 101] on div "אוריאל אביטן 0502179946" at bounding box center [395, 101] width 131 height 32
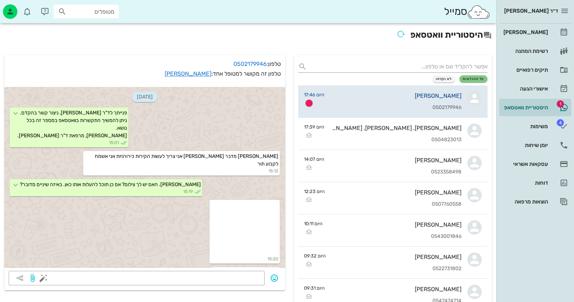
scroll to position [694, 0]
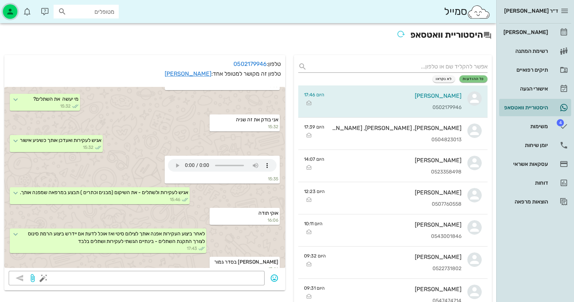
click at [10, 12] on icon "button" at bounding box center [10, 11] width 9 height 9
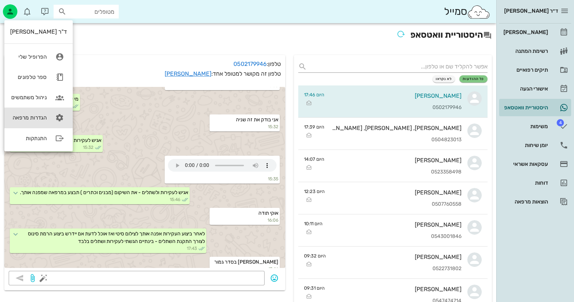
click at [43, 119] on div "הגדרות מרפאה" at bounding box center [28, 117] width 37 height 7
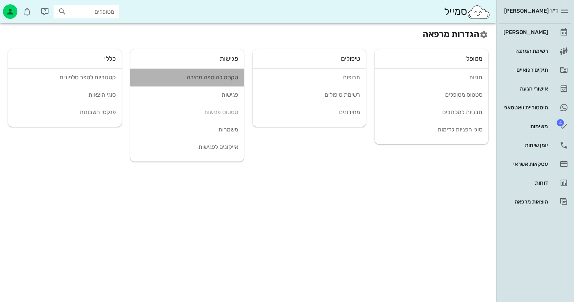
click at [226, 76] on div "טקסט להוספה מהירה" at bounding box center [187, 77] width 102 height 7
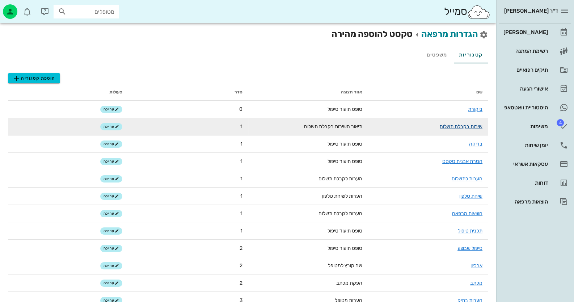
click at [476, 126] on link "שירות בקבלת תשלום" at bounding box center [461, 126] width 43 height 6
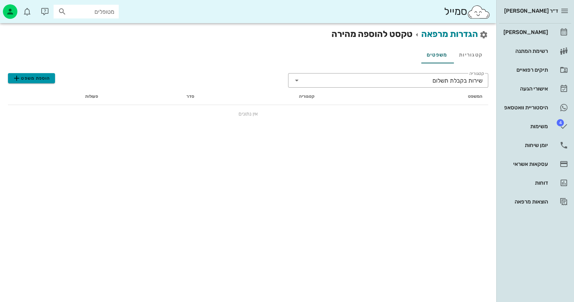
click at [39, 74] on span "הוספת משפט" at bounding box center [31, 78] width 38 height 9
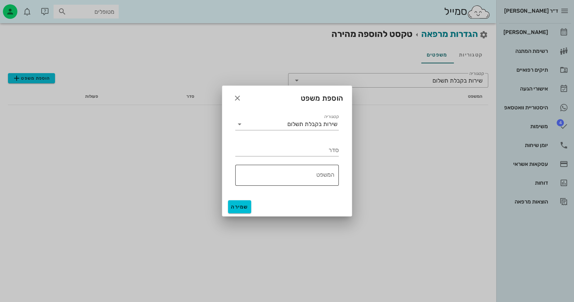
click at [305, 172] on textarea "המשפט" at bounding box center [284, 176] width 99 height 17
type textarea "הקצעת שרשים פריו"
click at [245, 204] on span "שמירה" at bounding box center [239, 207] width 17 height 6
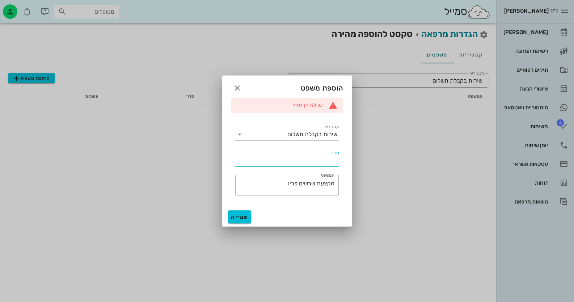
click at [332, 162] on input "סדר" at bounding box center [286, 161] width 103 height 12
type input "1"
click at [235, 218] on span "שמירה" at bounding box center [239, 217] width 17 height 6
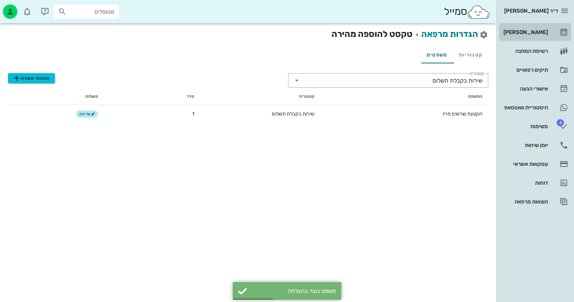
click at [537, 36] on div "[PERSON_NAME]" at bounding box center [525, 32] width 46 height 12
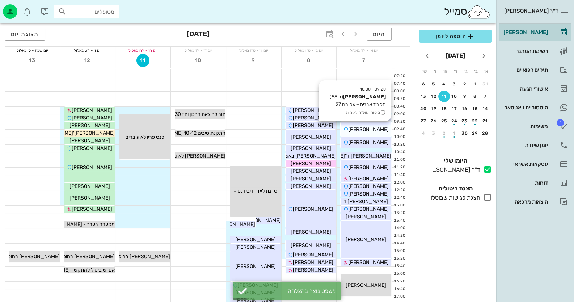
click at [381, 128] on div "[PERSON_NAME]" at bounding box center [366, 130] width 51 height 8
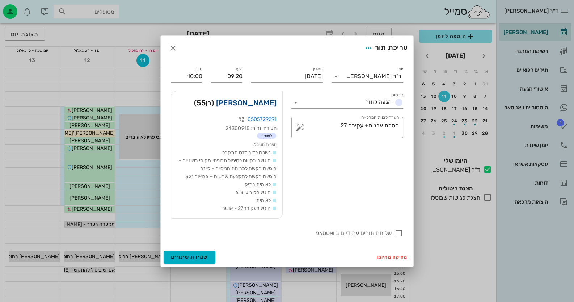
click at [260, 100] on link "חגי סמט" at bounding box center [246, 103] width 60 height 12
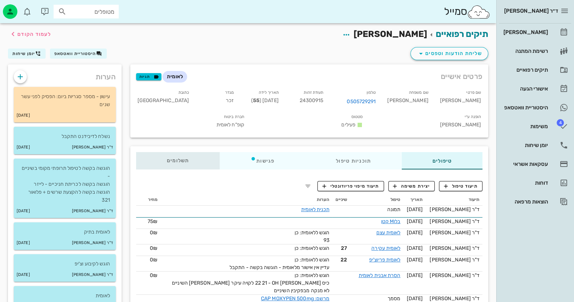
click at [175, 158] on span "תשלומים 0₪" at bounding box center [178, 160] width 22 height 5
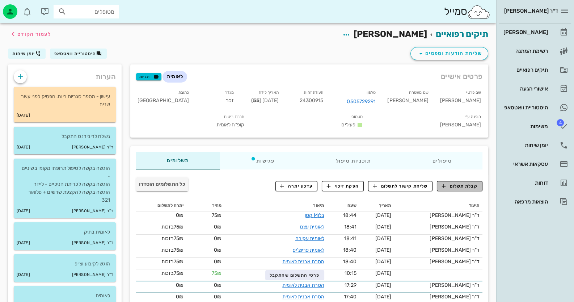
click at [458, 183] on span "קבלת תשלום" at bounding box center [460, 186] width 36 height 7
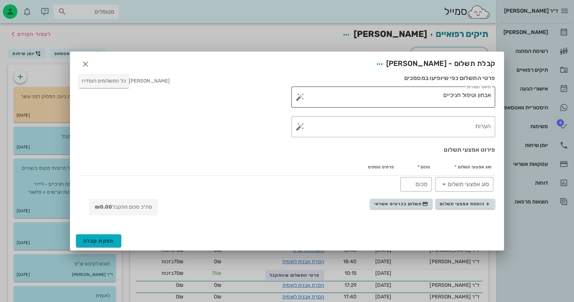
click at [302, 97] on button "button" at bounding box center [300, 97] width 9 height 9
click at [223, 113] on div "חגי סמט כל התשלומים הוסדרו" at bounding box center [181, 106] width 212 height 72
click at [300, 128] on button "button" at bounding box center [300, 126] width 9 height 9
click at [85, 59] on button "button" at bounding box center [85, 64] width 13 height 13
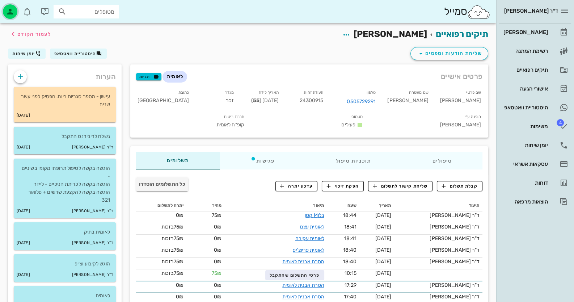
click at [5, 11] on div "button" at bounding box center [10, 11] width 14 height 14
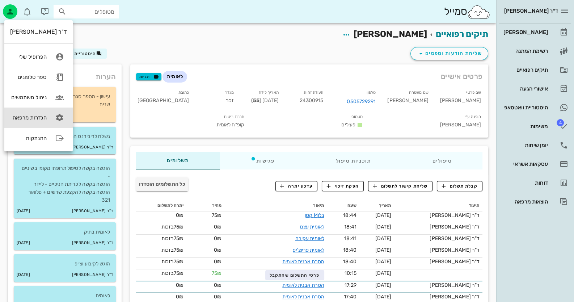
click at [37, 118] on div "הגדרות מרפאה" at bounding box center [28, 117] width 37 height 7
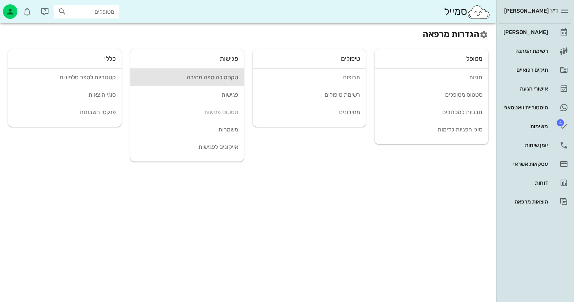
click at [201, 76] on div "טקסט להוספה מהירה" at bounding box center [187, 77] width 102 height 7
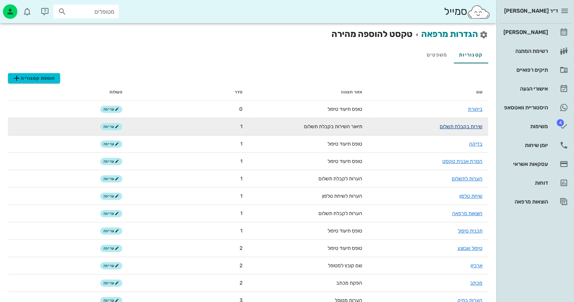
click at [469, 124] on link "שירות בקבלת תשלום" at bounding box center [461, 126] width 43 height 6
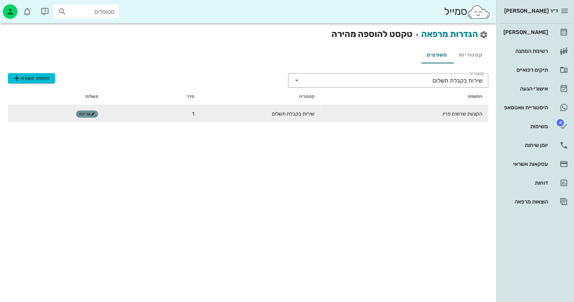
click at [91, 111] on button "עריכה" at bounding box center [87, 113] width 22 height 7
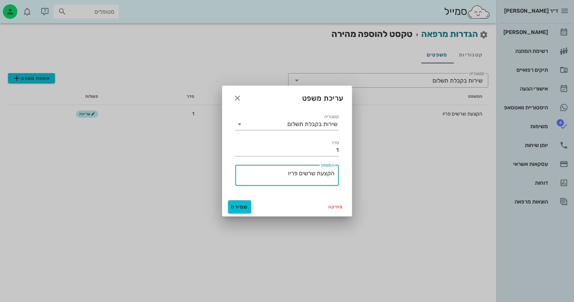
drag, startPoint x: 297, startPoint y: 173, endPoint x: 288, endPoint y: 173, distance: 8.7
click at [288, 173] on textarea "הקצעת שרשים פריו" at bounding box center [284, 176] width 99 height 17
click at [272, 183] on textarea "הקצעת שרשים פריו" at bounding box center [284, 176] width 99 height 17
drag, startPoint x: 279, startPoint y: 175, endPoint x: 392, endPoint y: 176, distance: 112.2
click at [390, 177] on div "ד״ר חיה מאיר יומן מרפאה רשימת המתנה תיקים רפואיים אישורי הגעה היסטוריית וואטסאפ…" at bounding box center [287, 151] width 574 height 302
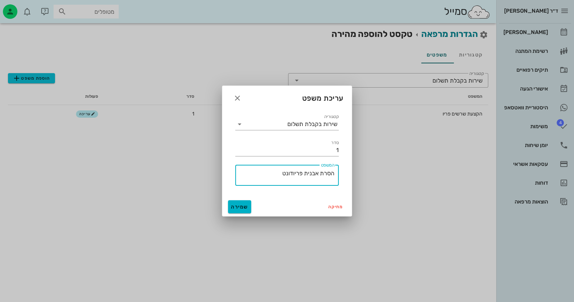
type textarea "הסרת אבנית פריודונט"
click at [239, 202] on button "שמירה" at bounding box center [239, 206] width 23 height 13
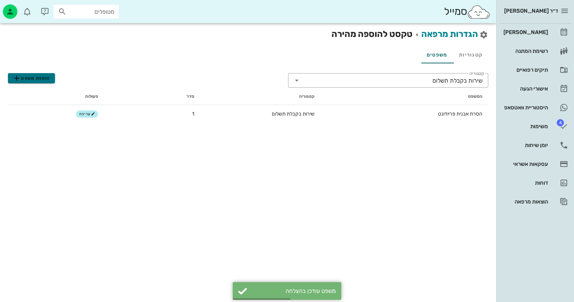
click at [29, 76] on span "הוספת משפט" at bounding box center [31, 78] width 38 height 9
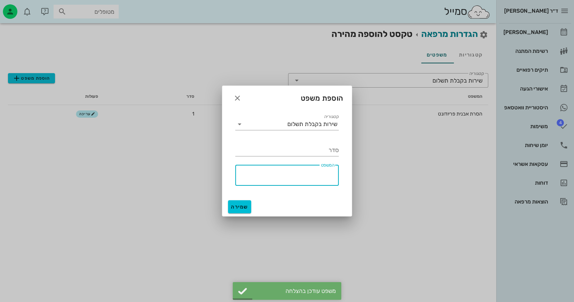
click at [318, 176] on textarea "המשפט" at bounding box center [284, 176] width 99 height 17
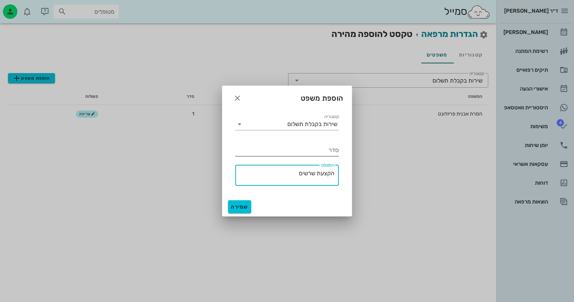
type textarea "הקצעת שרשים"
click at [333, 147] on div "סדר" at bounding box center [286, 150] width 103 height 12
type input "2"
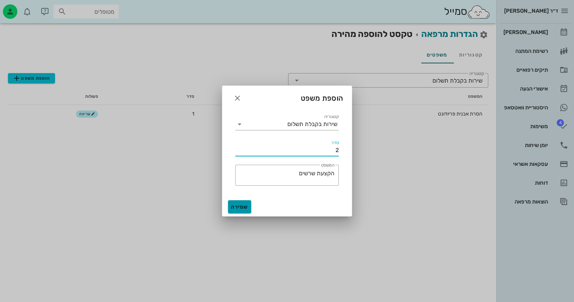
click at [244, 206] on span "שמירה" at bounding box center [239, 207] width 17 height 6
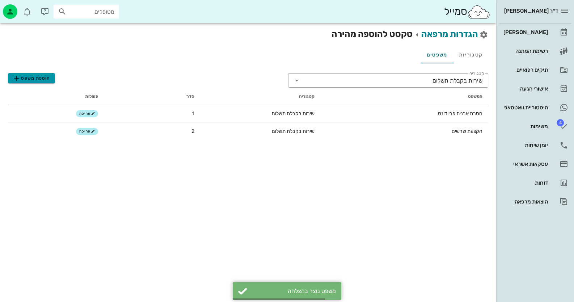
click at [34, 76] on span "הוספת משפט" at bounding box center [31, 78] width 38 height 9
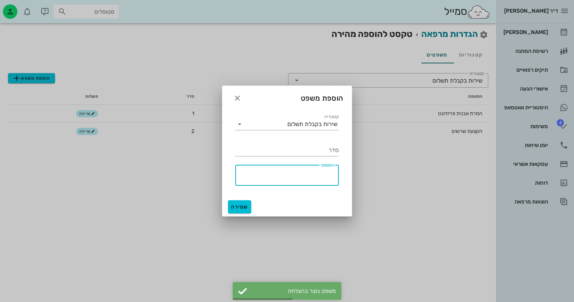
click at [317, 178] on textarea "המשפט" at bounding box center [284, 176] width 99 height 17
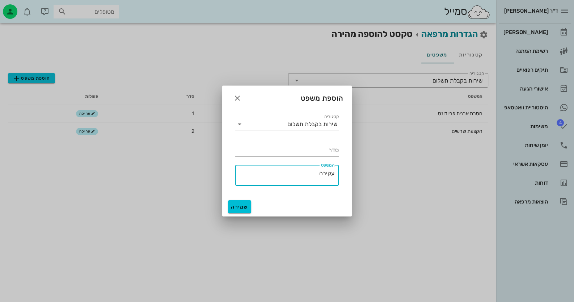
type textarea "עקירה"
click at [321, 148] on input "סדר" at bounding box center [286, 150] width 103 height 12
type input "3"
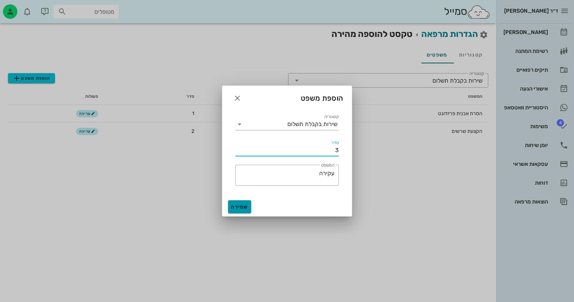
click at [240, 208] on span "שמירה" at bounding box center [239, 207] width 17 height 6
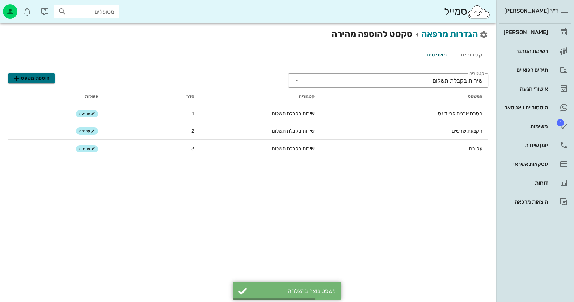
click at [39, 76] on span "הוספת משפט" at bounding box center [31, 78] width 38 height 9
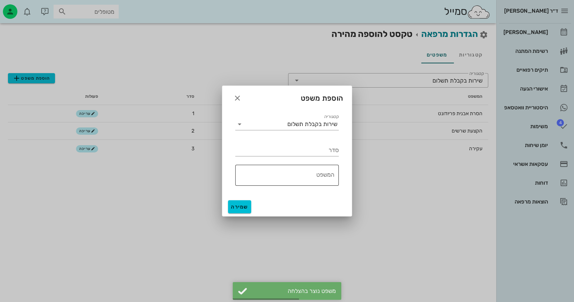
click at [317, 174] on textarea "המשפט" at bounding box center [284, 176] width 99 height 17
type textarea "ע"
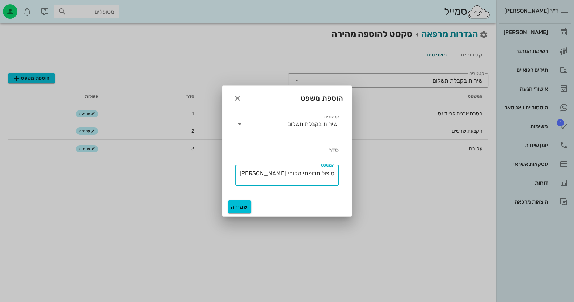
type textarea "טיפול תרופתי מקומי בשן"
click at [270, 153] on input "סדר" at bounding box center [286, 150] width 103 height 12
type input "4"
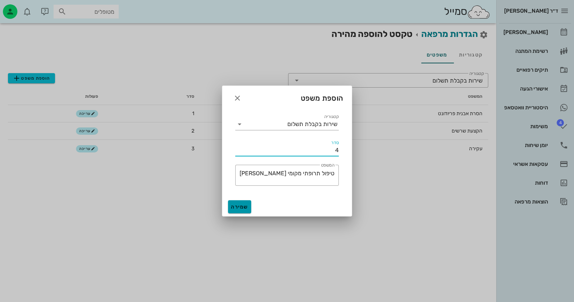
click at [244, 207] on span "שמירה" at bounding box center [239, 207] width 17 height 6
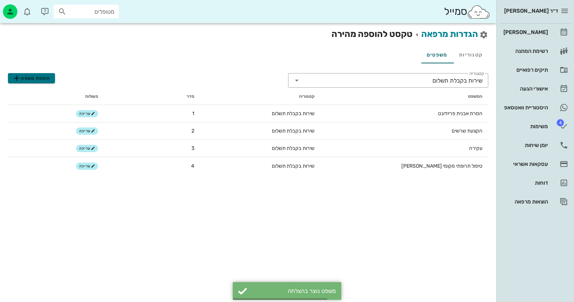
click at [40, 83] on button "הוספת משפט" at bounding box center [31, 78] width 47 height 10
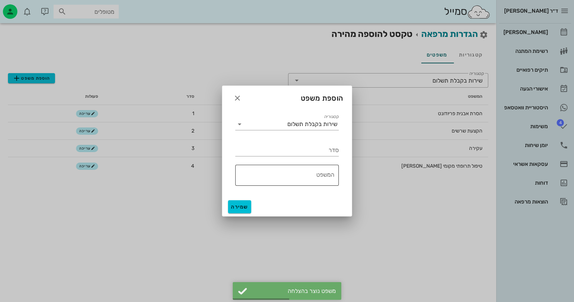
click at [335, 182] on div "​ המשפט" at bounding box center [286, 175] width 103 height 21
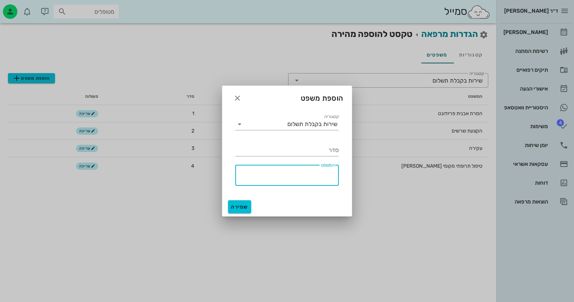
type textarea "ה"
type textarea "שתל"
click at [287, 153] on input "סדר" at bounding box center [286, 150] width 103 height 12
type input "5"
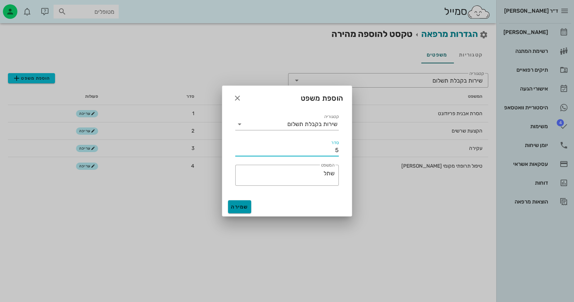
click at [237, 207] on span "שמירה" at bounding box center [239, 207] width 17 height 6
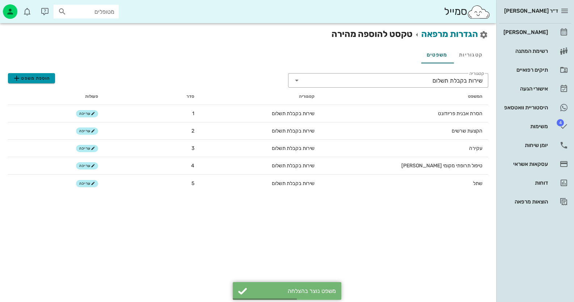
click at [44, 80] on span "הוספת משפט" at bounding box center [31, 78] width 38 height 9
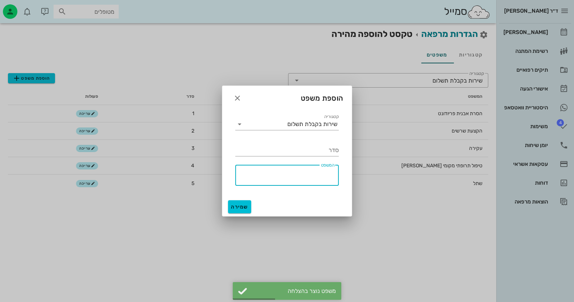
click at [299, 183] on textarea "המשפט" at bounding box center [284, 176] width 99 height 17
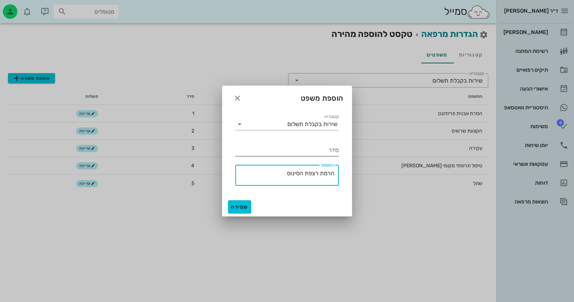
type textarea "הרמת רצפת הסינוס"
click at [312, 149] on input "סדר" at bounding box center [286, 150] width 103 height 12
type input "6"
click at [239, 210] on button "שמירה" at bounding box center [239, 206] width 23 height 13
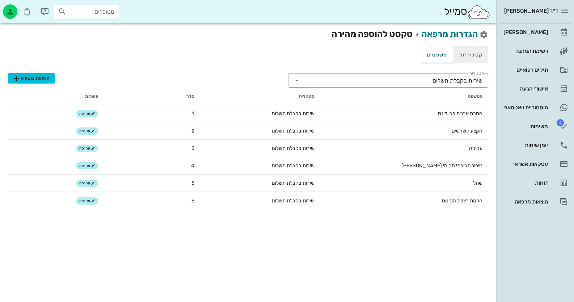
click at [472, 60] on link "קטגוריות" at bounding box center [470, 54] width 35 height 17
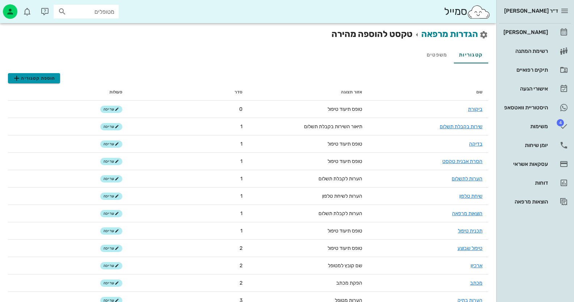
click at [45, 75] on span "הוספת קטגוריה" at bounding box center [33, 78] width 43 height 9
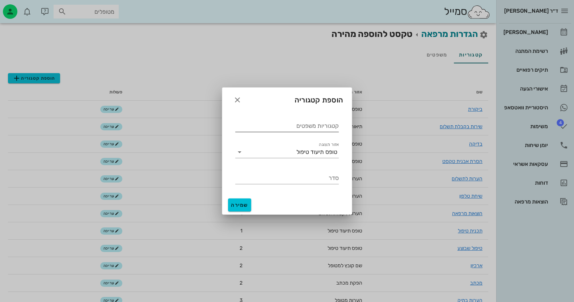
click at [310, 129] on input "קטגוריות משפטים" at bounding box center [286, 126] width 103 height 12
click at [315, 152] on div "טופס תיעוד טיפול" at bounding box center [316, 152] width 41 height 7
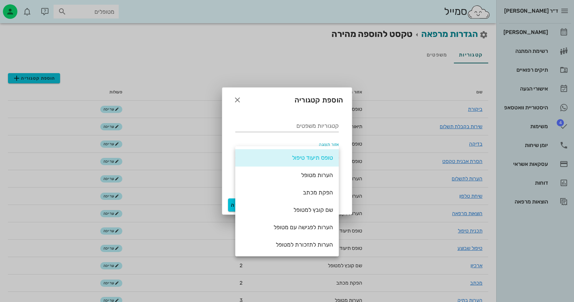
click at [313, 213] on div "שם קובץ למטופל" at bounding box center [287, 209] width 92 height 7
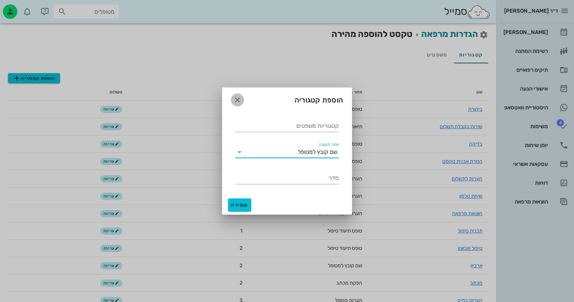
click at [238, 98] on icon "button" at bounding box center [237, 100] width 9 height 9
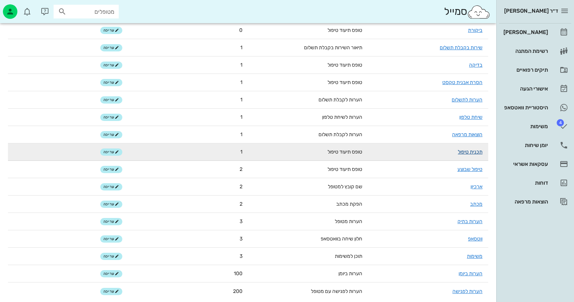
scroll to position [81, 0]
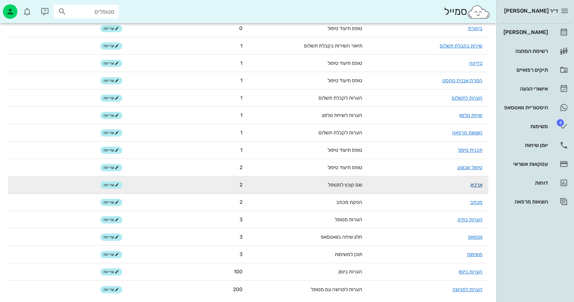
click at [479, 183] on link "ארכיון" at bounding box center [476, 185] width 12 height 6
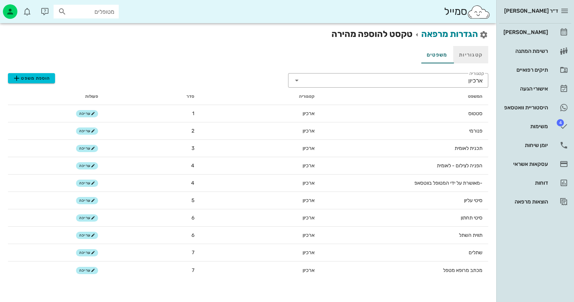
click at [470, 56] on link "קטגוריות" at bounding box center [470, 54] width 35 height 17
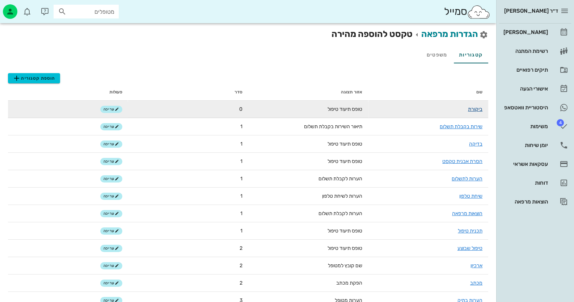
click at [476, 109] on link "ביקורת" at bounding box center [475, 109] width 14 height 6
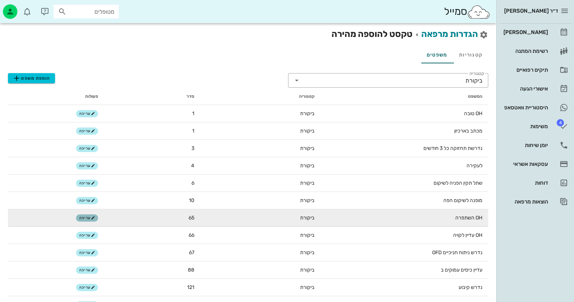
click at [92, 217] on icon "button" at bounding box center [93, 218] width 4 height 4
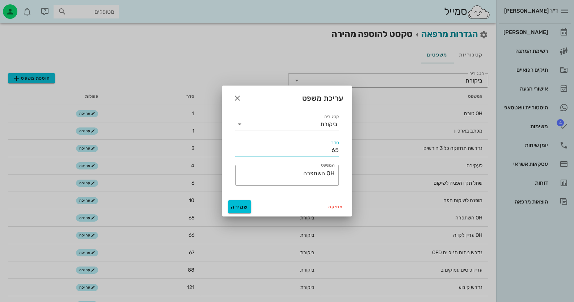
drag, startPoint x: 348, startPoint y: 149, endPoint x: 356, endPoint y: 147, distance: 8.6
click at [356, 147] on div "ד״ר חיה מאיר יומן מרפאה רשימת המתנה תיקים רפואיים אישורי הגעה היסטוריית וואטסאפ…" at bounding box center [287, 185] width 574 height 370
type input "1"
click at [237, 206] on span "שמירה" at bounding box center [239, 207] width 17 height 6
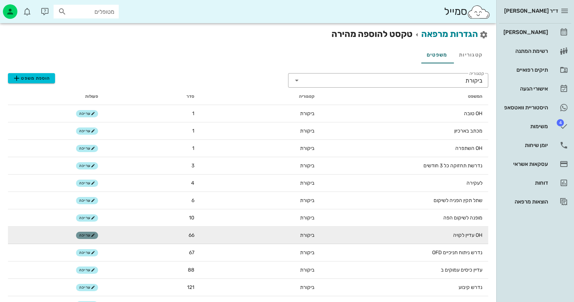
click at [81, 233] on span "עריכה" at bounding box center [87, 235] width 16 height 4
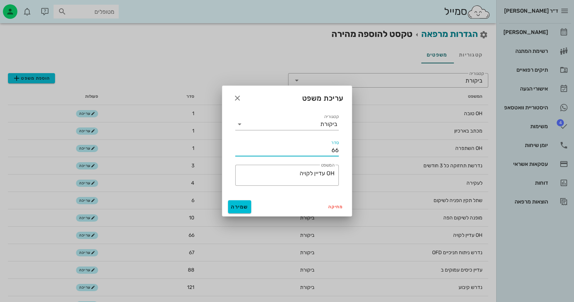
drag, startPoint x: 328, startPoint y: 149, endPoint x: 394, endPoint y: 143, distance: 66.9
click at [394, 143] on div "ד״ר חיה מאיר יומן מרפאה רשימת המתנה תיקים רפואיים אישורי הגעה היסטוריית וואטסאפ…" at bounding box center [287, 185] width 574 height 370
click at [324, 146] on input "1" at bounding box center [286, 150] width 103 height 12
type input "1"
click at [245, 206] on span "שמירה" at bounding box center [239, 207] width 17 height 6
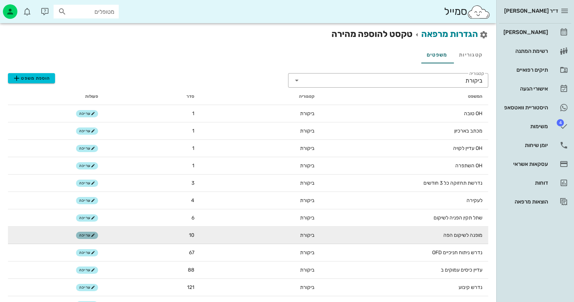
click at [80, 234] on button "עריכה" at bounding box center [87, 235] width 22 height 7
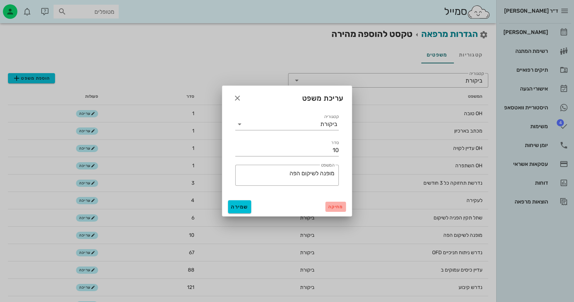
click at [338, 208] on span "מחיקה" at bounding box center [335, 206] width 15 height 5
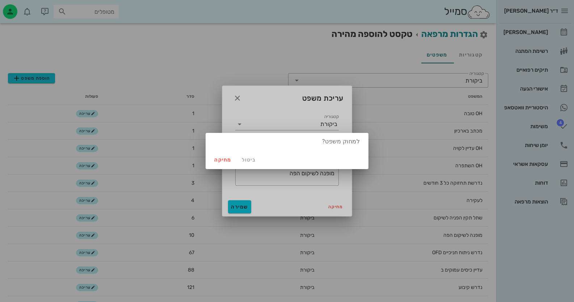
click at [244, 207] on div at bounding box center [287, 151] width 574 height 302
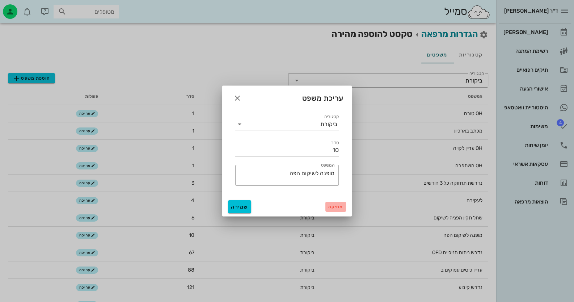
click at [334, 211] on button "מחיקה" at bounding box center [335, 207] width 21 height 10
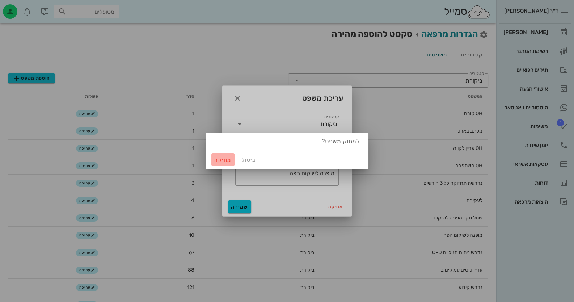
click at [230, 162] on span "מחיקה" at bounding box center [222, 160] width 17 height 6
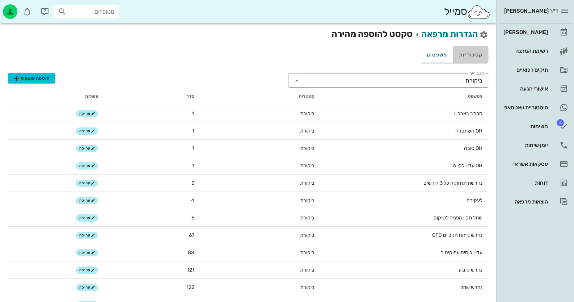
click at [476, 56] on link "קטגוריות" at bounding box center [470, 54] width 35 height 17
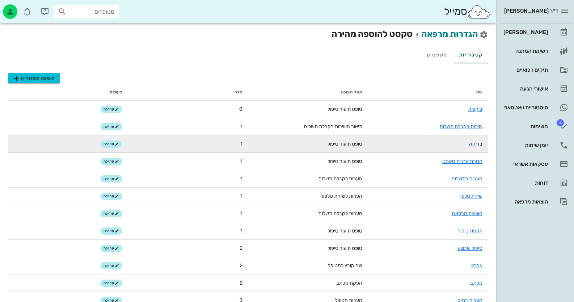
click at [477, 145] on link "בדיקה" at bounding box center [475, 144] width 13 height 6
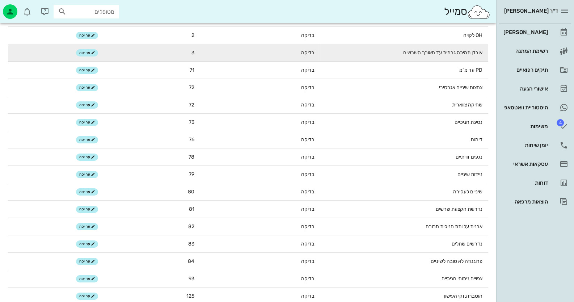
scroll to position [109, 0]
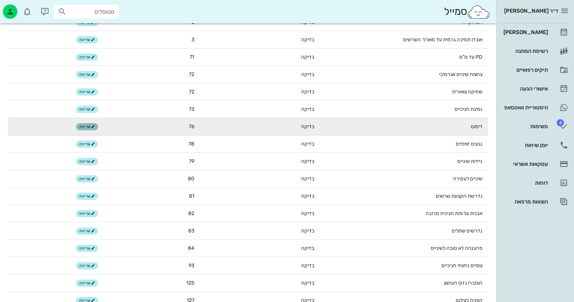
click at [95, 127] on icon "button" at bounding box center [93, 126] width 4 height 4
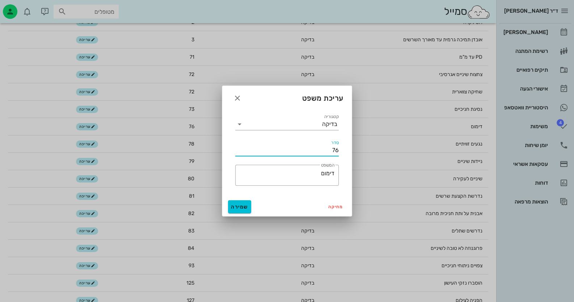
drag, startPoint x: 327, startPoint y: 149, endPoint x: 370, endPoint y: 150, distance: 42.7
click at [370, 150] on div "ד״ר חיה מאיר יומן מרפאה רשימת המתנה תיקים רפואיים אישורי הגעה היסטוריית וואטסאפ…" at bounding box center [287, 163] width 574 height 544
type input "2"
drag, startPoint x: 238, startPoint y: 203, endPoint x: 247, endPoint y: 200, distance: 9.5
click at [240, 202] on button "שמירה" at bounding box center [239, 206] width 23 height 13
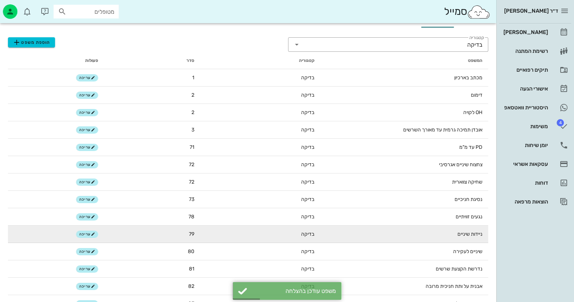
scroll to position [72, 0]
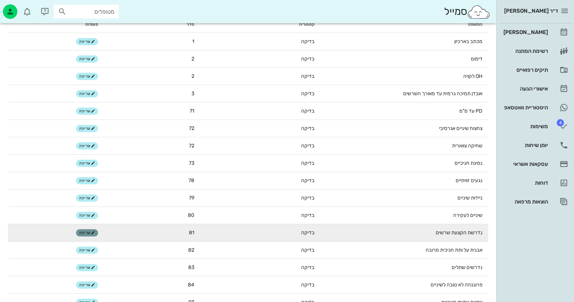
click at [96, 232] on button "עריכה" at bounding box center [87, 232] width 22 height 7
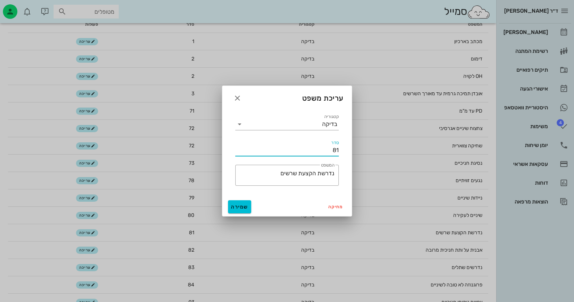
drag, startPoint x: 326, startPoint y: 150, endPoint x: 375, endPoint y: 156, distance: 49.9
click at [375, 156] on div "ד״ר חיה מאיר יומן מרפאה רשימת המתנה תיקים רפואיים אישורי הגעה היסטוריית וואטסאפ…" at bounding box center [287, 200] width 574 height 544
type input "4"
click at [241, 202] on button "שמירה" at bounding box center [239, 206] width 23 height 13
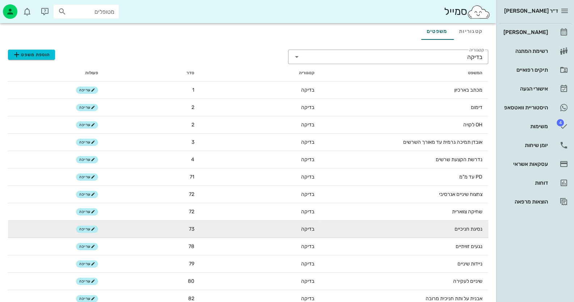
scroll to position [36, 0]
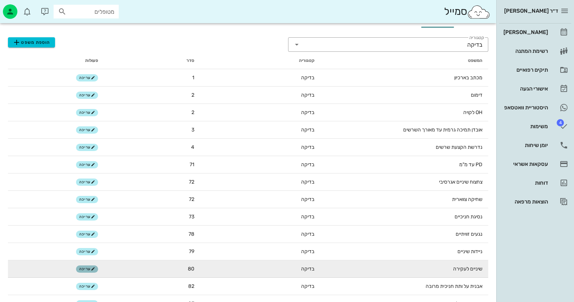
click at [87, 266] on button "עריכה" at bounding box center [87, 268] width 22 height 7
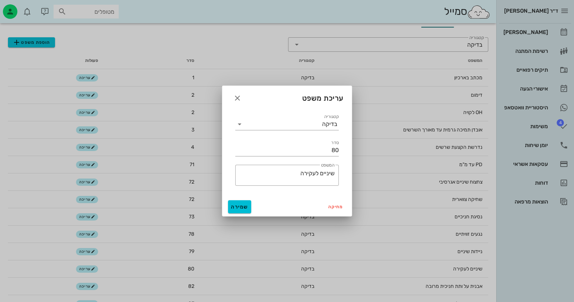
click at [347, 149] on div "קטגוריה בדיקה סדר 80 ​ המשפט שיניים לעקירה" at bounding box center [287, 152] width 130 height 89
drag, startPoint x: 324, startPoint y: 150, endPoint x: 364, endPoint y: 149, distance: 39.8
click at [364, 149] on div "ד״ר חיה מאיר יומן מרפאה רשימת המתנה תיקים רפואיים אישורי הגעה היסטוריית וואטסאפ…" at bounding box center [287, 236] width 574 height 544
type input "3"
click at [242, 210] on button "שמירה" at bounding box center [239, 206] width 23 height 13
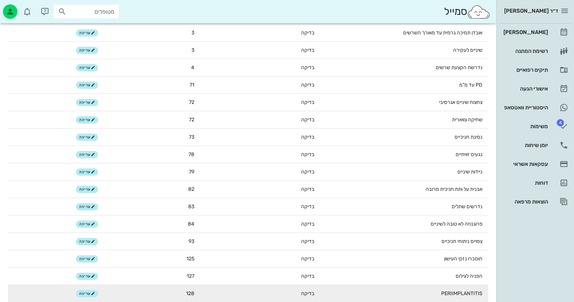
scroll to position [181, 0]
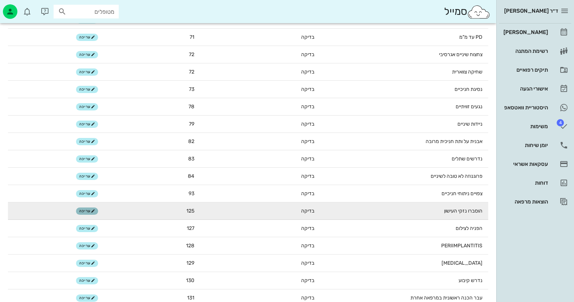
click at [86, 212] on span "עריכה" at bounding box center [87, 211] width 16 height 4
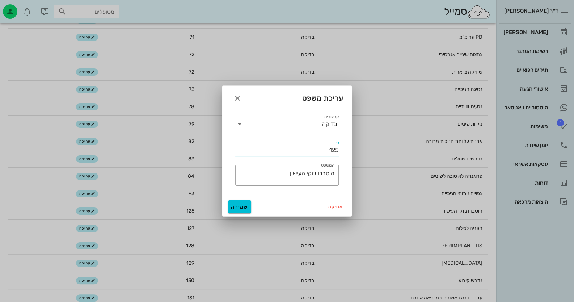
drag, startPoint x: 317, startPoint y: 152, endPoint x: 346, endPoint y: 147, distance: 29.7
click at [346, 147] on div "קטגוריה בדיקה סדר 125 ​ המשפט הוסברו נזקי העישון" at bounding box center [287, 152] width 130 height 89
type input "4"
click at [242, 201] on button "שמירה" at bounding box center [239, 206] width 23 height 13
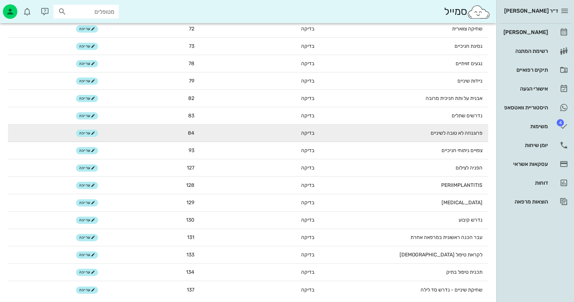
scroll to position [241, 0]
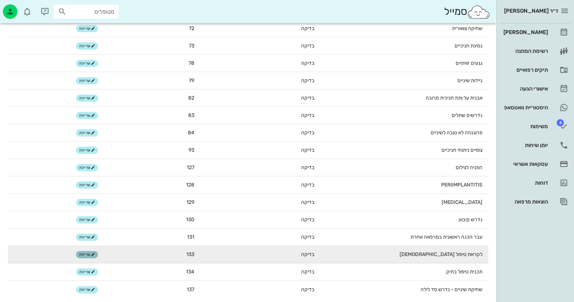
click at [90, 253] on span "עריכה" at bounding box center [87, 254] width 16 height 4
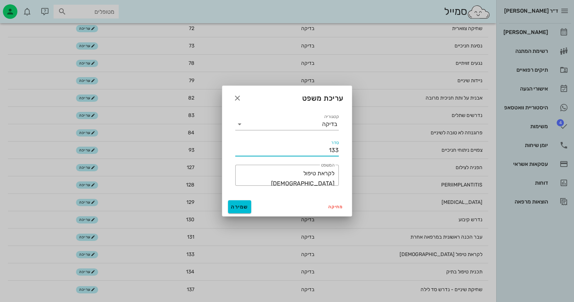
drag, startPoint x: 324, startPoint y: 150, endPoint x: 352, endPoint y: 151, distance: 27.9
click at [352, 151] on div "עריכת משפט קטגוריה בדיקה סדר 133 ​ המשפט לקראת טיפול אורתודונטי מחיקה שמירה" at bounding box center [287, 150] width 130 height 131
type input "5"
click at [238, 207] on span "שמירה" at bounding box center [239, 207] width 17 height 6
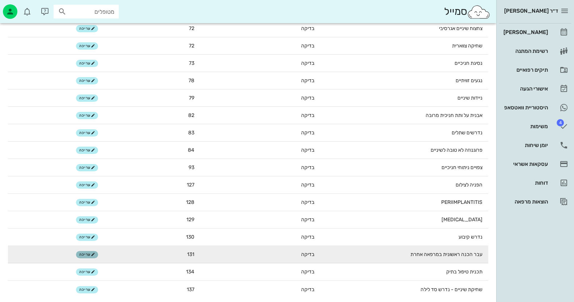
click at [88, 254] on span "עריכה" at bounding box center [87, 254] width 16 height 4
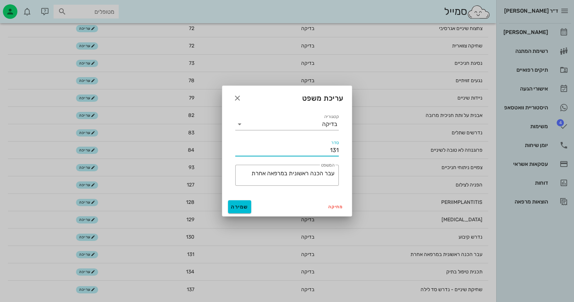
drag, startPoint x: 316, startPoint y: 152, endPoint x: 385, endPoint y: 146, distance: 69.4
click at [385, 146] on div "ד״ר חיה מאיר יומן מרפאה רשימת המתנה תיקים רפואיים אישורי הגעה היסטוריית וואטסאפ…" at bounding box center [287, 31] width 574 height 544
type input "6"
click at [246, 204] on span "שמירה" at bounding box center [239, 207] width 17 height 6
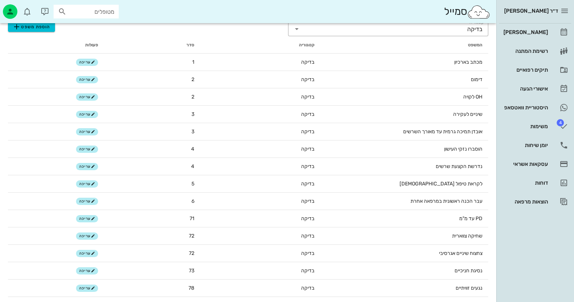
scroll to position [0, 0]
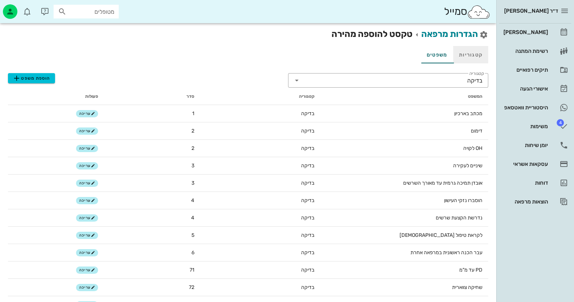
click at [473, 60] on link "קטגוריות" at bounding box center [470, 54] width 35 height 17
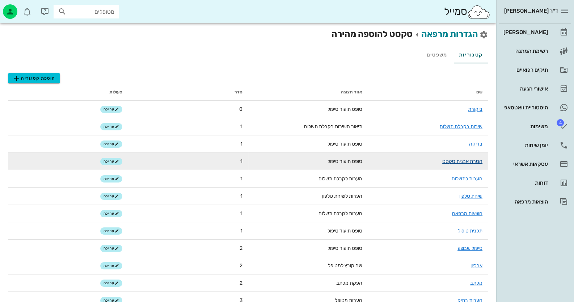
click at [450, 160] on link "הסרת אבנית טקסט" at bounding box center [462, 161] width 40 height 6
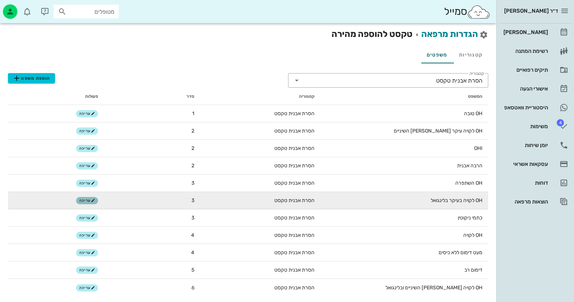
click at [84, 200] on span "עריכה" at bounding box center [87, 200] width 16 height 4
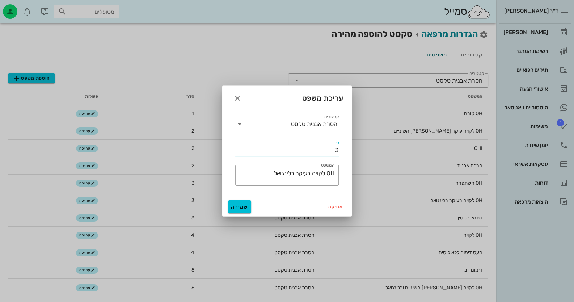
drag, startPoint x: 336, startPoint y: 150, endPoint x: 351, endPoint y: 149, distance: 15.2
click at [351, 149] on div "קטגוריה הסרת אבנית טקסט סדר 3 ​ המשפט OH לקויה בעיקר בלינגואל" at bounding box center [287, 152] width 130 height 89
type input "2"
click at [237, 206] on span "שמירה" at bounding box center [239, 207] width 17 height 6
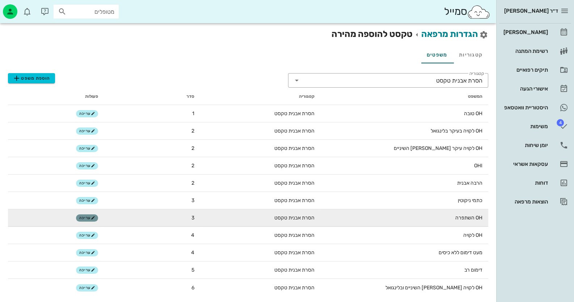
click at [85, 216] on span "עריכה" at bounding box center [87, 218] width 16 height 4
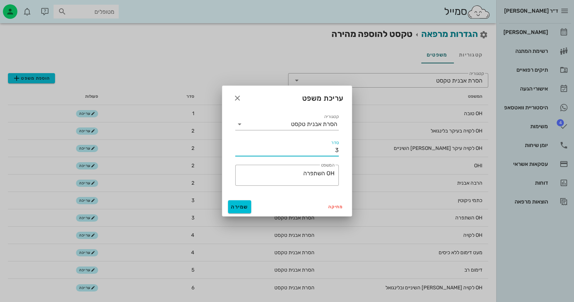
drag, startPoint x: 333, startPoint y: 152, endPoint x: 368, endPoint y: 155, distance: 35.2
click at [368, 155] on div "ד״ר חיה מאיר יומן מרפאה רשימת המתנה תיקים רפואיים אישורי הגעה היסטוריית וואטסאפ…" at bounding box center [287, 151] width 574 height 302
type input "1"
click at [245, 211] on button "שמירה" at bounding box center [239, 206] width 23 height 13
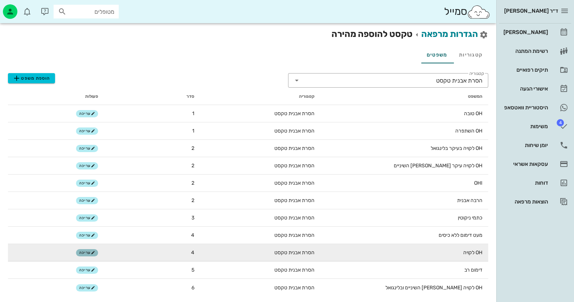
click at [79, 253] on button "עריכה" at bounding box center [87, 252] width 22 height 7
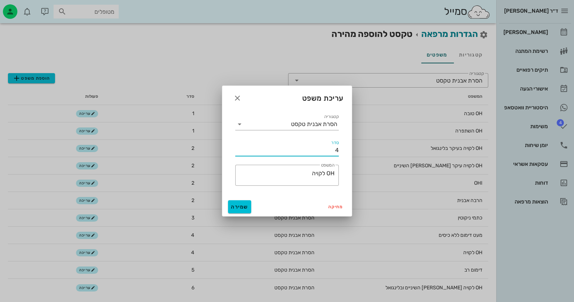
drag, startPoint x: 330, startPoint y: 152, endPoint x: 355, endPoint y: 151, distance: 25.4
click at [355, 151] on div "ד״ר חיה מאיר יומן מרפאה רשימת המתנה תיקים רפואיים אישורי הגעה היסטוריית וואטסאפ…" at bounding box center [287, 151] width 574 height 302
type input "2"
click at [241, 205] on span "שמירה" at bounding box center [239, 207] width 17 height 6
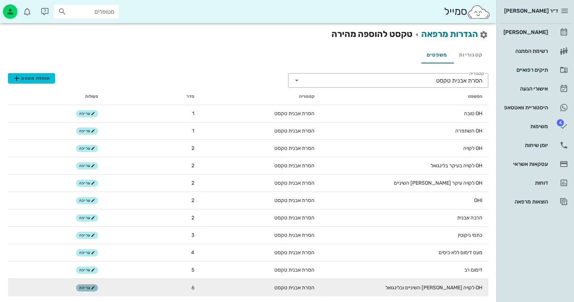
click at [87, 289] on button "עריכה" at bounding box center [87, 287] width 22 height 7
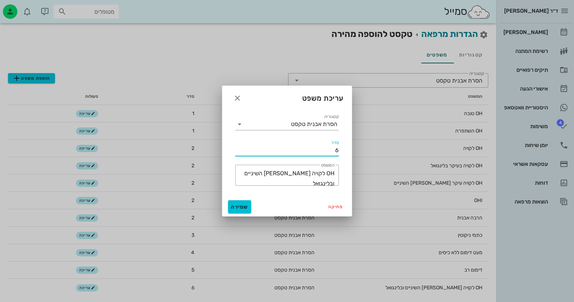
drag, startPoint x: 344, startPoint y: 153, endPoint x: 373, endPoint y: 150, distance: 28.8
click at [373, 150] on div "ד״ר חיה מאיר יומן מרפאה רשימת המתנה תיקים רפואיים אישורי הגעה היסטוריית וואטסאפ…" at bounding box center [287, 151] width 574 height 302
type input "3"
click at [235, 204] on span "שמירה" at bounding box center [239, 207] width 17 height 6
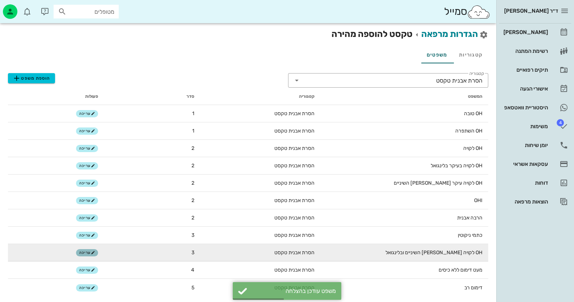
click at [80, 253] on span "עריכה" at bounding box center [87, 252] width 16 height 4
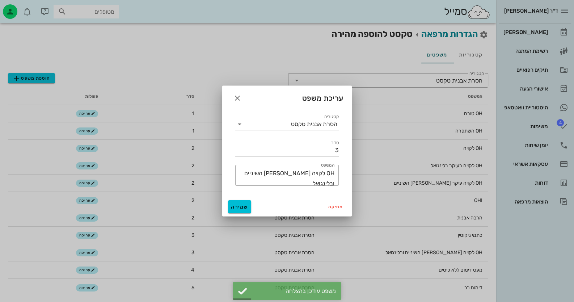
drag, startPoint x: 320, startPoint y: 157, endPoint x: 349, endPoint y: 153, distance: 30.0
click at [349, 153] on div "קטגוריה הסרת אבנית טקסט סדר 3 ​ המשפט OH לקויה בין השיניים ובלינגואל" at bounding box center [287, 152] width 130 height 89
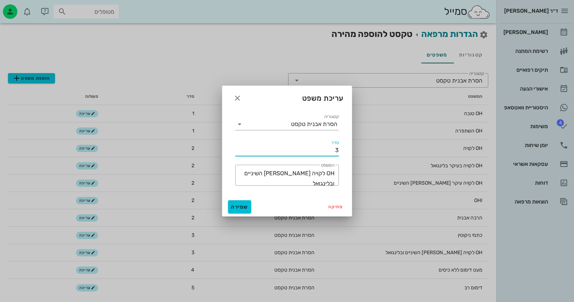
drag, startPoint x: 335, startPoint y: 149, endPoint x: 343, endPoint y: 148, distance: 8.1
click at [343, 148] on div "קטגוריה הסרת אבנית טקסט סדר 3 ​ המשפט OH לקויה בין השיניים ובלינגואל" at bounding box center [287, 152] width 130 height 89
type input "2"
drag, startPoint x: 239, startPoint y: 204, endPoint x: 244, endPoint y: 202, distance: 5.6
click at [240, 204] on span "שמירה" at bounding box center [239, 207] width 17 height 6
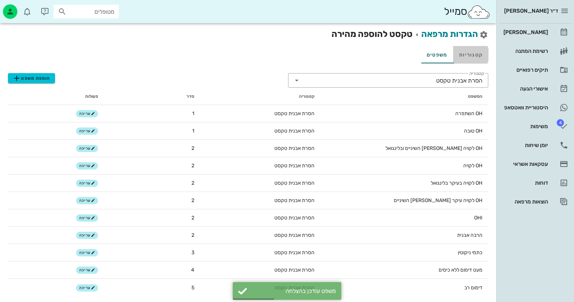
click at [478, 60] on link "קטגוריות" at bounding box center [470, 54] width 35 height 17
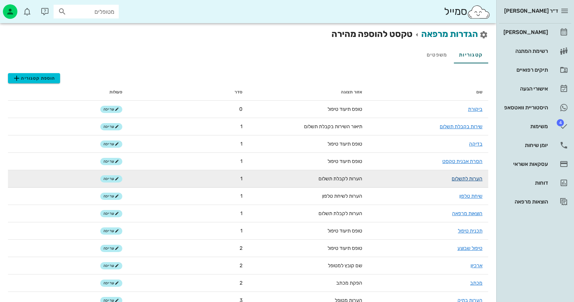
click at [470, 177] on link "הערות לתשלום" at bounding box center [467, 179] width 31 height 6
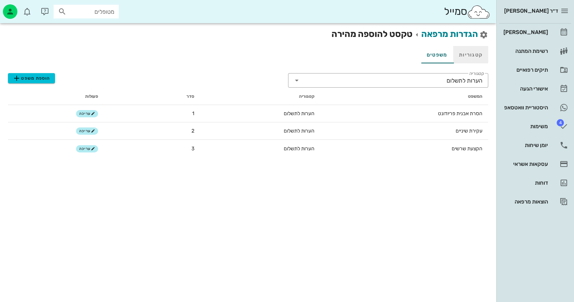
click at [462, 57] on link "קטגוריות" at bounding box center [470, 54] width 35 height 17
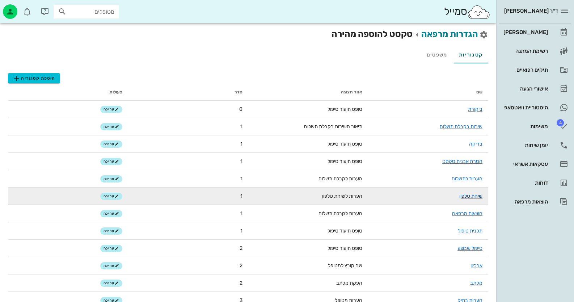
click at [472, 194] on link "שיחת טלפון" at bounding box center [470, 196] width 23 height 6
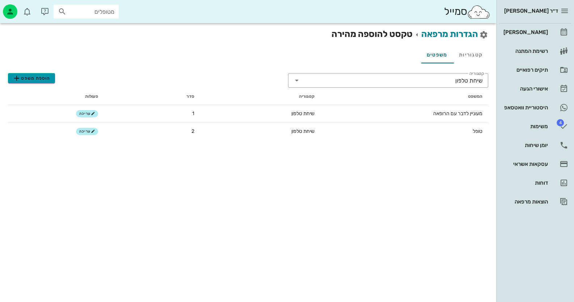
click at [41, 74] on span "הוספת משפט" at bounding box center [31, 78] width 38 height 9
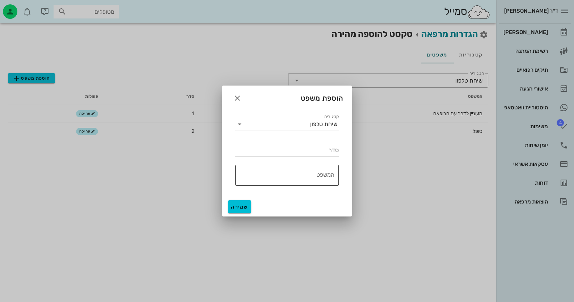
click at [322, 173] on textarea "המשפט" at bounding box center [284, 176] width 99 height 17
type textarea "אין מענה - לנסות שוב"
click at [311, 151] on input "סדר" at bounding box center [286, 150] width 103 height 12
type input "3"
click at [243, 204] on span "שמירה" at bounding box center [239, 207] width 17 height 6
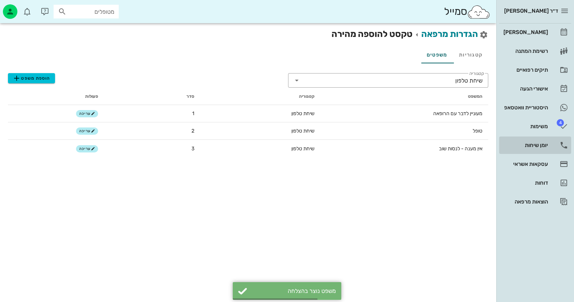
click at [549, 149] on link "יומן שיחות" at bounding box center [535, 144] width 72 height 17
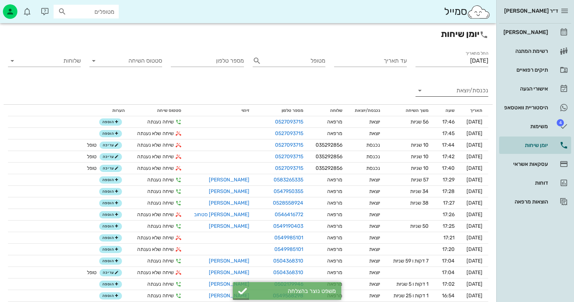
click at [460, 86] on input "נכנסת/יוצאת" at bounding box center [457, 91] width 61 height 12
click at [460, 86] on div "נכנסת יוצאת" at bounding box center [451, 105] width 73 height 41
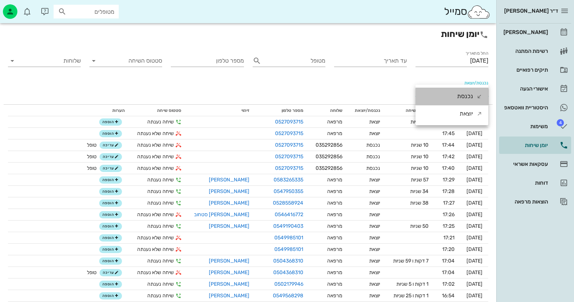
click at [462, 92] on div "נכנסת" at bounding box center [465, 96] width 16 height 17
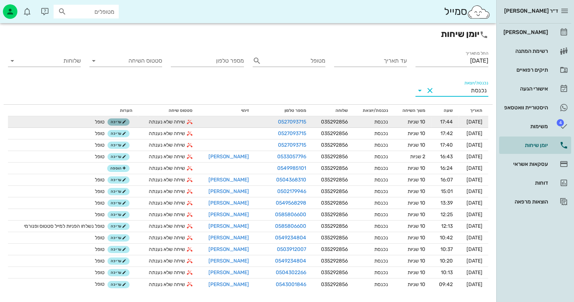
click at [114, 121] on span "עריכה" at bounding box center [119, 122] width 16 height 4
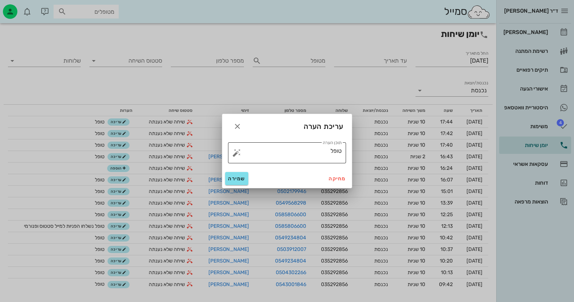
click at [236, 153] on button "button" at bounding box center [236, 152] width 9 height 9
click at [220, 90] on div at bounding box center [287, 151] width 574 height 302
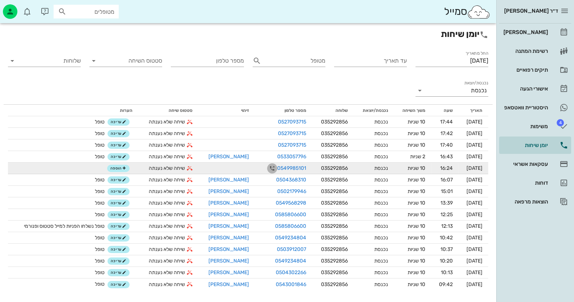
click at [268, 168] on icon "button" at bounding box center [272, 168] width 9 height 9
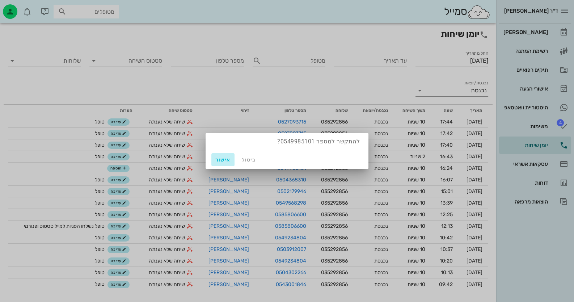
click at [225, 159] on span "אישור" at bounding box center [222, 160] width 17 height 6
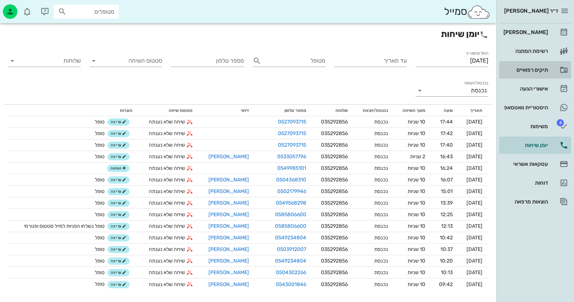
click at [534, 68] on div "תיקים רפואיים" at bounding box center [525, 70] width 46 height 6
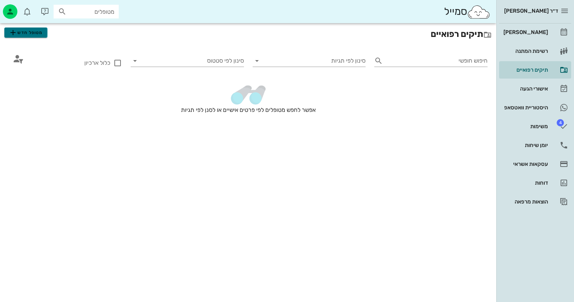
click at [37, 33] on span "מטופל חדש" at bounding box center [26, 32] width 34 height 9
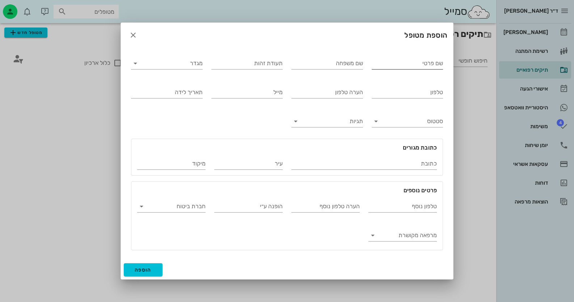
click at [431, 64] on input "שם פרטי" at bounding box center [408, 64] width 72 height 12
type input "כרמית"
type input "[PERSON_NAME]"
click at [268, 62] on div "תעודת זהות" at bounding box center [247, 64] width 72 height 12
type input "035748391"
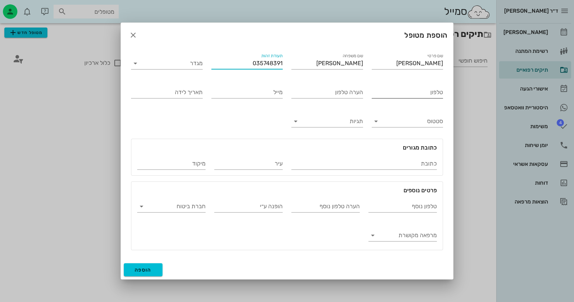
click at [415, 96] on input "טלפון" at bounding box center [408, 92] width 72 height 12
type input "0549985101"
click at [159, 269] on button "הוספה" at bounding box center [143, 269] width 39 height 13
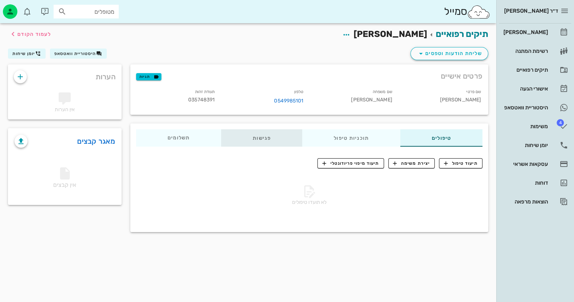
click at [279, 141] on div "פגישות" at bounding box center [261, 137] width 81 height 17
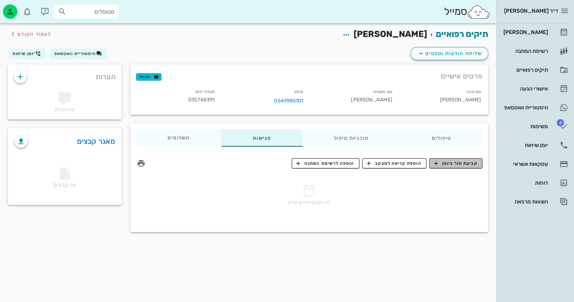
click at [462, 164] on span "קביעת תור ביומן" at bounding box center [455, 163] width 43 height 7
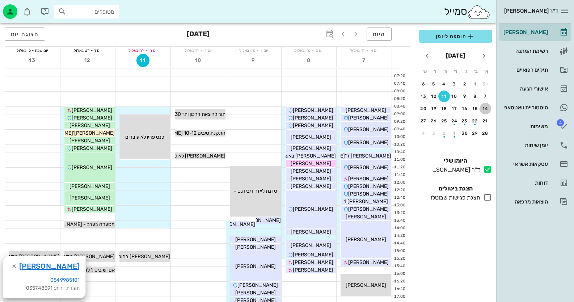
click at [487, 107] on div "14" at bounding box center [485, 108] width 12 height 5
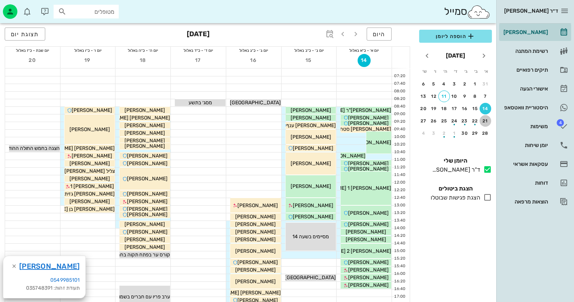
click at [484, 121] on div "21" at bounding box center [485, 120] width 12 height 5
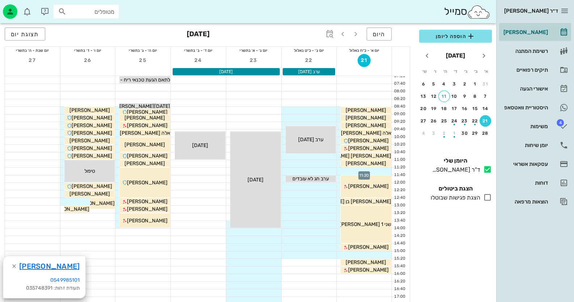
click at [376, 170] on div at bounding box center [364, 171] width 55 height 7
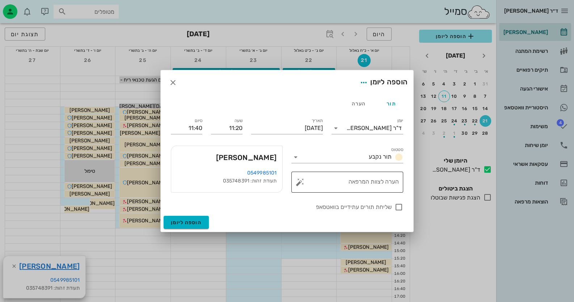
click at [299, 183] on button "button" at bounding box center [300, 182] width 9 height 9
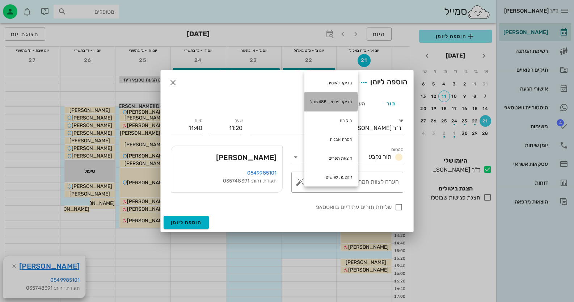
click at [339, 98] on div "בדיקה פרטי - 485שקל" at bounding box center [331, 101] width 54 height 19
type textarea "בדיקה פרטי - 485שקל"
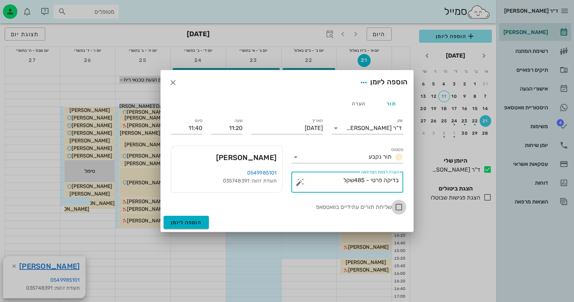
click at [398, 206] on div at bounding box center [399, 207] width 12 height 12
checkbox input "true"
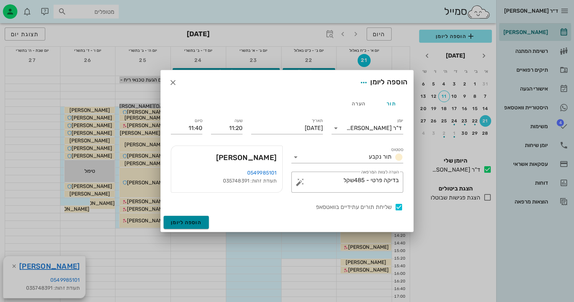
click at [196, 222] on span "הוספה ליומן" at bounding box center [186, 222] width 31 height 6
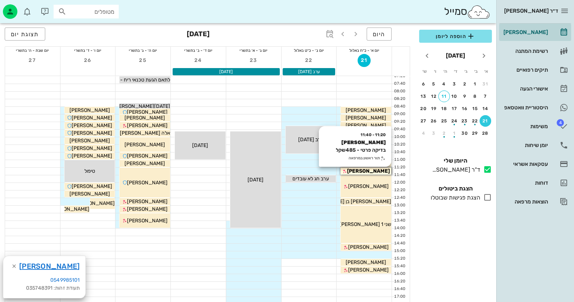
click at [365, 170] on span "כרמית כהן" at bounding box center [368, 171] width 43 height 6
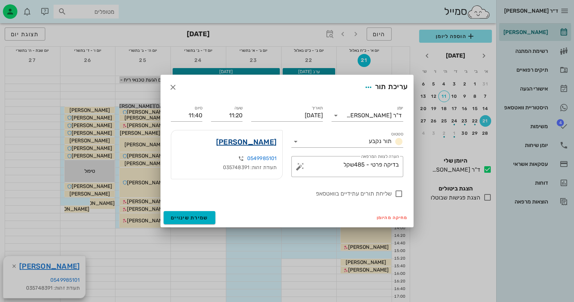
click at [267, 142] on link "כרמית כהן" at bounding box center [246, 142] width 60 height 12
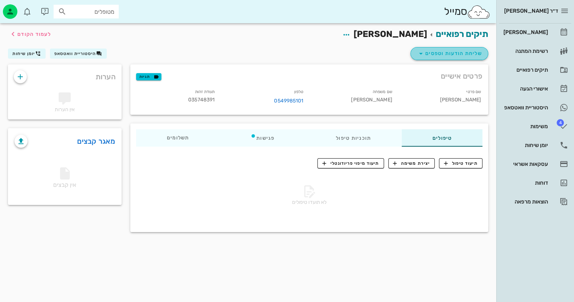
click at [479, 52] on span "שליחת הודעות וטפסים" at bounding box center [449, 53] width 65 height 9
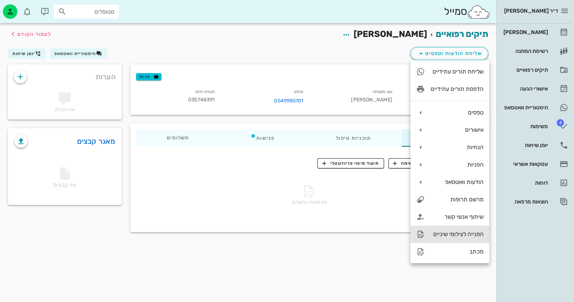
click at [472, 239] on div "הפנייה לצילומי שיניים" at bounding box center [449, 233] width 79 height 17
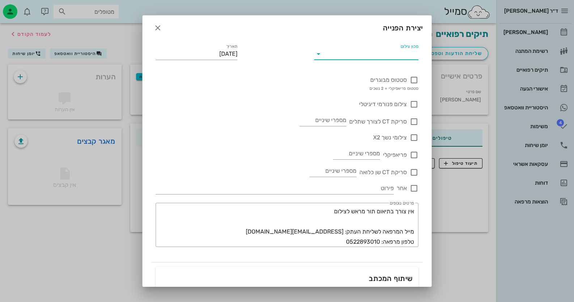
click at [405, 53] on input "מכון צילום" at bounding box center [372, 54] width 93 height 12
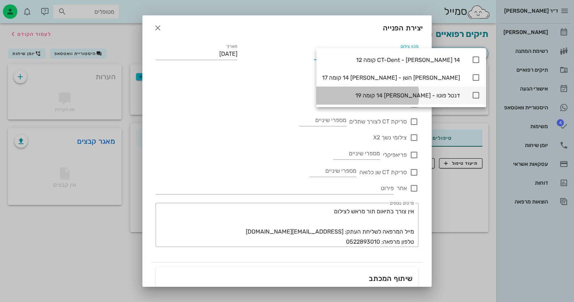
click at [472, 97] on icon at bounding box center [476, 95] width 9 height 9
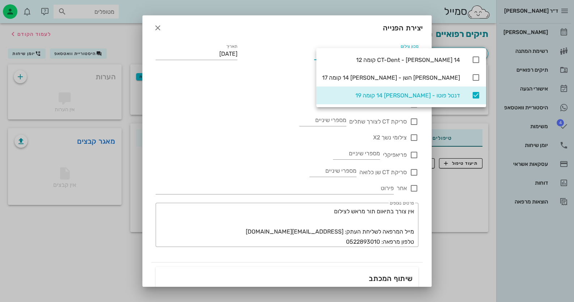
click at [257, 100] on div "צילום פנורמי דיגיטלי" at bounding box center [287, 101] width 263 height 16
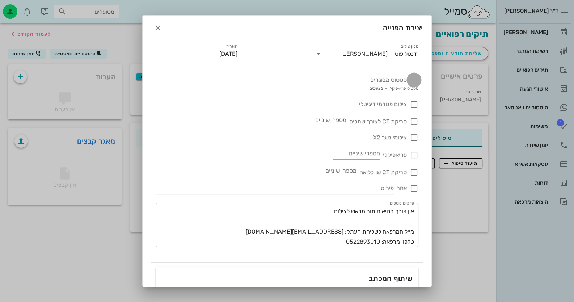
click at [415, 81] on div at bounding box center [414, 80] width 12 height 12
checkbox input "true"
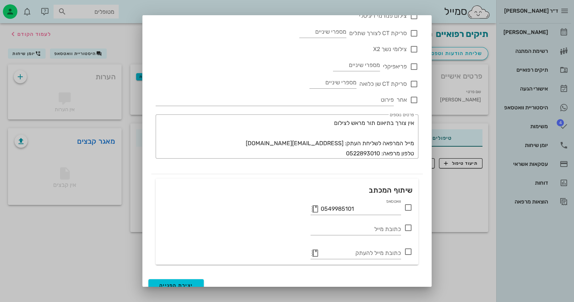
scroll to position [96, 0]
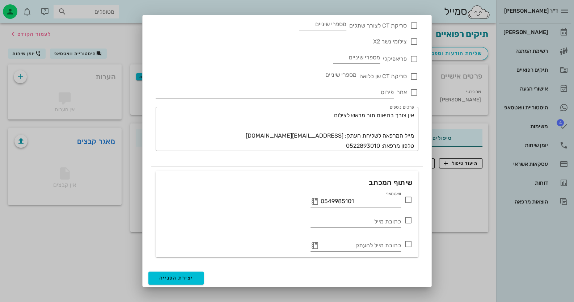
click at [407, 202] on icon at bounding box center [408, 199] width 9 height 9
click at [201, 275] on button "יצירת הפנייה" at bounding box center [175, 277] width 55 height 13
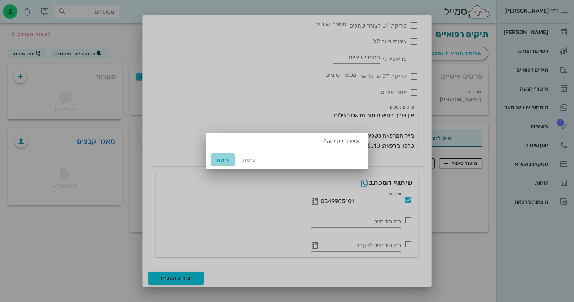
click at [213, 162] on button "אישור" at bounding box center [222, 159] width 23 height 13
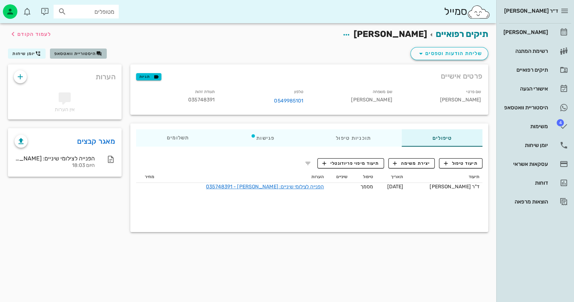
click at [73, 57] on button "היסטוריית וואטסאפ" at bounding box center [78, 53] width 57 height 10
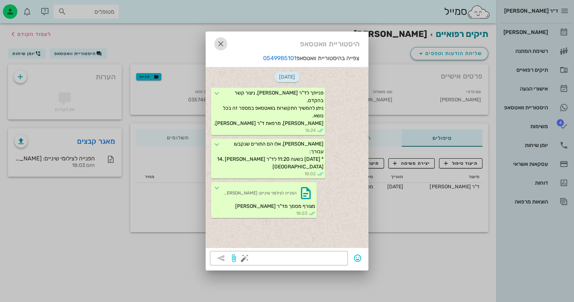
click at [221, 46] on icon "button" at bounding box center [220, 43] width 9 height 9
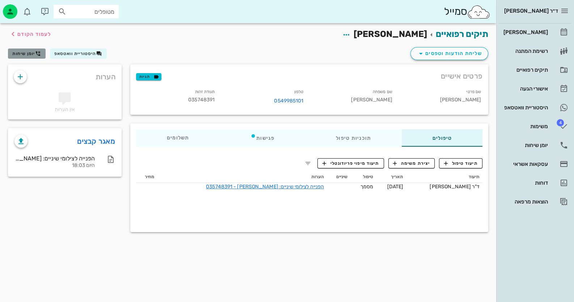
click at [16, 52] on span "יומן שיחות" at bounding box center [23, 53] width 23 height 5
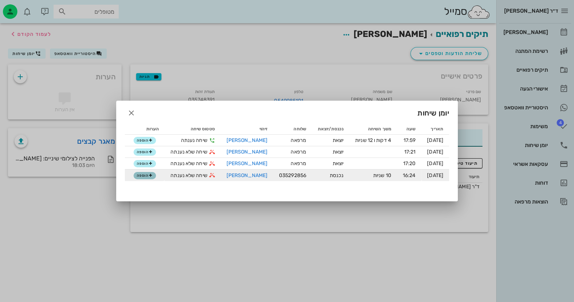
click at [151, 175] on icon "button" at bounding box center [150, 175] width 4 height 4
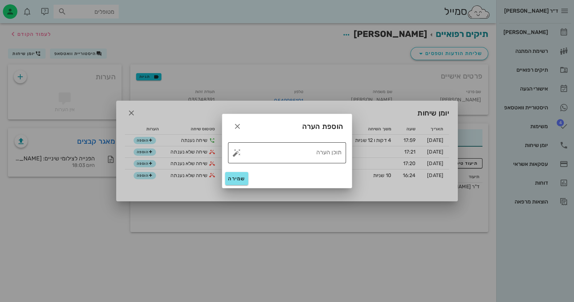
click at [235, 152] on button "button" at bounding box center [236, 152] width 9 height 9
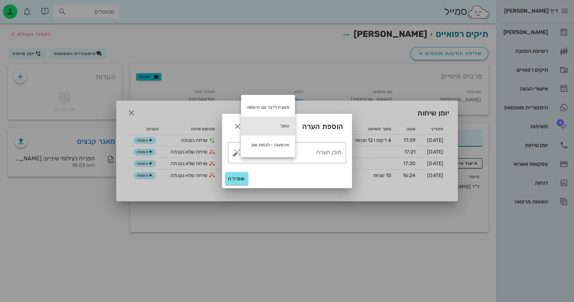
click at [273, 122] on div "טופל" at bounding box center [268, 126] width 54 height 19
type textarea "טופל"
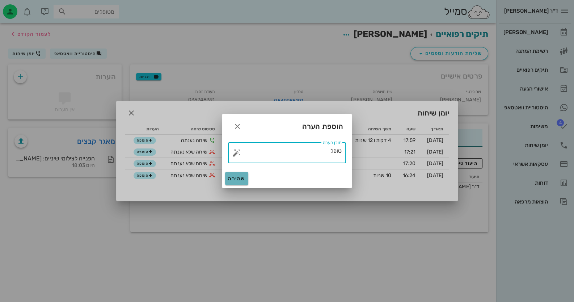
click at [232, 181] on span "שמירה" at bounding box center [236, 179] width 17 height 6
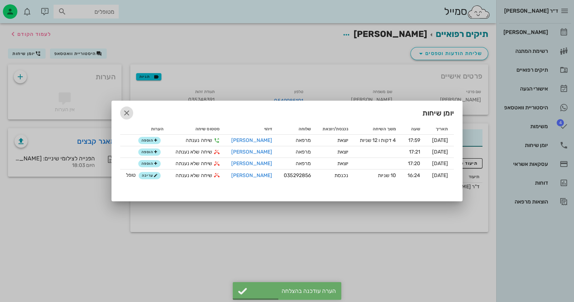
click at [133, 115] on span "button" at bounding box center [126, 113] width 13 height 9
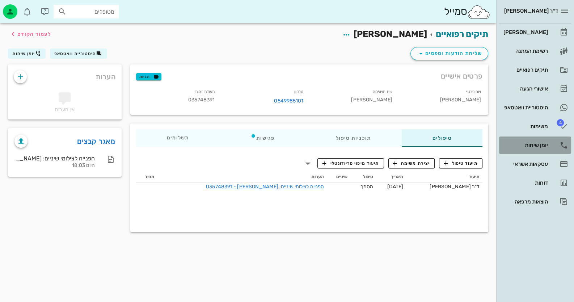
click at [561, 142] on icon at bounding box center [563, 145] width 9 height 9
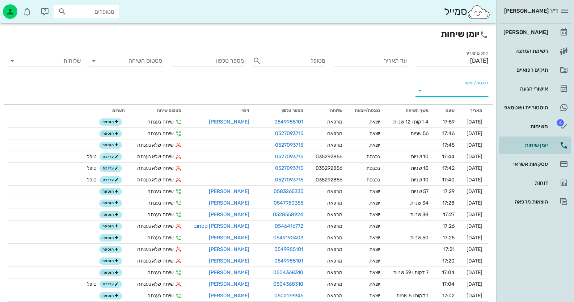
click at [483, 96] on input "נכנסת/יוצאת" at bounding box center [457, 91] width 61 height 12
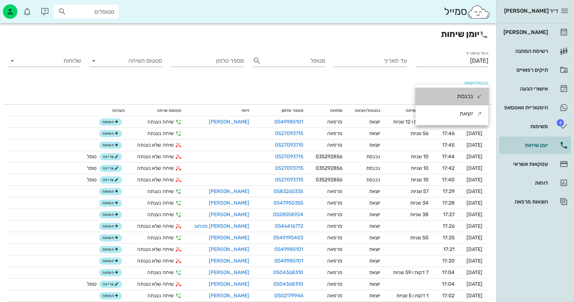
click at [483, 96] on div "נכנסת" at bounding box center [451, 96] width 73 height 17
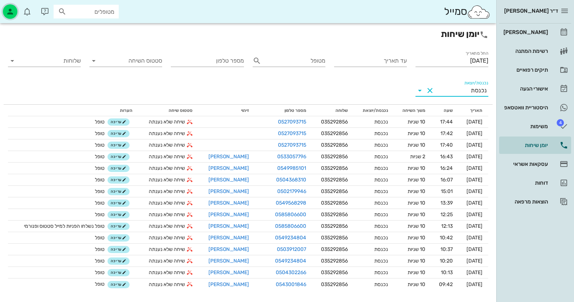
click at [10, 10] on icon "button" at bounding box center [10, 11] width 9 height 9
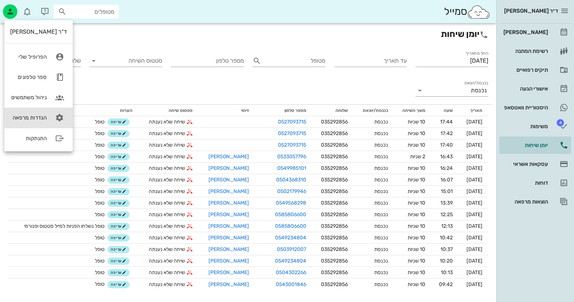
click at [46, 120] on link "הגדרות מרפאה" at bounding box center [38, 117] width 68 height 20
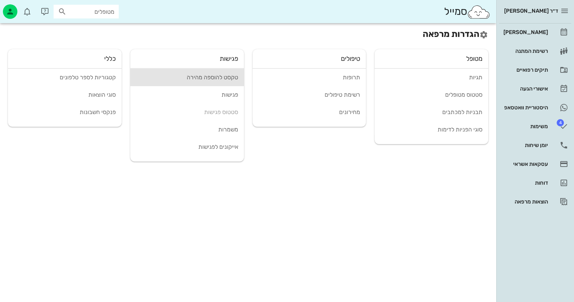
click at [206, 77] on div "טקסט להוספה מהירה" at bounding box center [187, 77] width 102 height 7
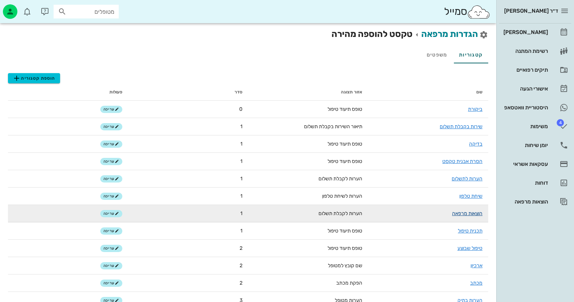
click at [472, 212] on link "הוצאות מרפאה" at bounding box center [467, 213] width 30 height 6
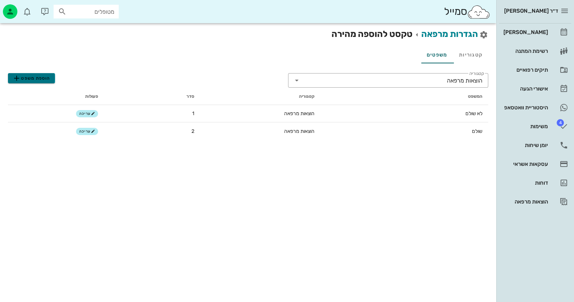
click at [40, 77] on span "הוספת משפט" at bounding box center [31, 78] width 38 height 9
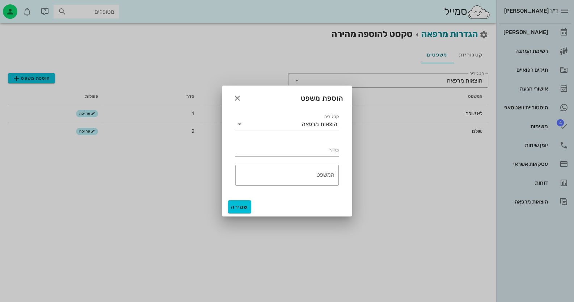
click at [329, 153] on input "סדר" at bounding box center [286, 150] width 103 height 12
type input "3"
click at [325, 182] on textarea "המשפט" at bounding box center [284, 176] width 99 height 17
type textarea "טיפים ללייזר"
click at [245, 208] on span "שמירה" at bounding box center [239, 207] width 17 height 6
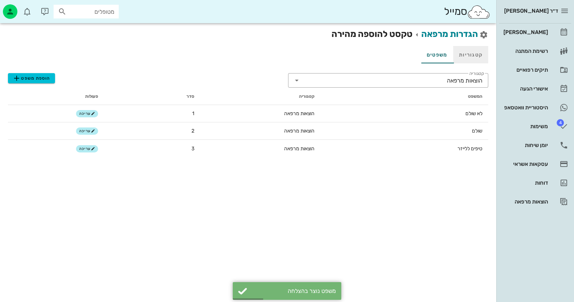
click at [479, 60] on link "קטגוריות" at bounding box center [470, 54] width 35 height 17
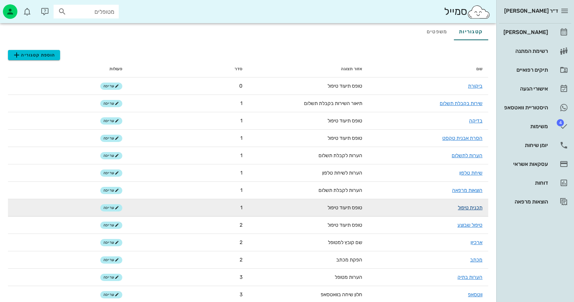
scroll to position [36, 0]
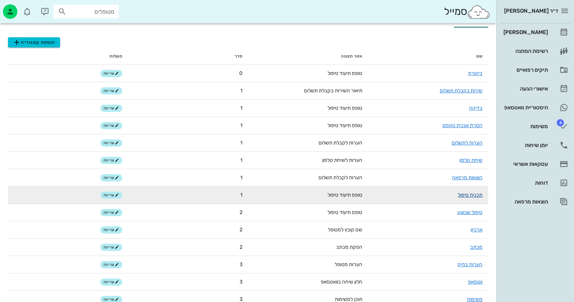
click at [473, 193] on link "תכנית טיפול" at bounding box center [470, 195] width 25 height 6
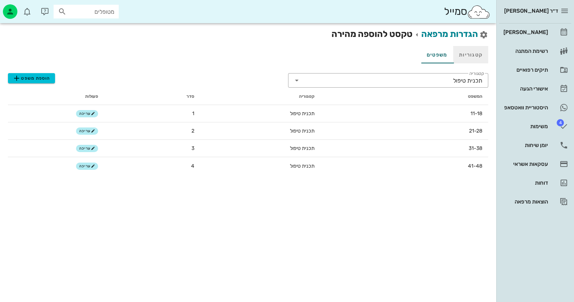
click at [474, 52] on link "קטגוריות" at bounding box center [470, 54] width 35 height 17
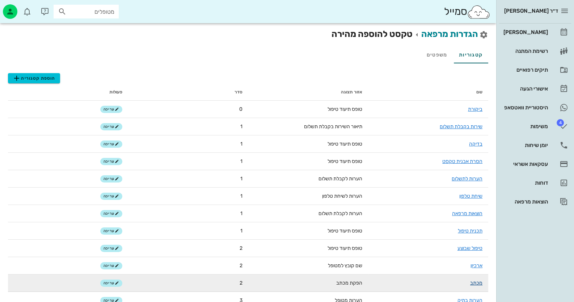
click at [480, 281] on link "מכתב" at bounding box center [476, 283] width 12 height 6
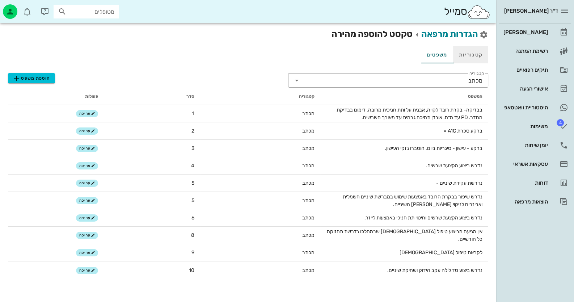
click at [467, 55] on link "קטגוריות" at bounding box center [470, 54] width 35 height 17
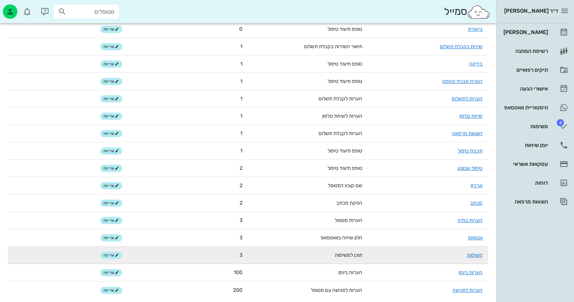
scroll to position [81, 0]
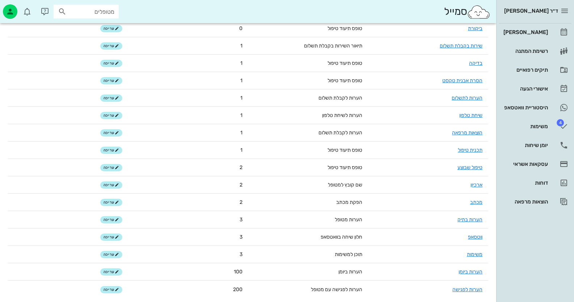
click at [469, 220] on link "הערות בתיק" at bounding box center [469, 219] width 25 height 6
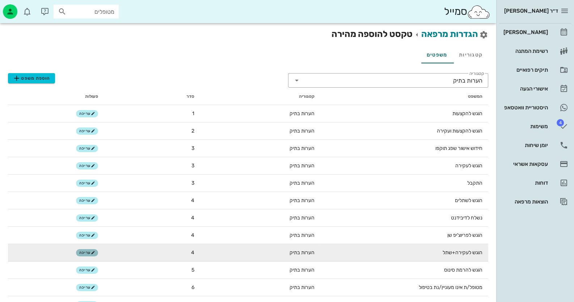
click at [81, 253] on span "עריכה" at bounding box center [87, 252] width 16 height 4
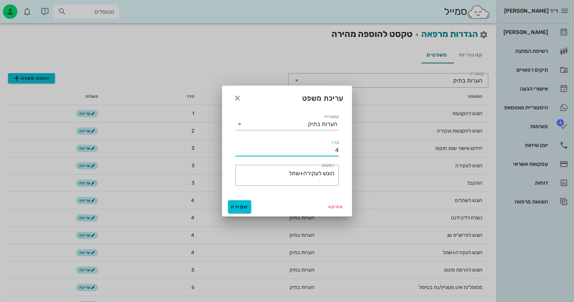
drag, startPoint x: 334, startPoint y: 148, endPoint x: 347, endPoint y: 151, distance: 13.9
click at [347, 151] on div "קטגוריה הערות בתיק סדר 4 ​ המשפט הוגש לעקירה+שתל" at bounding box center [287, 152] width 130 height 89
type input "3"
click at [242, 207] on span "שמירה" at bounding box center [239, 207] width 17 height 6
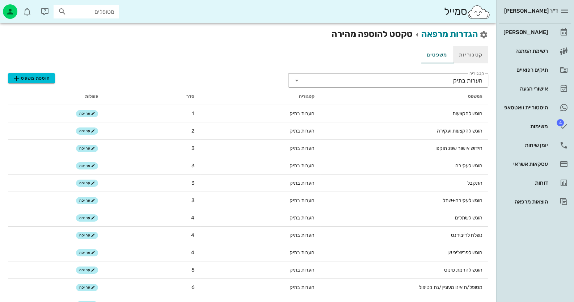
click at [472, 54] on link "קטגוריות" at bounding box center [470, 54] width 35 height 17
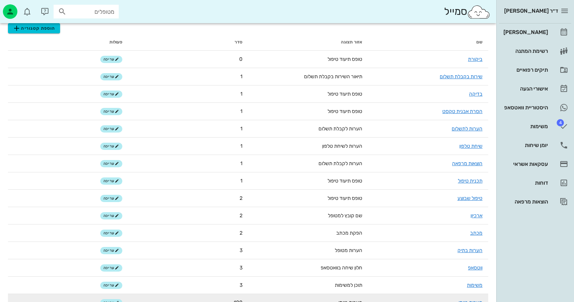
scroll to position [72, 0]
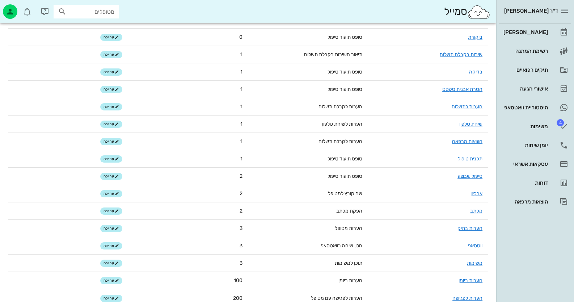
click at [479, 244] on link "ווטסאפ" at bounding box center [475, 245] width 14 height 6
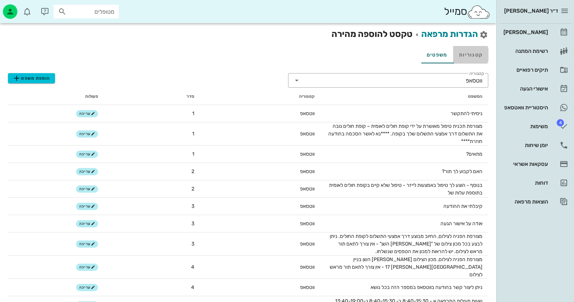
click at [475, 55] on link "קטגוריות" at bounding box center [470, 54] width 35 height 17
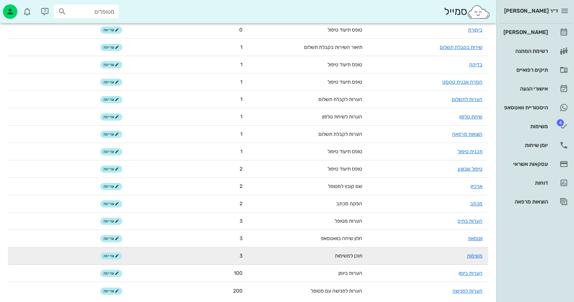
scroll to position [81, 0]
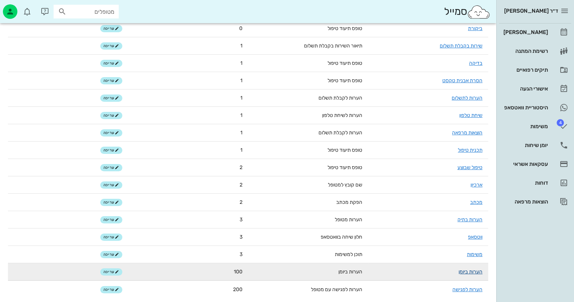
click at [477, 269] on link "הערות ביומן" at bounding box center [470, 272] width 24 height 6
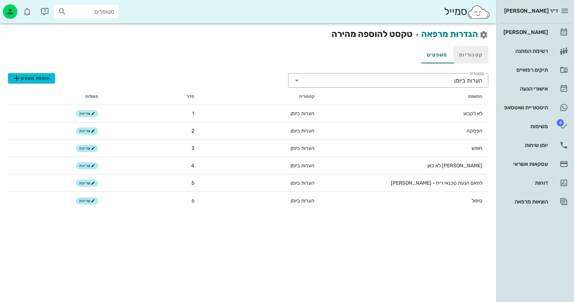
click at [472, 58] on link "קטגוריות" at bounding box center [470, 54] width 35 height 17
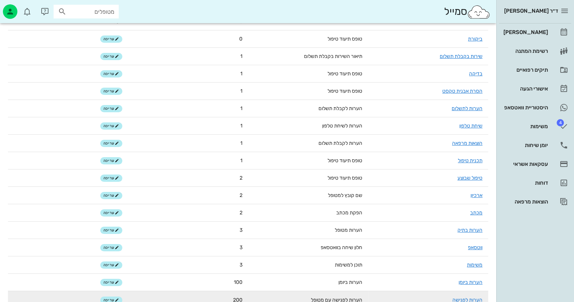
scroll to position [81, 0]
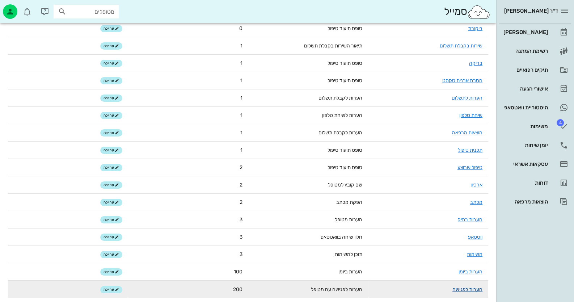
click at [473, 287] on link "הערות לפגישה" at bounding box center [467, 289] width 30 height 6
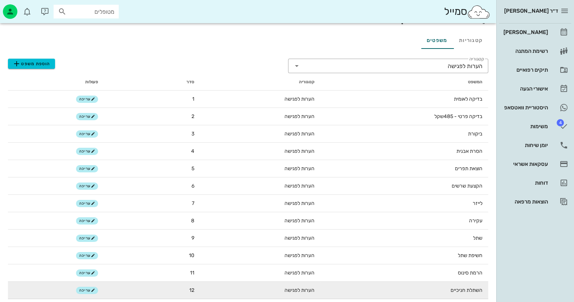
scroll to position [51, 0]
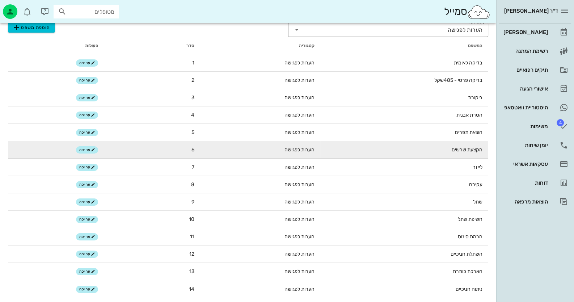
click at [448, 148] on td "הקצעת שרשים" at bounding box center [404, 149] width 168 height 17
click at [453, 149] on td "הקצעת שרשים" at bounding box center [404, 149] width 168 height 17
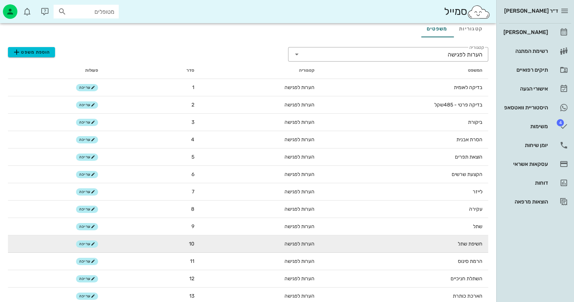
scroll to position [0, 0]
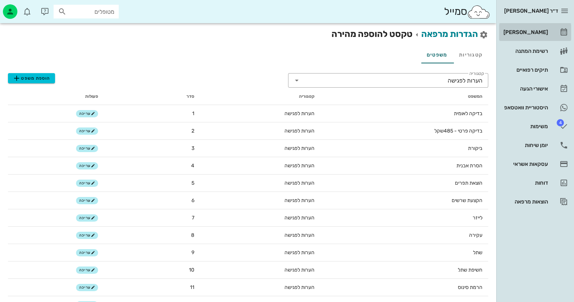
click at [557, 32] on link "[PERSON_NAME]" at bounding box center [535, 32] width 72 height 17
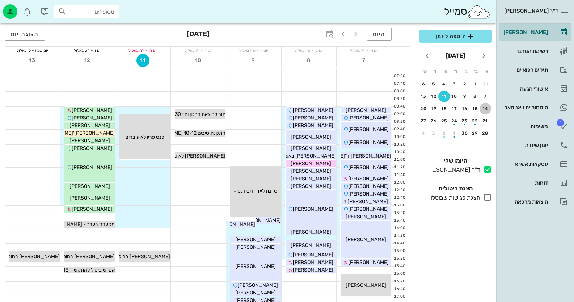
click at [485, 106] on div "14" at bounding box center [485, 108] width 12 height 5
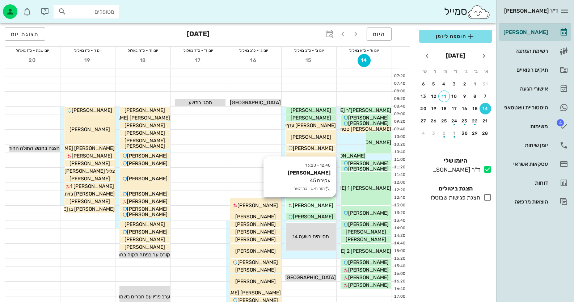
click at [312, 208] on span "[PERSON_NAME]" at bounding box center [313, 205] width 41 height 6
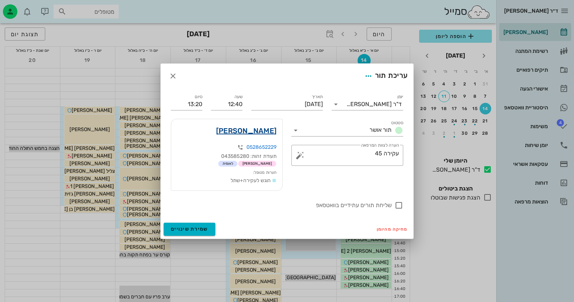
click at [249, 130] on link "מירי דויטש" at bounding box center [246, 131] width 60 height 12
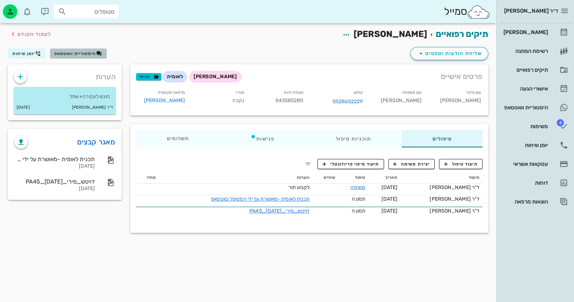
click at [85, 55] on span "היסטוריית וואטסאפ" at bounding box center [75, 53] width 42 height 5
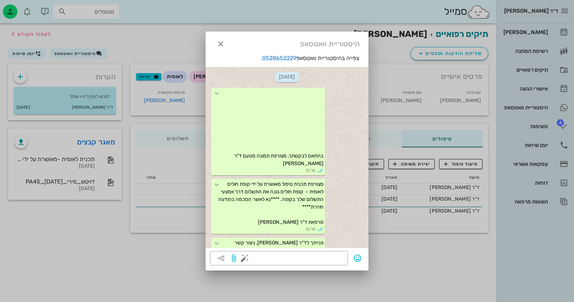
scroll to position [393, 0]
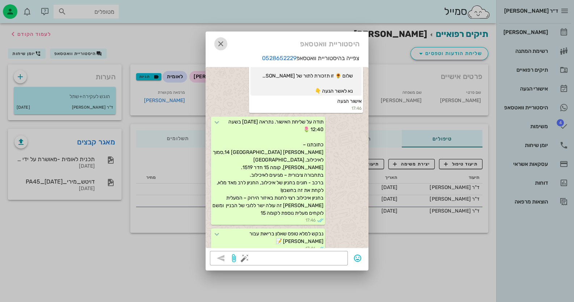
click at [215, 43] on span "button" at bounding box center [220, 43] width 13 height 9
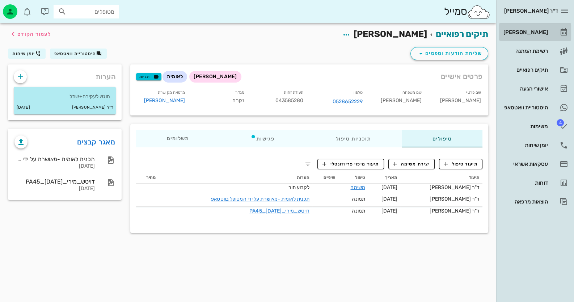
click at [561, 32] on icon at bounding box center [563, 32] width 9 height 9
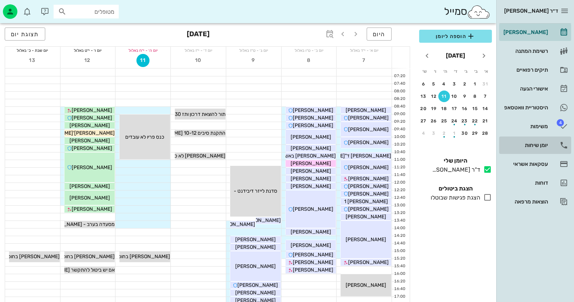
click at [542, 152] on link "יומן שיחות" at bounding box center [535, 144] width 72 height 17
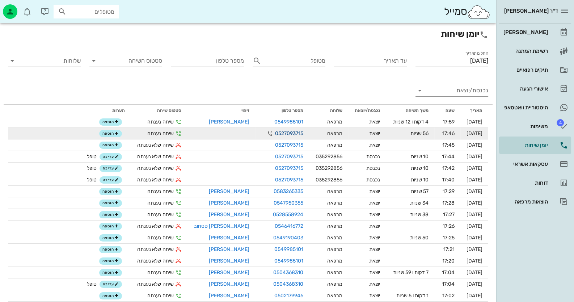
click at [278, 131] on link "0527093715" at bounding box center [289, 134] width 28 height 8
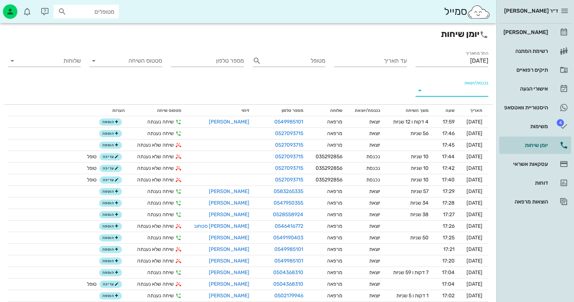
click at [468, 96] on input "נכנסת/יוצאת" at bounding box center [457, 91] width 61 height 12
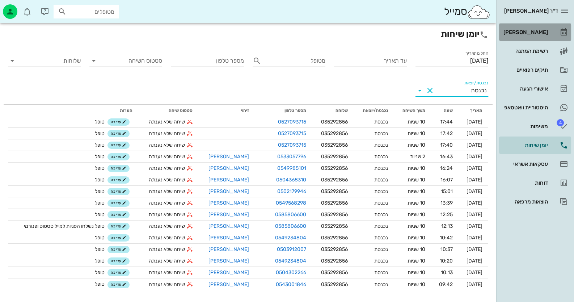
click at [550, 40] on link "[PERSON_NAME]" at bounding box center [535, 32] width 72 height 17
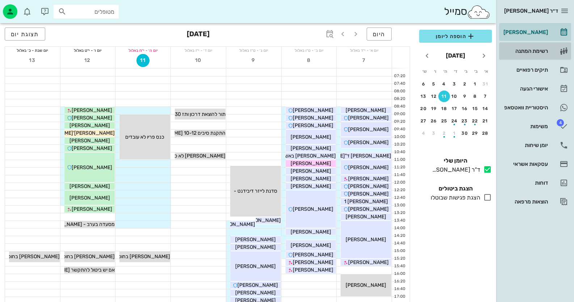
click at [540, 55] on div "רשימת המתנה" at bounding box center [525, 51] width 46 height 12
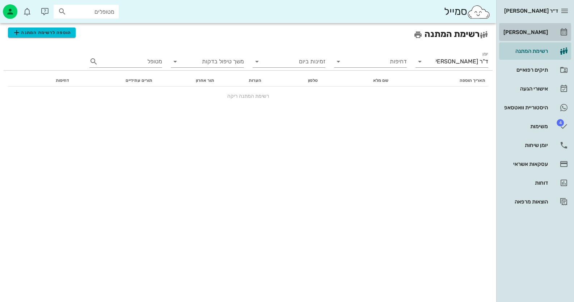
click at [550, 28] on link "[PERSON_NAME]" at bounding box center [535, 32] width 72 height 17
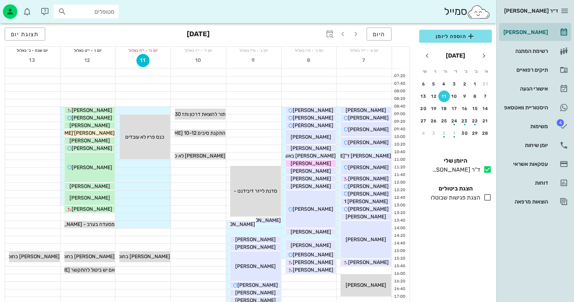
click at [112, 6] on div "מטופלים" at bounding box center [86, 12] width 65 height 14
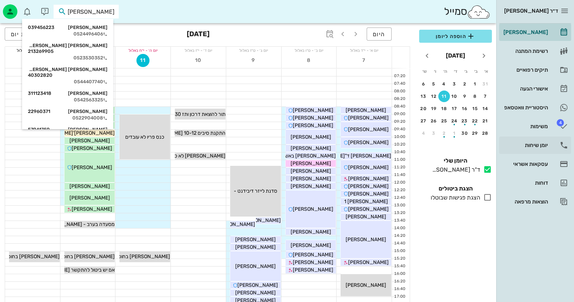
type input "[PERSON_NAME]"
click at [548, 143] on link "יומן שיחות" at bounding box center [535, 144] width 72 height 17
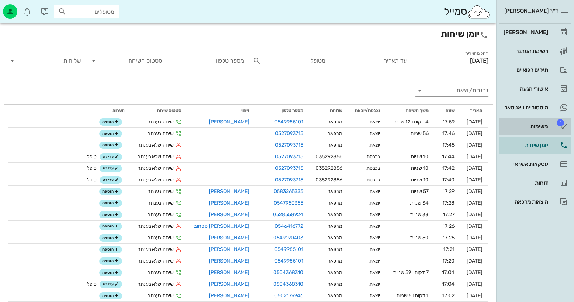
click at [553, 122] on link "4 משימות" at bounding box center [535, 126] width 72 height 17
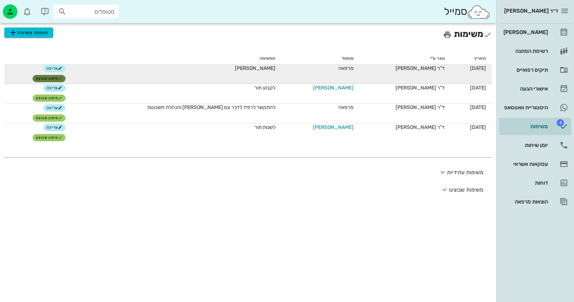
click at [51, 78] on span "סימון שבוצע" at bounding box center [49, 78] width 27 height 4
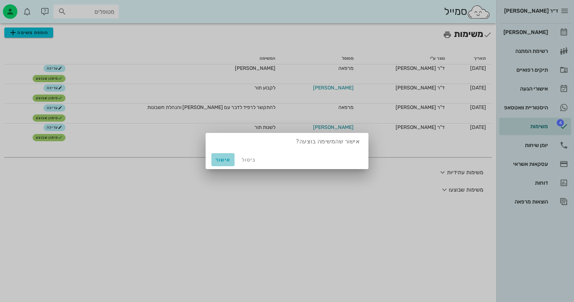
click at [226, 160] on span "אישור" at bounding box center [222, 160] width 17 height 6
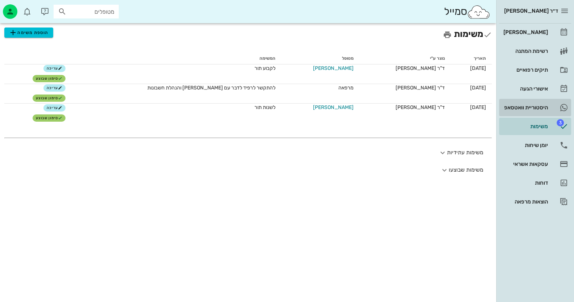
click at [548, 104] on link "היסטוריית וואטסאפ" at bounding box center [535, 107] width 72 height 17
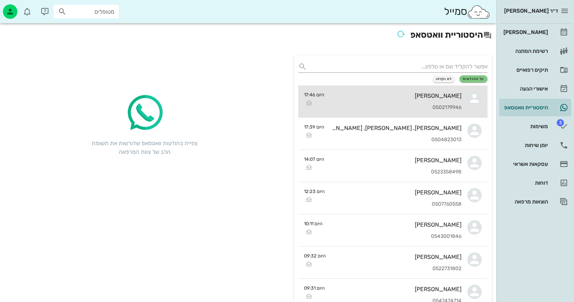
click at [461, 89] on link "אוריאל אביטן 0502179946 היום 17:46" at bounding box center [392, 101] width 189 height 32
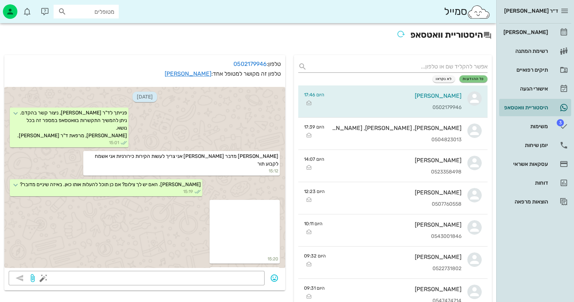
scroll to position [694, 0]
